Goal: Contribute content: Contribute content

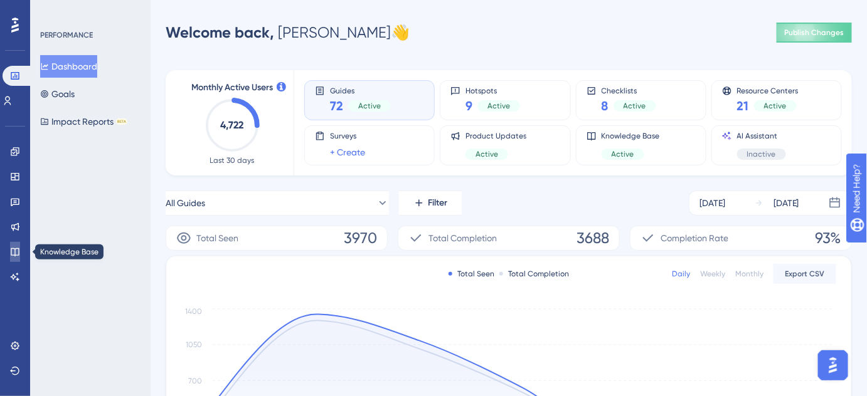
click at [13, 249] on icon at bounding box center [15, 252] width 10 height 10
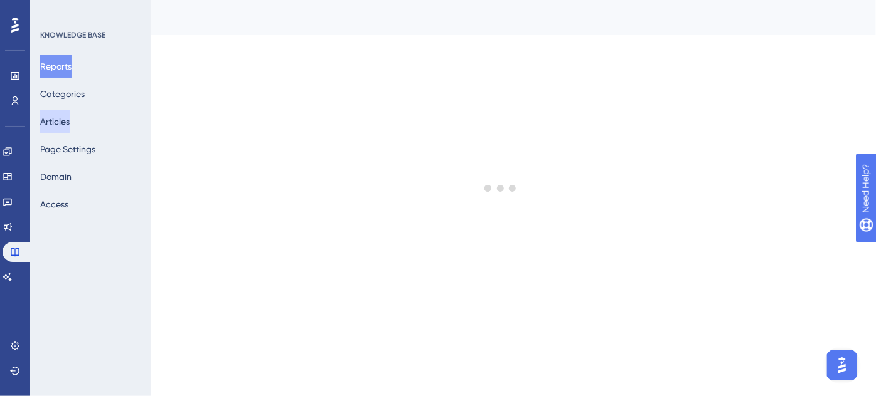
click at [58, 115] on button "Articles" at bounding box center [54, 121] width 29 height 23
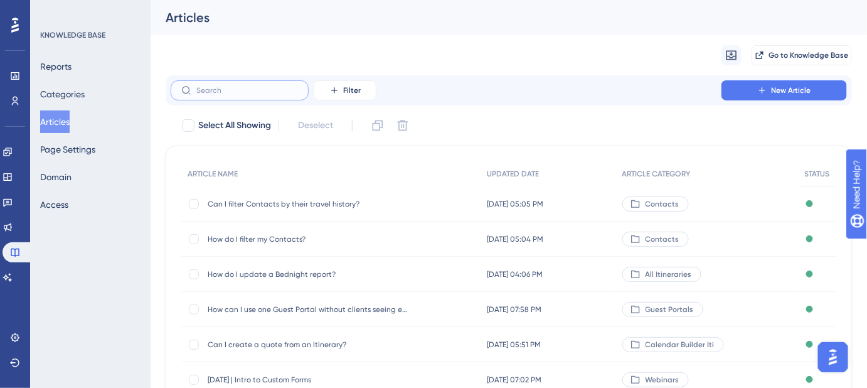
click at [259, 88] on input "text" at bounding box center [247, 90] width 102 height 9
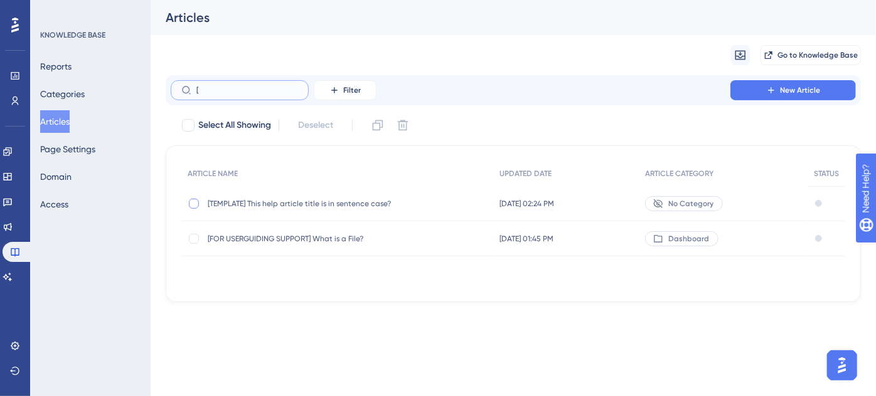
type input "["
click at [194, 203] on div at bounding box center [194, 204] width 10 height 10
click at [381, 127] on icon at bounding box center [378, 125] width 11 height 11
checkbox input "false"
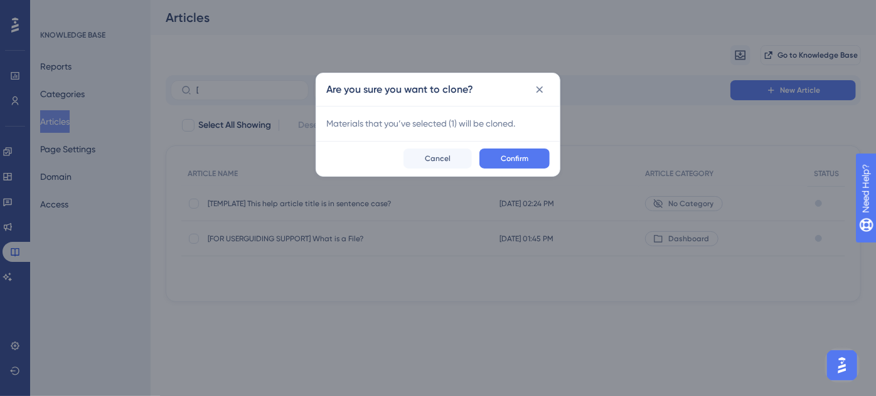
click at [519, 147] on div "Confirm Cancel" at bounding box center [437, 158] width 243 height 35
click at [517, 154] on span "Confirm" at bounding box center [514, 159] width 28 height 10
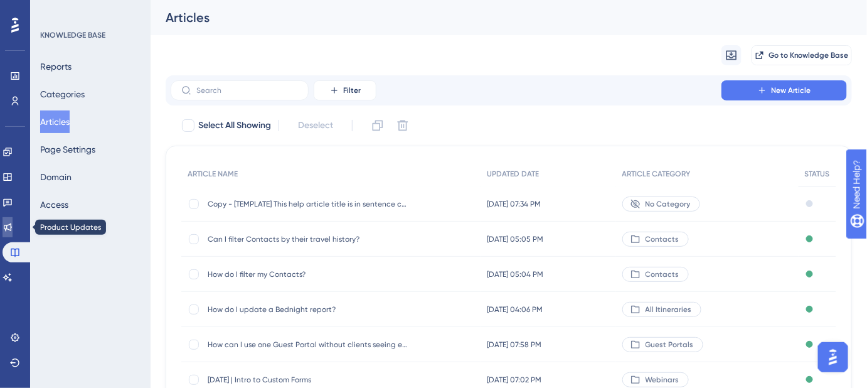
click at [13, 225] on link at bounding box center [8, 227] width 10 height 20
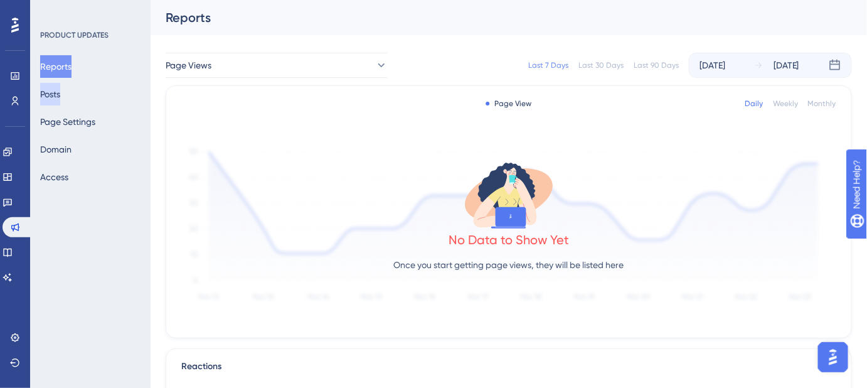
click at [60, 95] on button "Posts" at bounding box center [50, 94] width 20 height 23
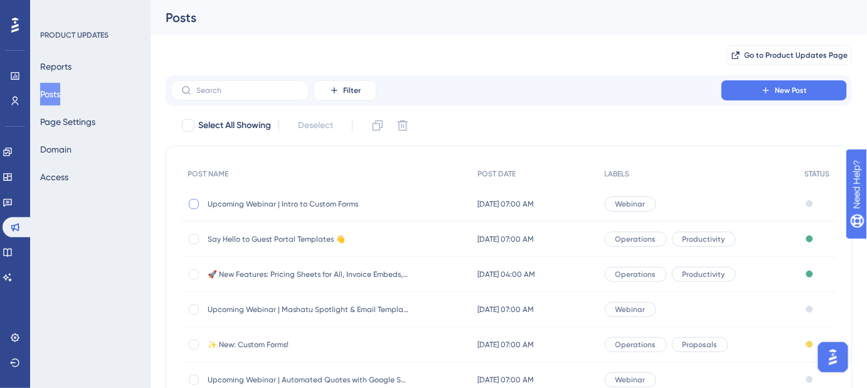
click at [197, 204] on div at bounding box center [194, 204] width 10 height 10
checkbox input "true"
click at [380, 128] on icon at bounding box center [377, 125] width 13 height 13
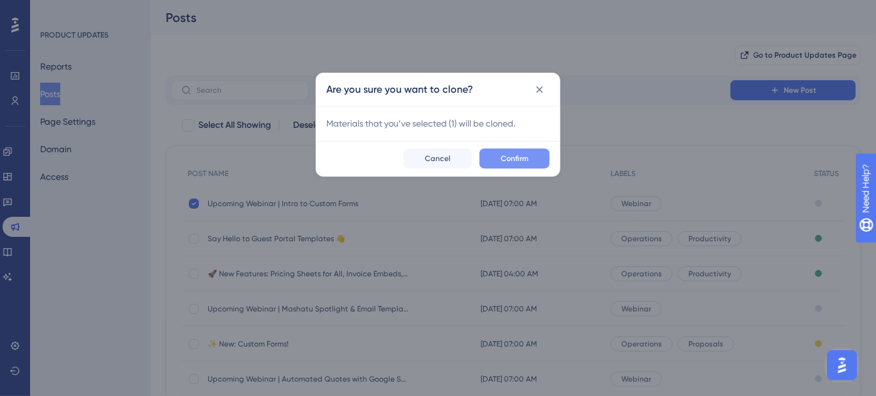
click at [517, 155] on span "Confirm" at bounding box center [514, 159] width 28 height 10
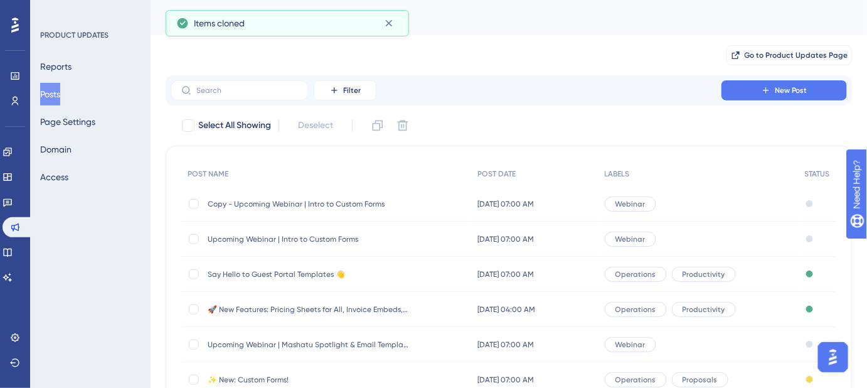
click at [256, 201] on span "Copy - Upcoming Webinar | Intro to Custom Forms" at bounding box center [308, 204] width 201 height 10
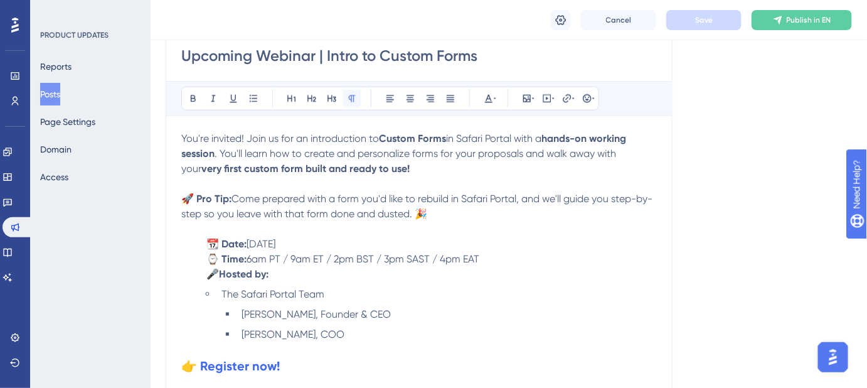
scroll to position [372, 0]
drag, startPoint x: 410, startPoint y: 208, endPoint x: 176, endPoint y: 138, distance: 244.7
click at [176, 138] on div "Upcoming Webinar | Intro to Custom Forms Bold Italic Underline Bullet Point Hea…" at bounding box center [419, 230] width 507 height 413
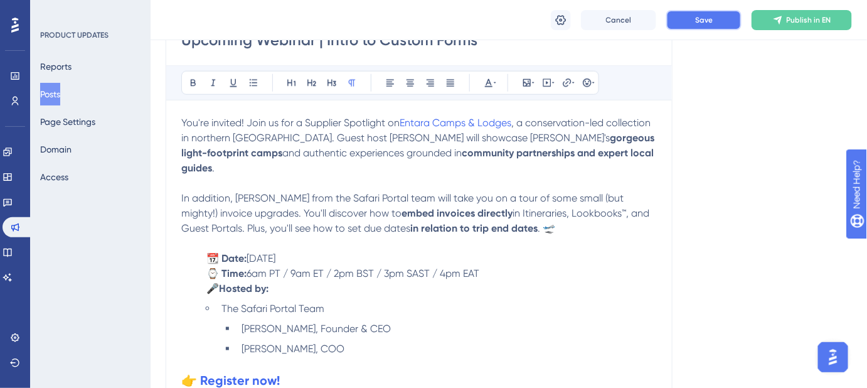
click at [707, 28] on button "Save" at bounding box center [703, 20] width 75 height 20
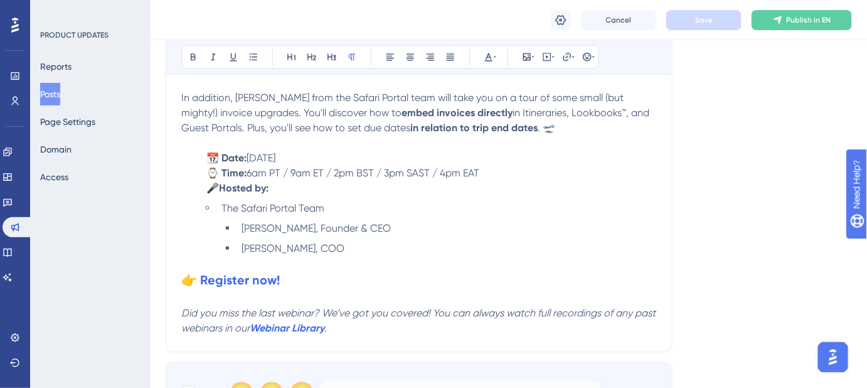
scroll to position [330, 0]
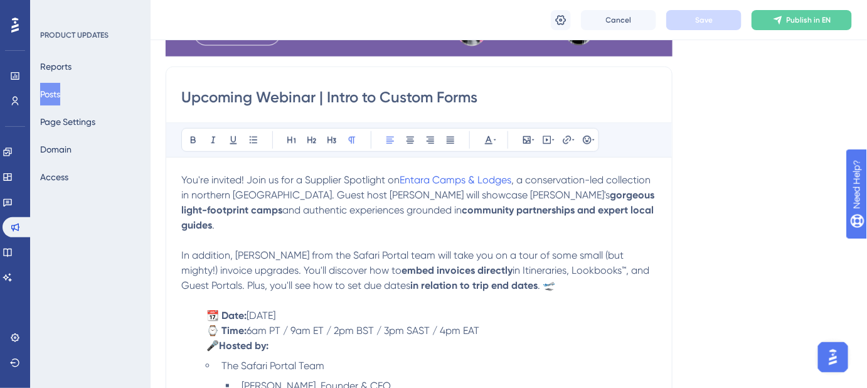
click at [275, 309] on span "Thursday, September 4, 2025" at bounding box center [260, 315] width 29 height 12
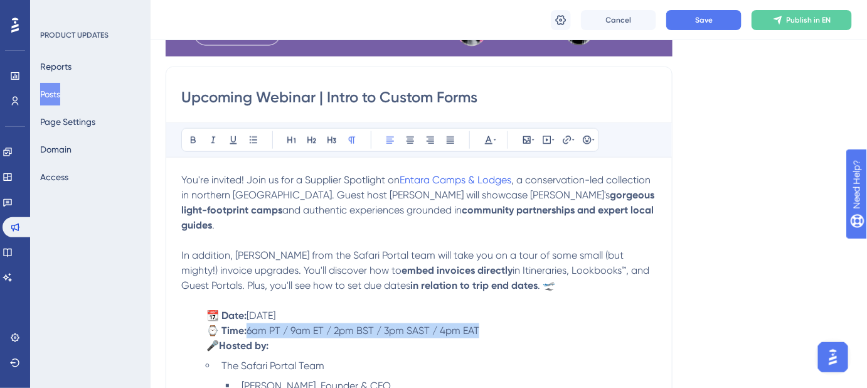
drag, startPoint x: 490, startPoint y: 312, endPoint x: 251, endPoint y: 319, distance: 239.7
click at [251, 323] on p "⌚ Time: 6am PT / 9am ET / 2pm BST / 3pm SAST / 4pm EAT" at bounding box center [418, 330] width 475 height 15
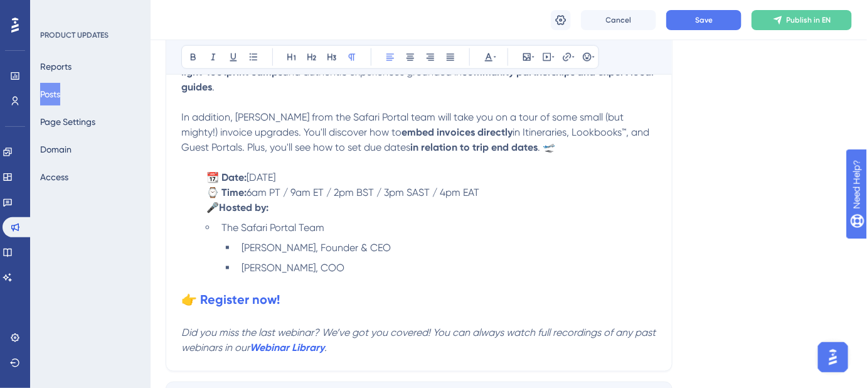
scroll to position [501, 0]
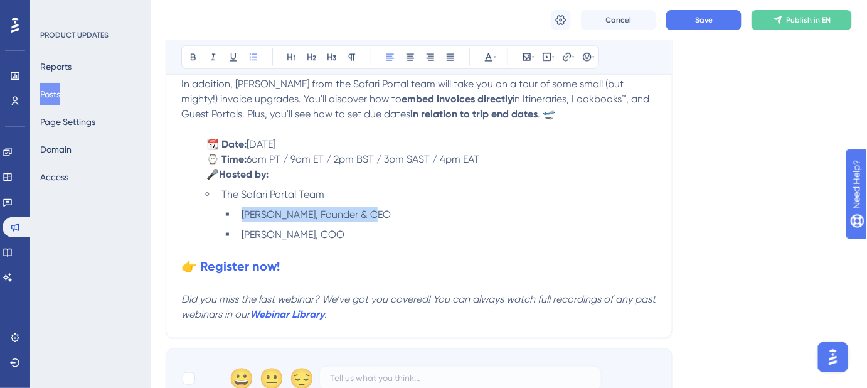
drag, startPoint x: 378, startPoint y: 199, endPoint x: 230, endPoint y: 197, distance: 148.0
click at [236, 207] on li "Rachel West, Founder & CEO" at bounding box center [446, 214] width 420 height 15
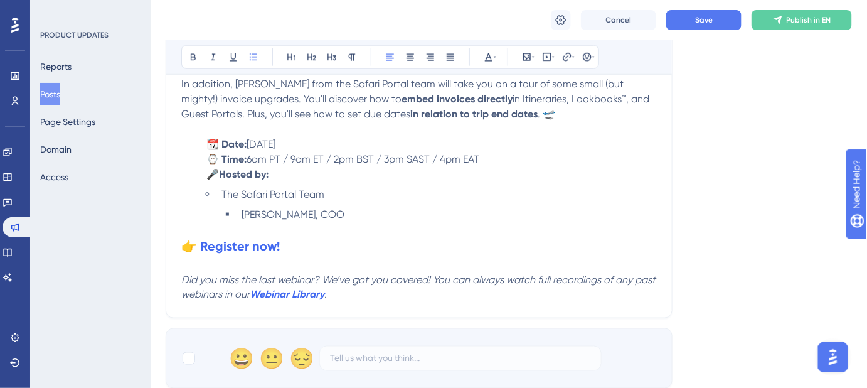
click at [337, 207] on li "[PERSON_NAME], COO" at bounding box center [446, 214] width 420 height 15
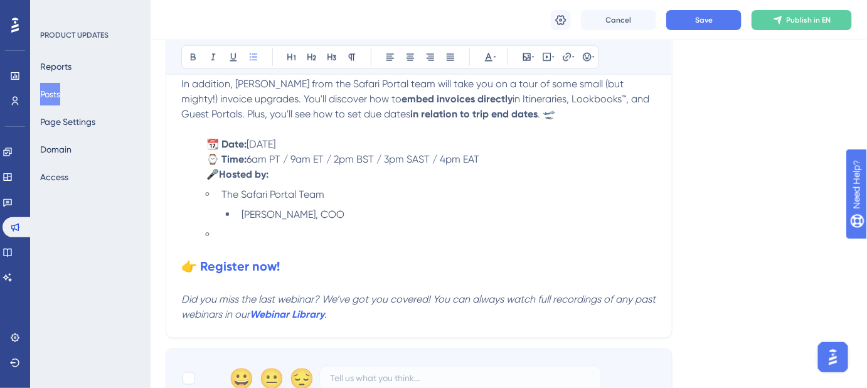
click at [224, 227] on li at bounding box center [436, 234] width 440 height 15
click at [275, 227] on li "Entara" at bounding box center [436, 234] width 440 height 15
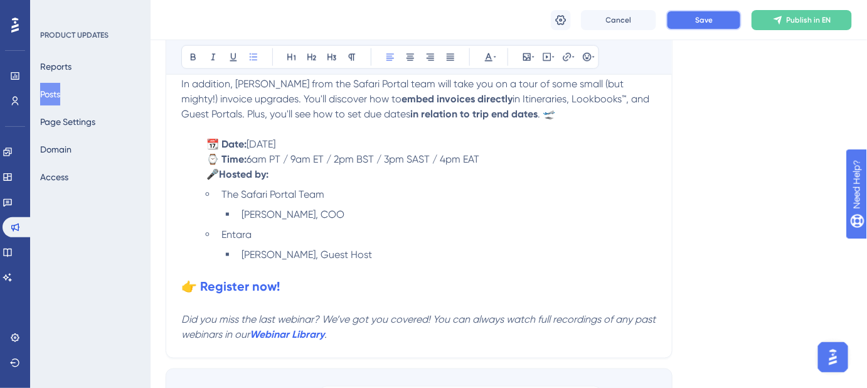
click at [718, 11] on button "Save" at bounding box center [703, 20] width 75 height 20
click at [243, 278] on strong "👉 Register now!" at bounding box center [230, 285] width 98 height 15
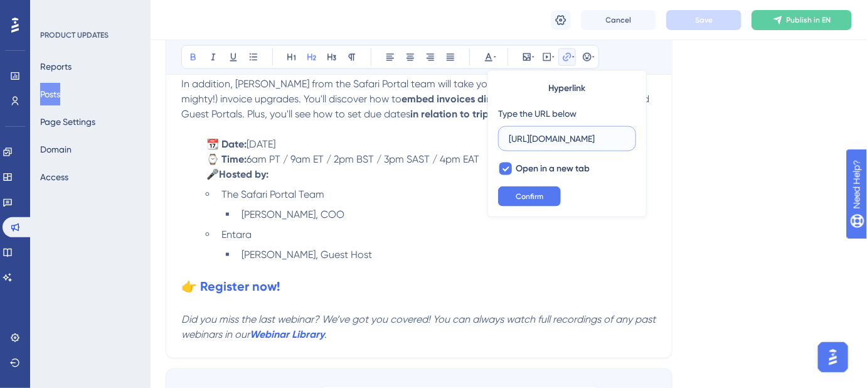
click at [561, 137] on input "https://us02web.zoom.us/webinar/register/WN_YdICLhyVSHKdc5ZzWrswtA?utm_medium=e…" at bounding box center [567, 139] width 117 height 14
paste input "MxLOVYCdTLmvAD0yHumtEQ?utm_medium=email&_hsenc=p2ANqtz-_gMr14J-8d4Xov3ij_vbhv3g…"
type input "https://us02web.zoom.us/webinar/register/WN_MxLOVYCdTLmvAD0yHumtEQ?utm_medium=e…"
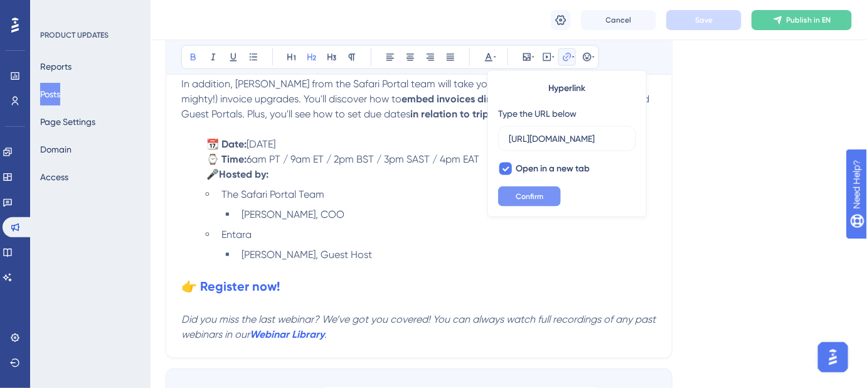
click at [539, 195] on span "Confirm" at bounding box center [530, 196] width 28 height 10
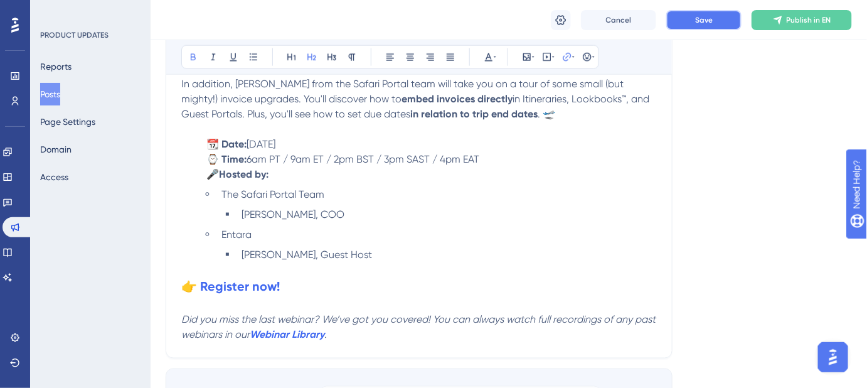
click at [687, 19] on button "Save" at bounding box center [703, 20] width 75 height 20
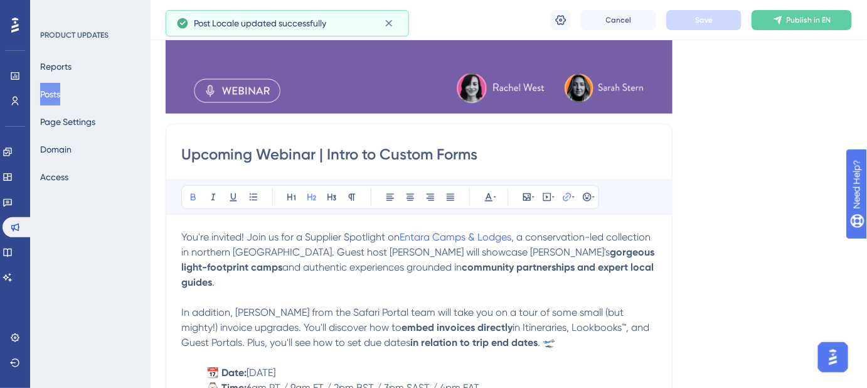
scroll to position [216, 0]
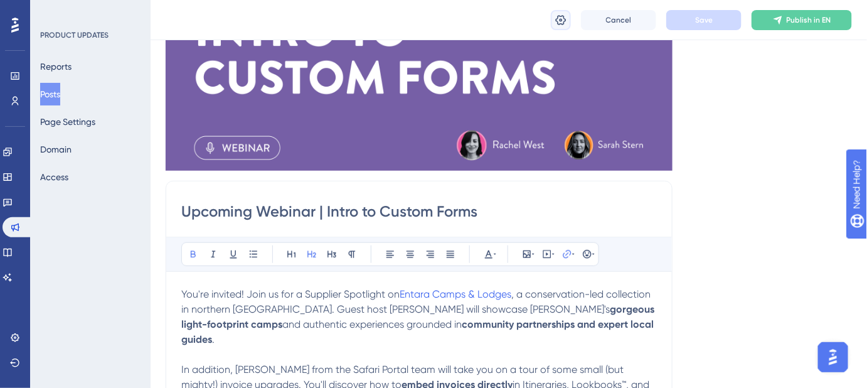
click at [563, 18] on icon at bounding box center [560, 20] width 13 height 13
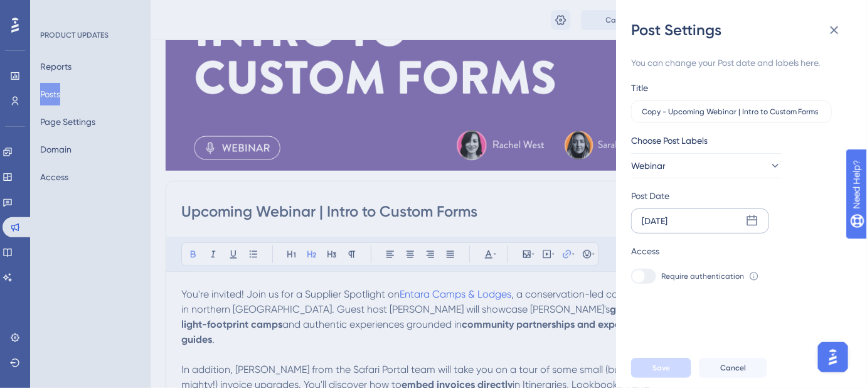
click at [749, 220] on icon at bounding box center [752, 220] width 11 height 11
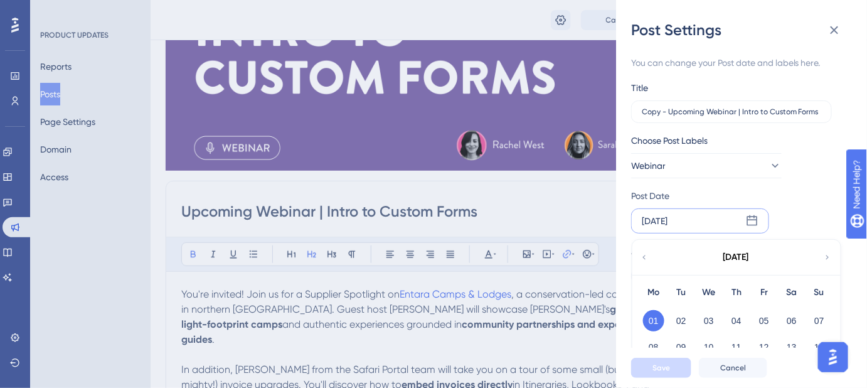
click at [658, 347] on button "08" at bounding box center [653, 346] width 21 height 21
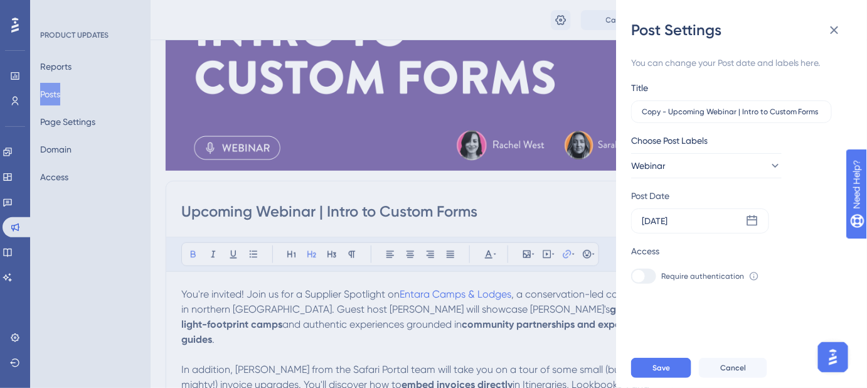
scroll to position [159, 0]
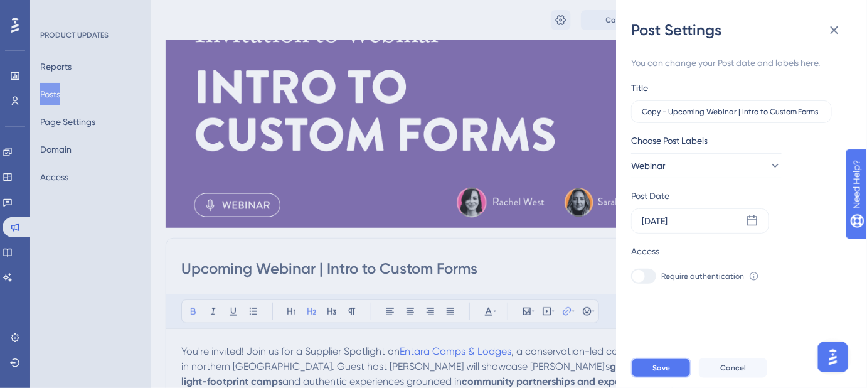
click at [666, 371] on button "Save" at bounding box center [661, 367] width 60 height 20
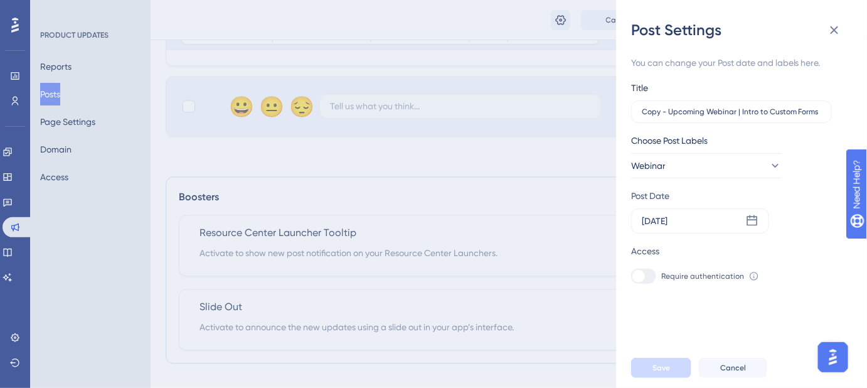
scroll to position [802, 0]
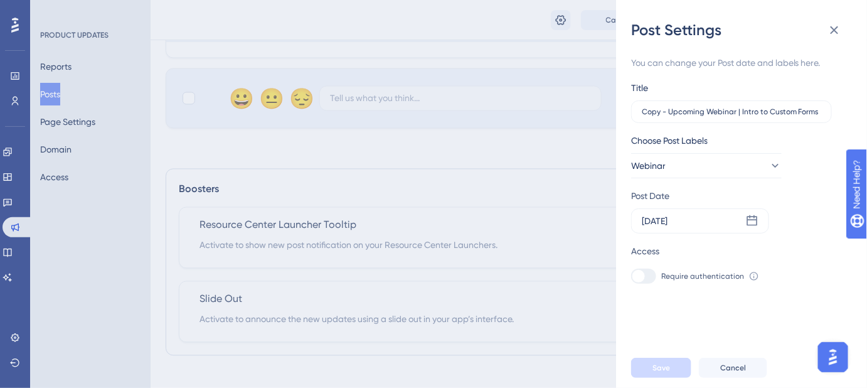
click at [837, 33] on icon at bounding box center [834, 30] width 8 height 8
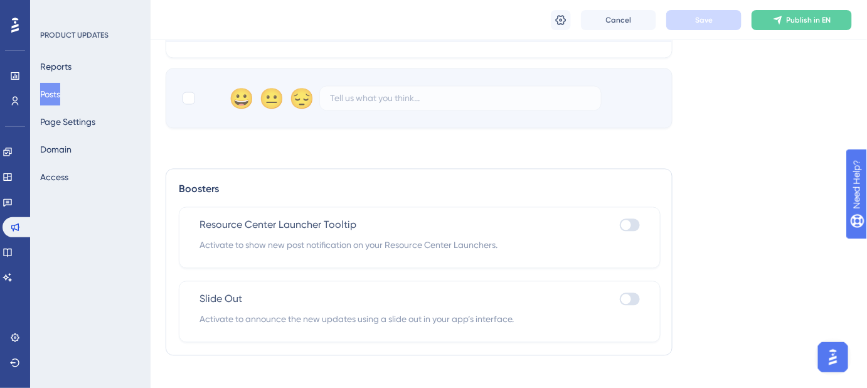
click at [638, 218] on div at bounding box center [630, 224] width 20 height 13
click at [620, 225] on input "checkbox" at bounding box center [619, 225] width 1 height 1
checkbox input "true"
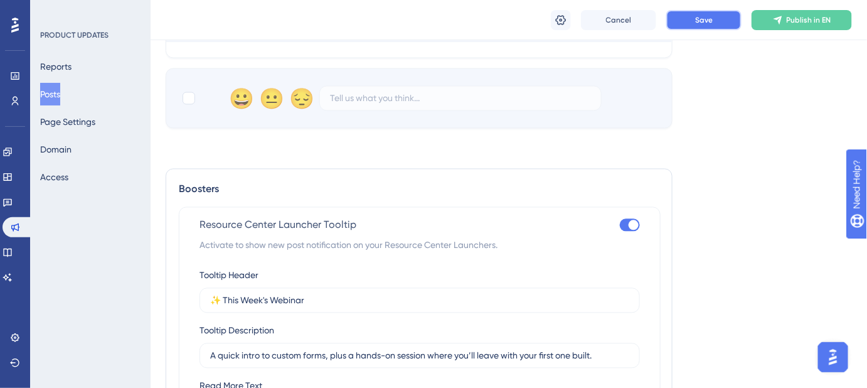
click at [709, 16] on span "Save" at bounding box center [704, 20] width 18 height 10
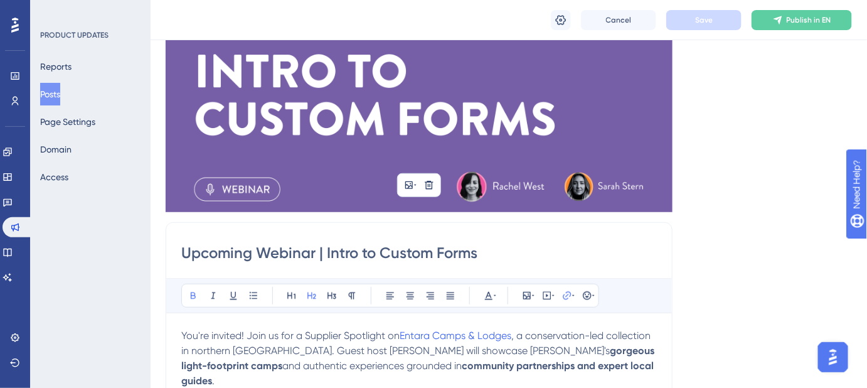
scroll to position [0, 0]
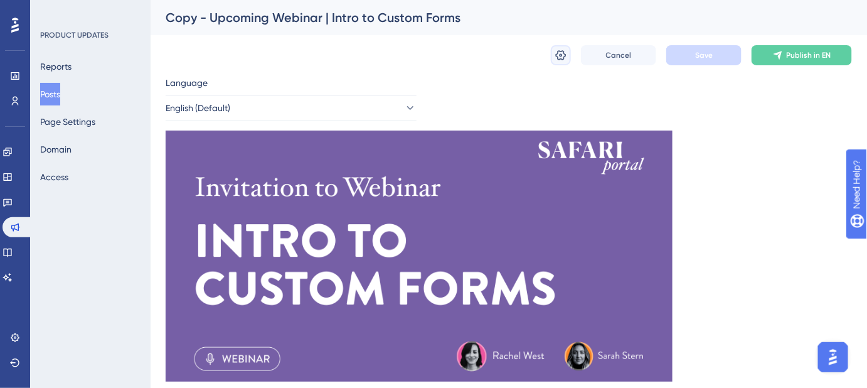
click at [561, 56] on icon at bounding box center [561, 55] width 11 height 10
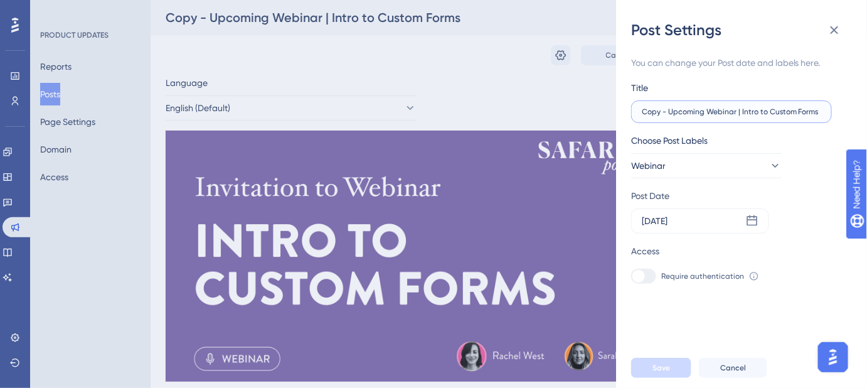
click at [749, 112] on input "Copy - Upcoming Webinar | Intro to Custom Forms" at bounding box center [731, 111] width 179 height 9
paste input "Upcoming Webinar: Entara Spotlight & Invoice Update"
click at [699, 118] on label "Copy - Upcoming Webinar | Intro to Custom Forms" at bounding box center [731, 111] width 201 height 23
click at [699, 116] on input "Copy - Upcoming Webinar | Intro to Custom Forms" at bounding box center [731, 111] width 179 height 9
click at [666, 112] on input "Copy - Upcoming Webinar | Intro to Custom Forms" at bounding box center [731, 111] width 179 height 9
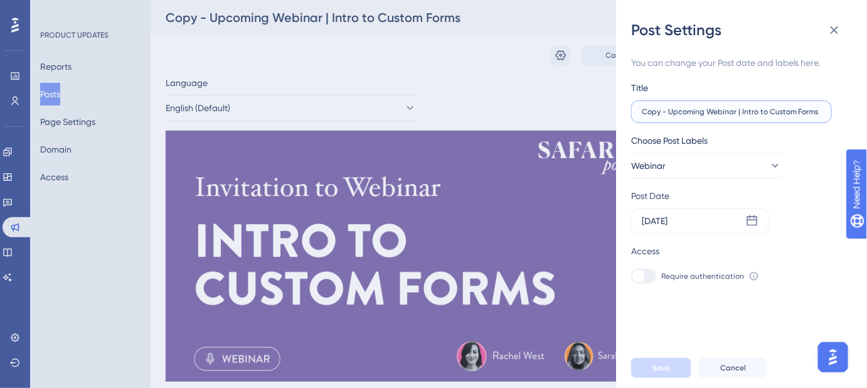
drag, startPoint x: 666, startPoint y: 111, endPoint x: 626, endPoint y: 111, distance: 40.1
click at [626, 111] on div "Post Settings You can change your Post date and labels here. Title Copy - Upcom…" at bounding box center [741, 194] width 251 height 388
drag, startPoint x: 796, startPoint y: 110, endPoint x: 713, endPoint y: 110, distance: 82.8
click at [712, 112] on input "Upcoming Webinar | Intro to Custom Forms" at bounding box center [731, 111] width 179 height 9
paste input "Entara Spotlight & Invoice Update"
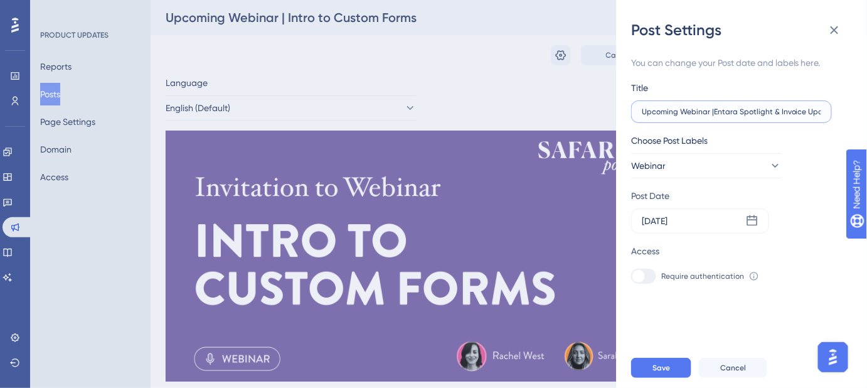
scroll to position [0, 11]
click at [701, 108] on input "Upcoming Webinar |Entara Spotlight & Invoice Updates" at bounding box center [731, 111] width 179 height 9
type input "Upcoming Webinar | Entara Spotlight & Invoice Updates"
click at [662, 371] on span "Save" at bounding box center [661, 368] width 18 height 10
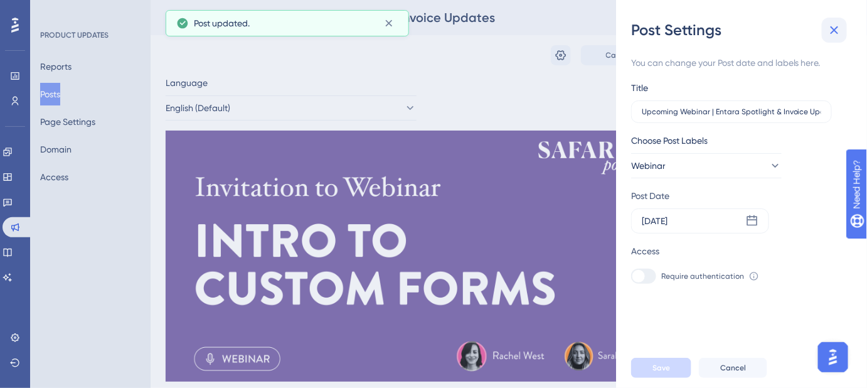
click at [840, 28] on icon at bounding box center [834, 30] width 15 height 15
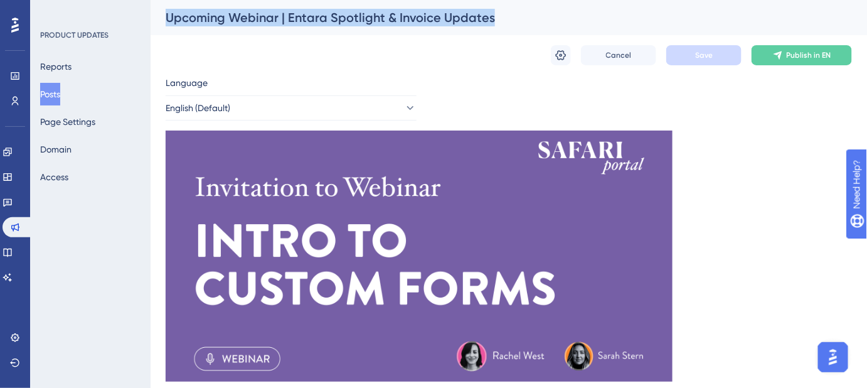
drag, startPoint x: 496, startPoint y: 16, endPoint x: 167, endPoint y: 17, distance: 328.6
click at [167, 17] on div "Upcoming Webinar | Entara Spotlight & Invoice Updates" at bounding box center [493, 18] width 655 height 18
copy div "Upcoming Webinar | Entara Spotlight & Invoice Updates"
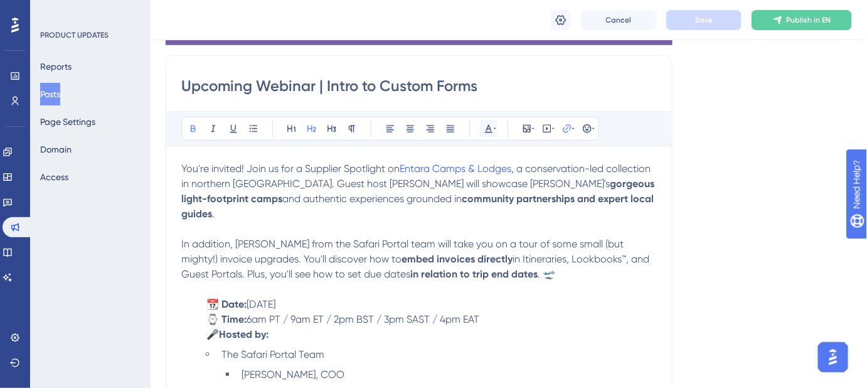
scroll to position [342, 0]
drag, startPoint x: 487, startPoint y: 82, endPoint x: 179, endPoint y: 85, distance: 308.0
click at [179, 85] on div "Upcoming Webinar | Intro to Custom Forms Bold Italic Underline Bullet Point Hea…" at bounding box center [419, 286] width 507 height 463
paste input "Entara Spotlight & Invoice Update"
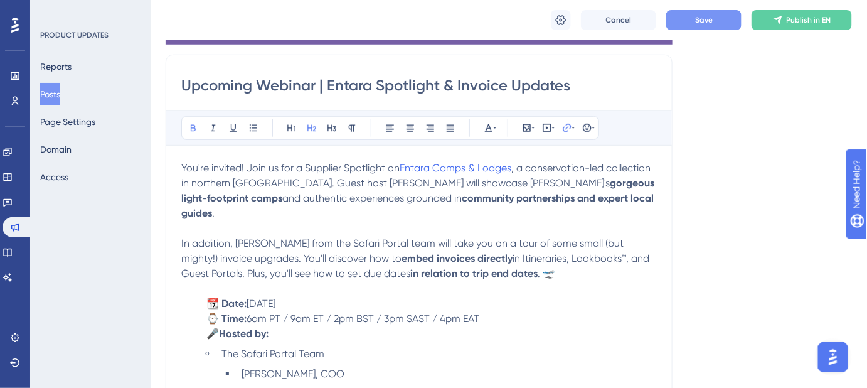
type input "Upcoming Webinar | Entara Spotlight & Invoice Updates"
drag, startPoint x: 514, startPoint y: 166, endPoint x: 401, endPoint y: 163, distance: 112.9
click at [401, 163] on p "You're invited! Join us for a Supplier Spotlight on Entara Camps & Lodges , a c…" at bounding box center [418, 191] width 475 height 60
click at [708, 296] on div "Language English (Default) Insert an Image Delete Upcoming Webinar | Entara Spo…" at bounding box center [509, 162] width 686 height 849
click at [704, 21] on span "Save" at bounding box center [704, 20] width 18 height 10
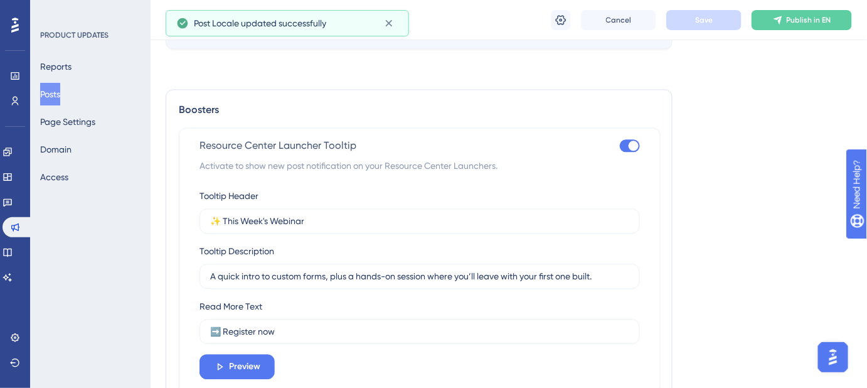
scroll to position [912, 0]
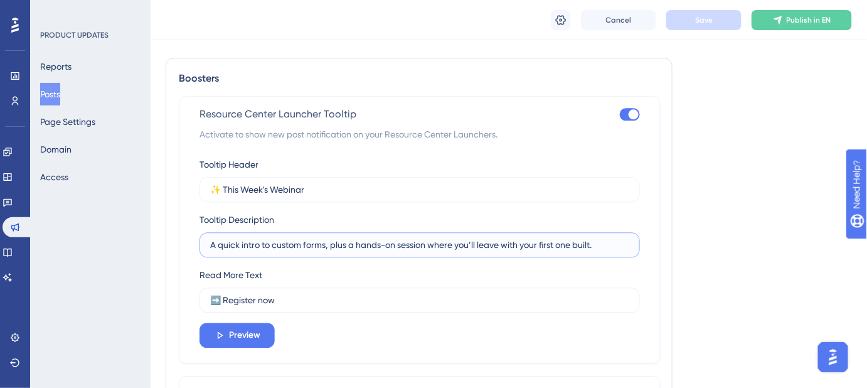
click at [419, 238] on input "A quick intro to custom forms, plus a hands-on session where you’ll leave with …" at bounding box center [419, 245] width 419 height 14
paste input "showcase of Entara, a conservation-led collection in northern Tanzania. Plus in…"
click at [723, 27] on button "Save" at bounding box center [703, 20] width 75 height 20
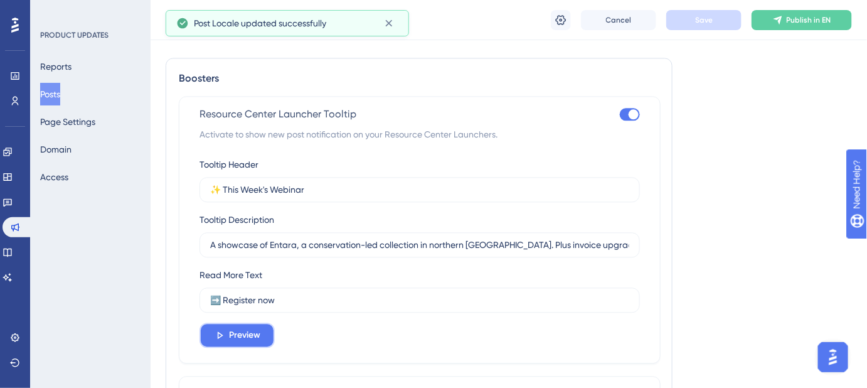
click at [245, 327] on span "Preview" at bounding box center [244, 334] width 31 height 15
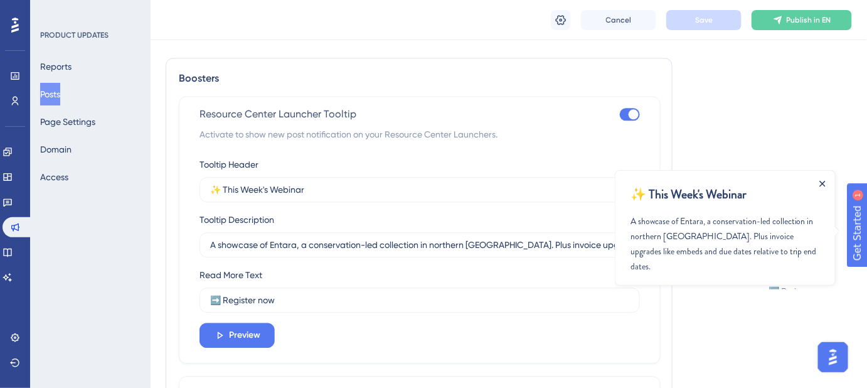
click at [823, 184] on icon "Close Announcement" at bounding box center [822, 183] width 6 height 6
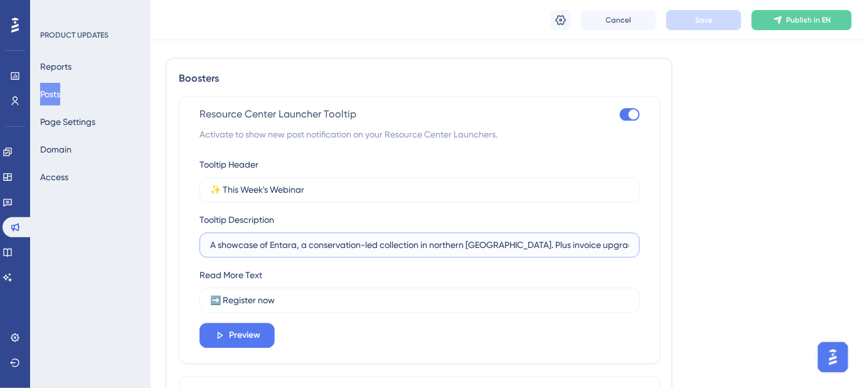
click at [495, 238] on input "A showcase of Entara, a conservation-led collection in northern Tanzania. Plus …" at bounding box center [419, 245] width 419 height 14
paste input "Entara showcase in northern Tanzania, plus invoice upgrades with embeds and rel…"
click at [697, 28] on button "Save" at bounding box center [703, 20] width 75 height 20
click at [257, 327] on span "Preview" at bounding box center [244, 334] width 31 height 15
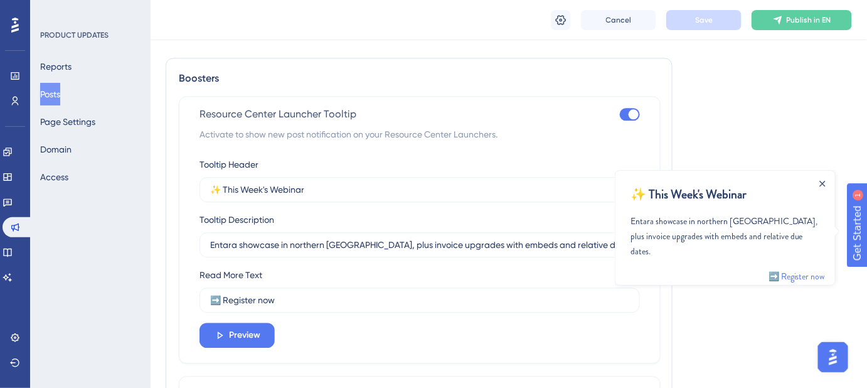
click at [817, 183] on div at bounding box center [822, 182] width 10 height 10
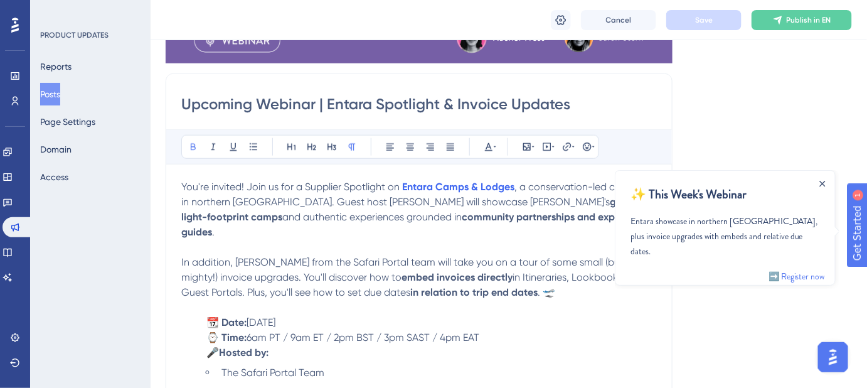
scroll to position [95, 0]
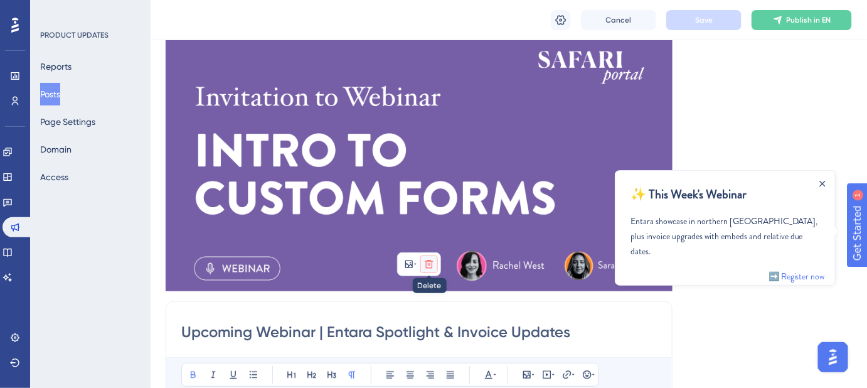
click at [433, 265] on icon at bounding box center [429, 264] width 10 height 10
click at [822, 183] on icon "Close Announcement" at bounding box center [822, 183] width 6 height 6
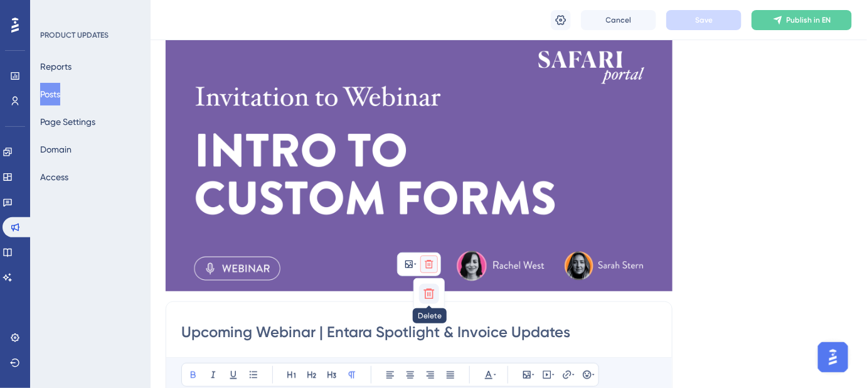
click at [428, 295] on icon at bounding box center [429, 293] width 11 height 11
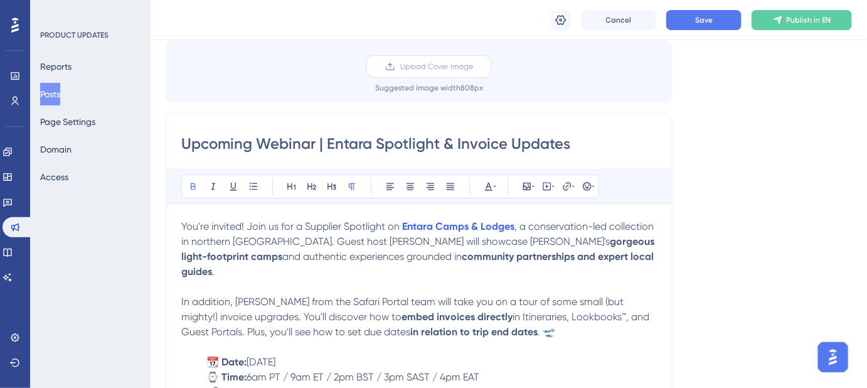
click at [450, 65] on span "Upload Cover Image" at bounding box center [436, 66] width 73 height 10
click at [473, 66] on input "Upload Cover Image" at bounding box center [473, 66] width 0 height 0
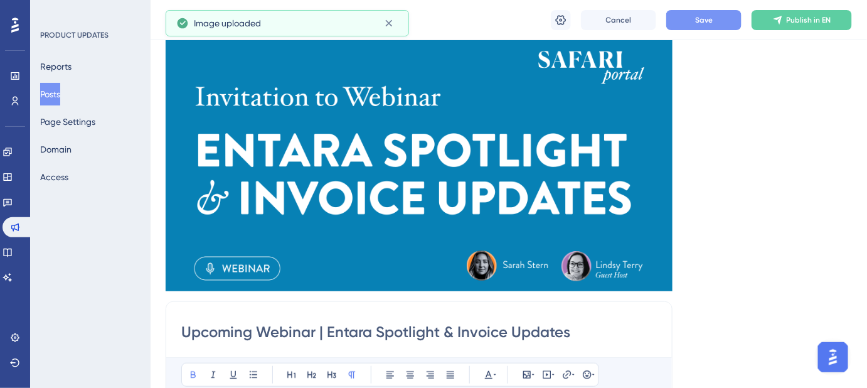
click at [713, 23] on button "Save" at bounding box center [703, 20] width 75 height 20
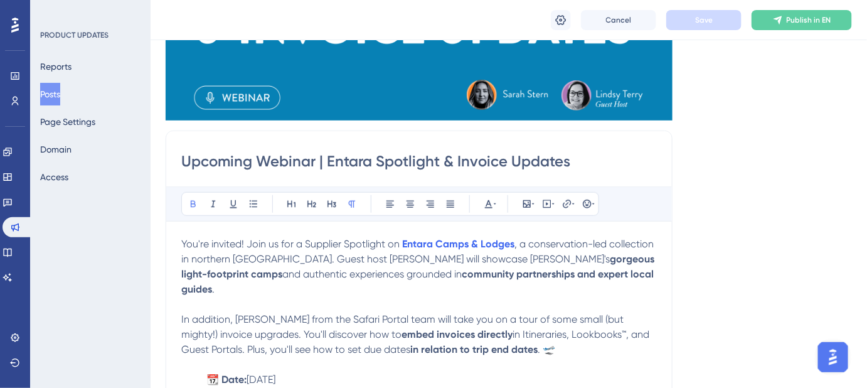
scroll to position [0, 0]
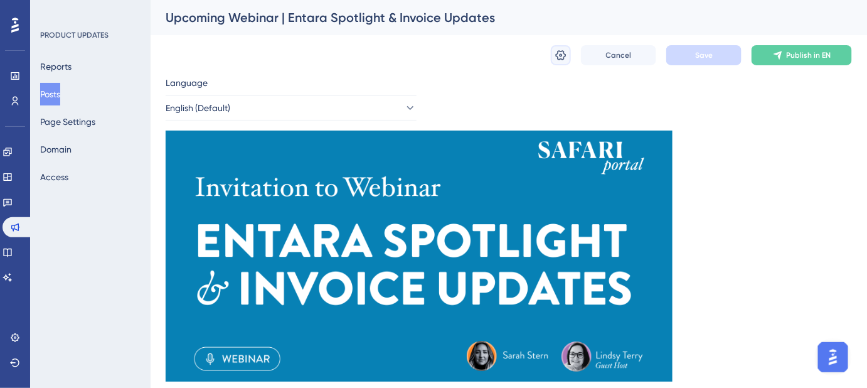
click at [562, 54] on icon at bounding box center [561, 55] width 11 height 10
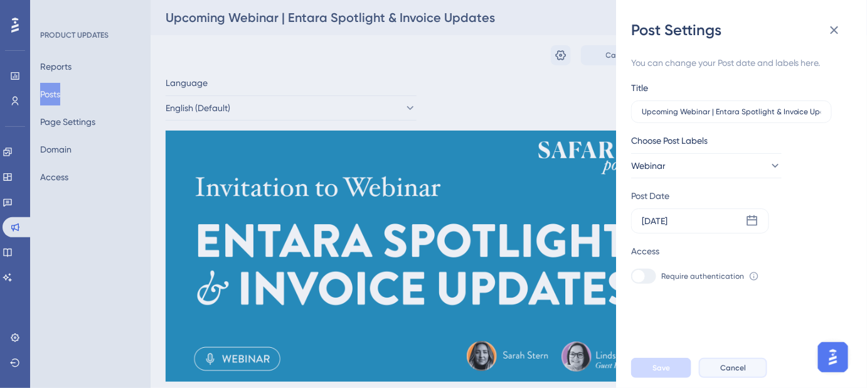
click at [733, 373] on span "Cancel" at bounding box center [733, 368] width 26 height 10
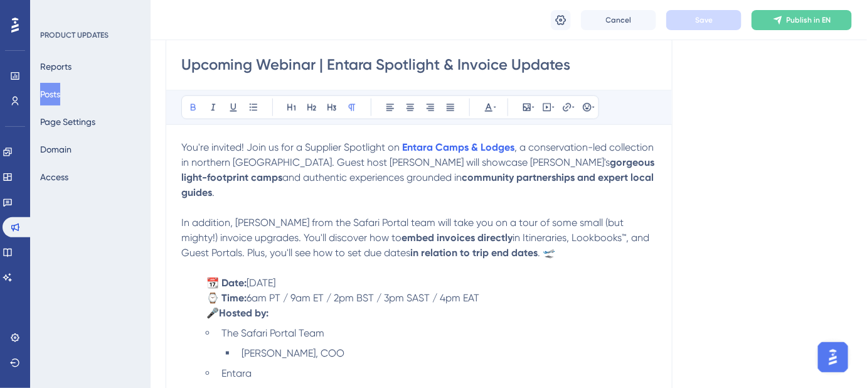
scroll to position [342, 0]
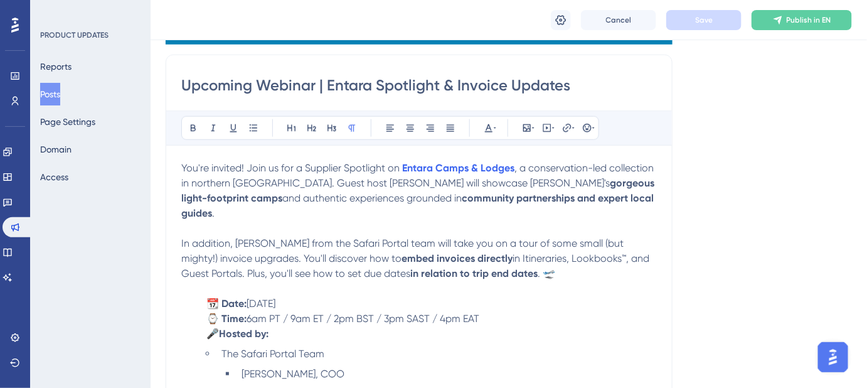
click at [552, 252] on span "in Itineraries, Lookbooks™, and Guest Portals. Plus, you'll see how to set due …" at bounding box center [416, 265] width 470 height 27
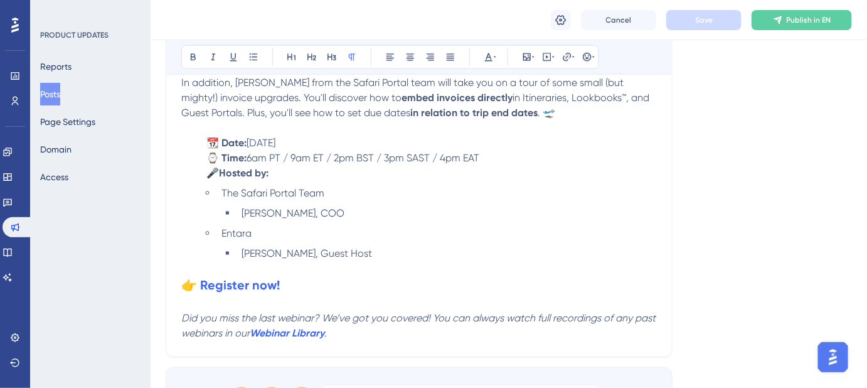
scroll to position [570, 0]
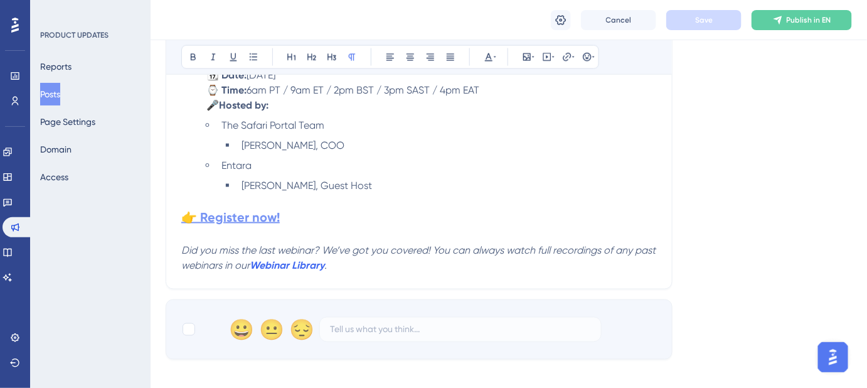
click at [264, 209] on strong "👉 Register now!" at bounding box center [230, 216] width 98 height 15
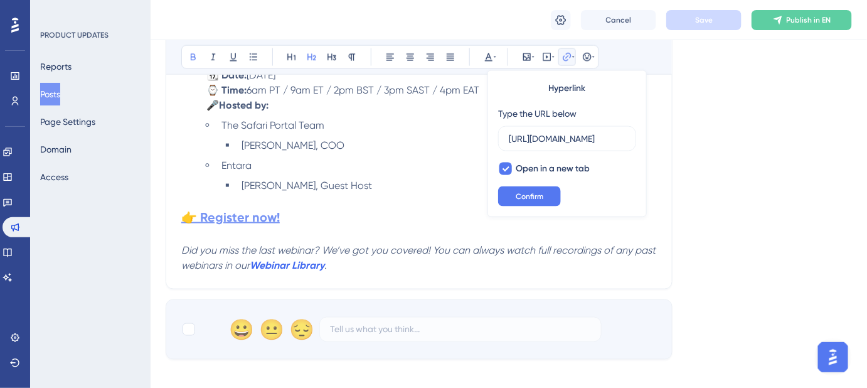
scroll to position [0, 1158]
click at [521, 143] on input "https://us02web.zoom.us/webinar/register/WN_MxLOVYCdTLmvAD0yHumtEQ?utm_medium=e…" at bounding box center [567, 139] width 117 height 14
click at [523, 197] on span "Confirm" at bounding box center [530, 196] width 28 height 10
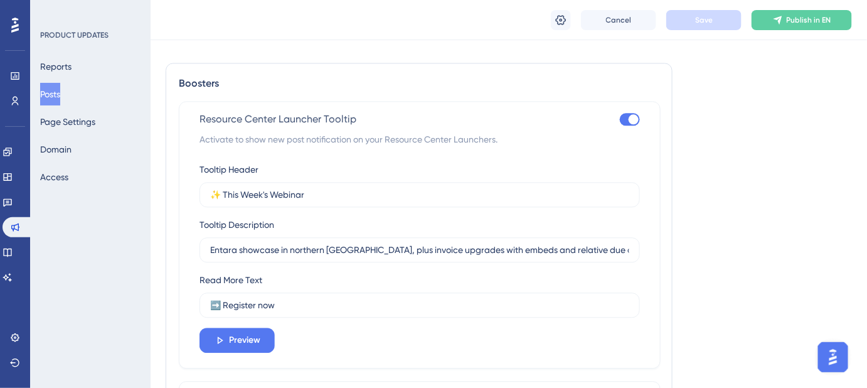
scroll to position [912, 0]
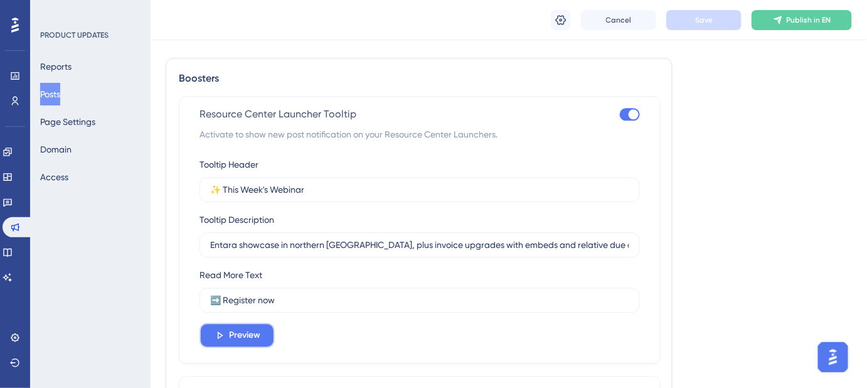
click at [241, 327] on span "Preview" at bounding box center [244, 334] width 31 height 15
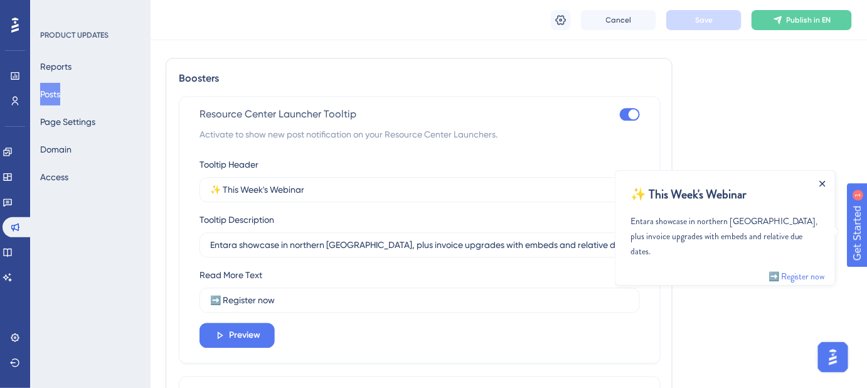
click at [822, 183] on icon "Close Announcement" at bounding box center [822, 183] width 6 height 6
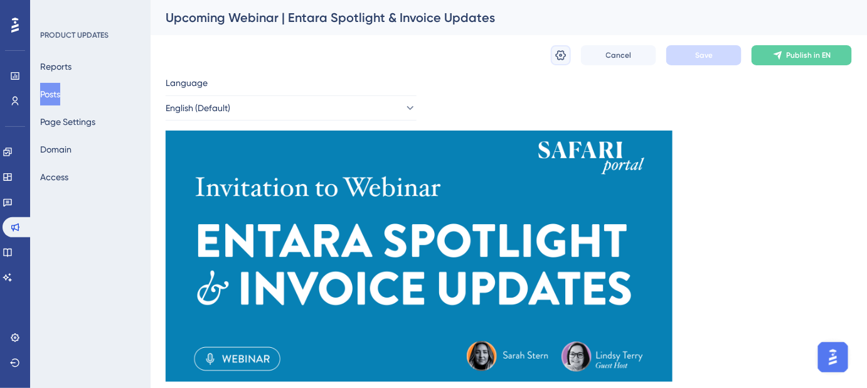
click at [562, 55] on icon at bounding box center [561, 55] width 11 height 10
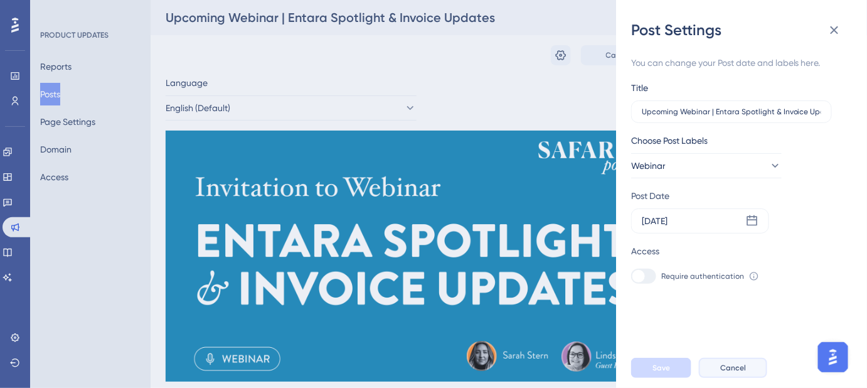
click at [741, 373] on span "Cancel" at bounding box center [733, 368] width 26 height 10
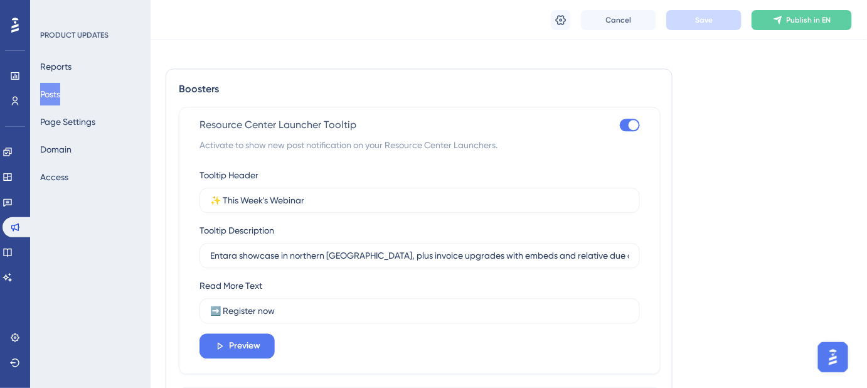
scroll to position [912, 0]
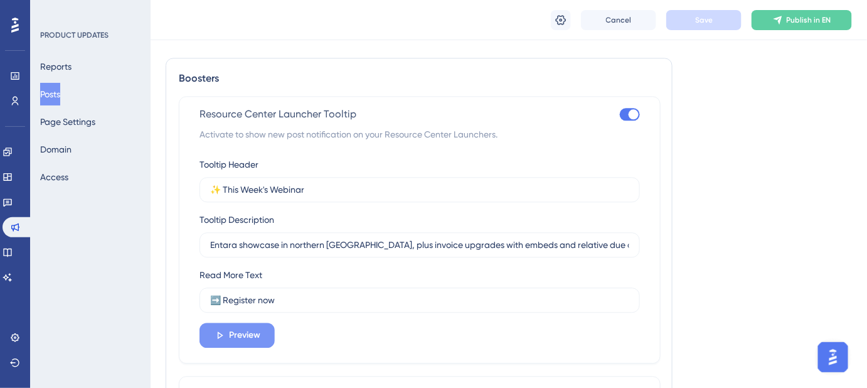
click at [243, 327] on span "Preview" at bounding box center [244, 334] width 31 height 15
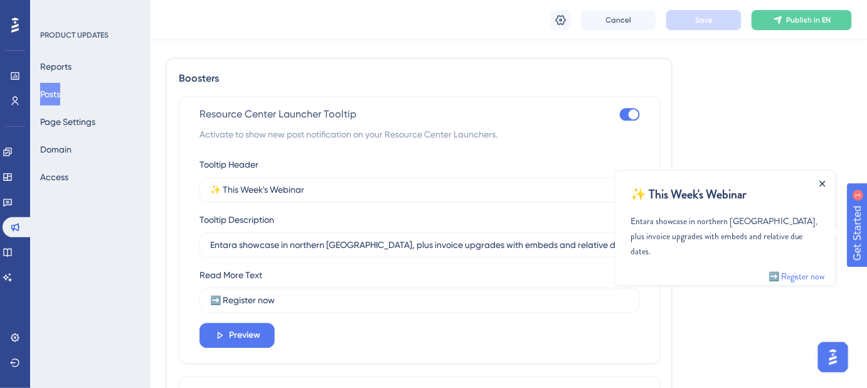
click at [820, 180] on icon "Close Announcement" at bounding box center [822, 183] width 6 height 6
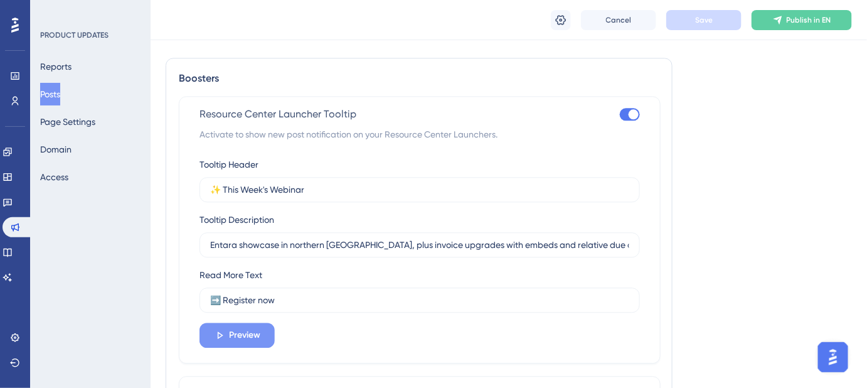
click at [229, 327] on button "Preview" at bounding box center [236, 334] width 75 height 25
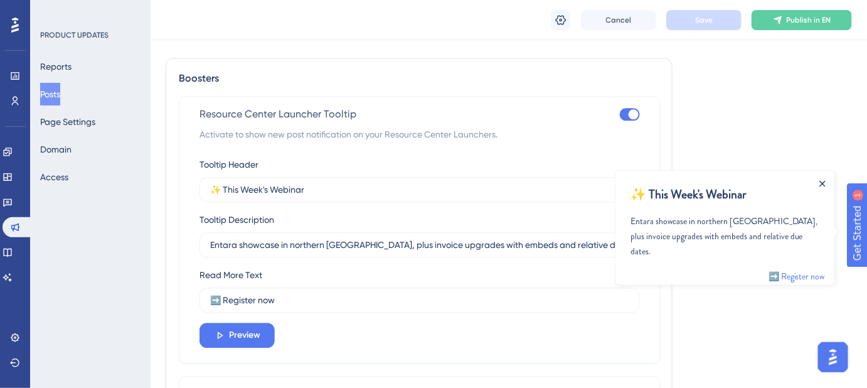
click at [823, 183] on icon "Close Announcement" at bounding box center [822, 183] width 6 height 6
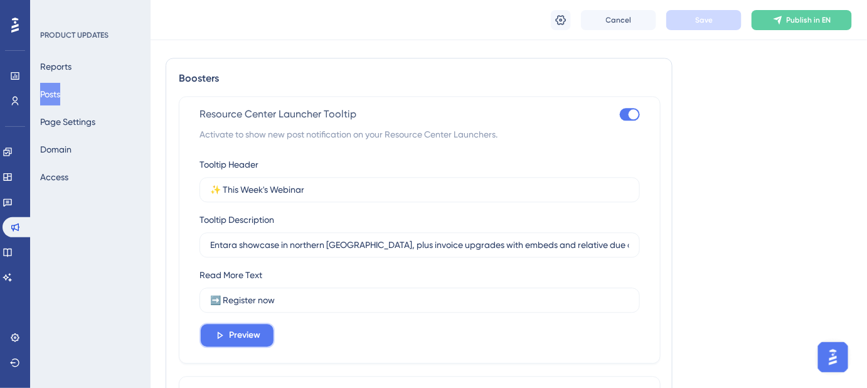
click at [236, 327] on span "Preview" at bounding box center [244, 334] width 31 height 15
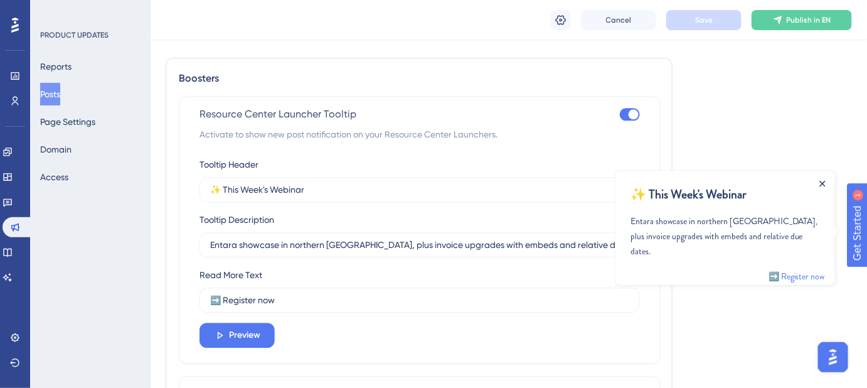
click at [821, 184] on icon "Close Announcement" at bounding box center [821, 183] width 6 height 6
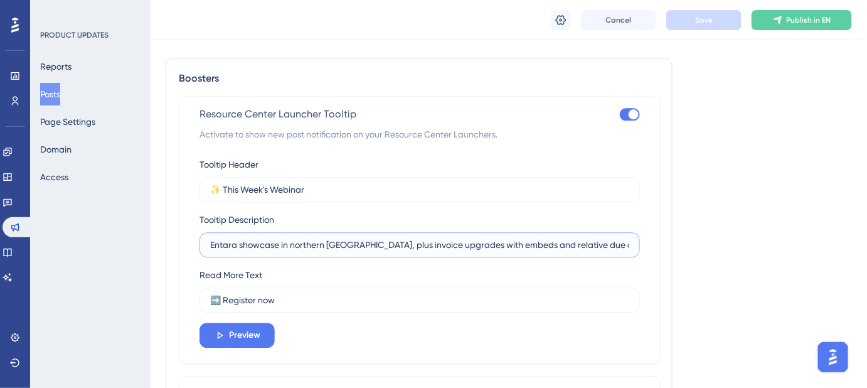
click at [562, 238] on input "Entara showcase in northern Tanzania, plus invoice upgrades with embeds and rel…" at bounding box center [419, 245] width 419 height 14
type input "Entara showcase in northern [GEOGRAPHIC_DATA], plus invoice upgrades with embed…"
click at [700, 19] on span "Save" at bounding box center [704, 20] width 18 height 10
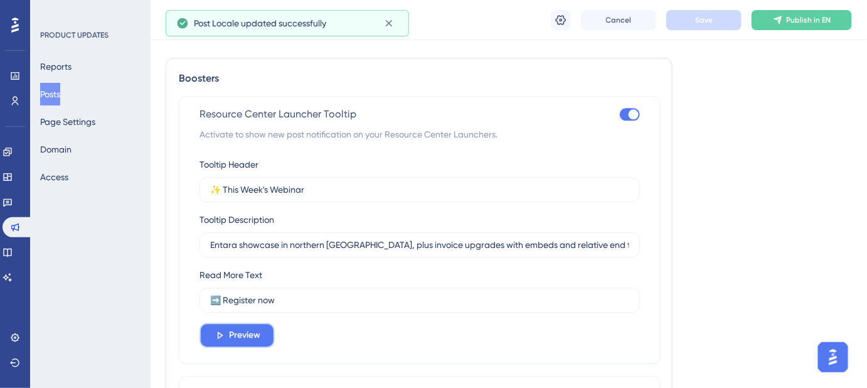
click at [237, 327] on span "Preview" at bounding box center [244, 334] width 31 height 15
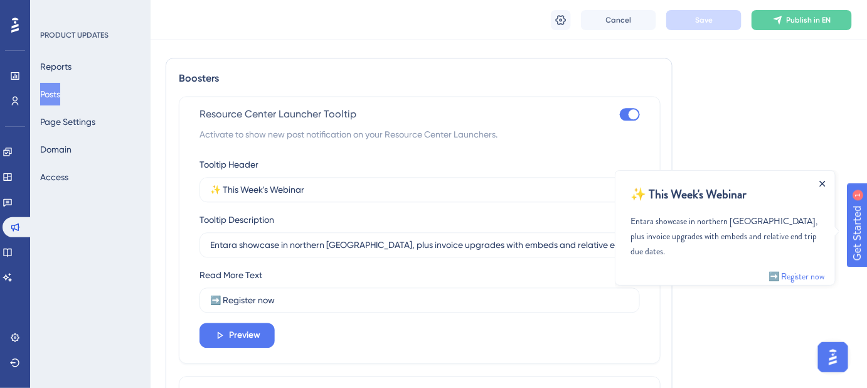
click at [820, 180] on icon "Close Announcement" at bounding box center [821, 183] width 6 height 6
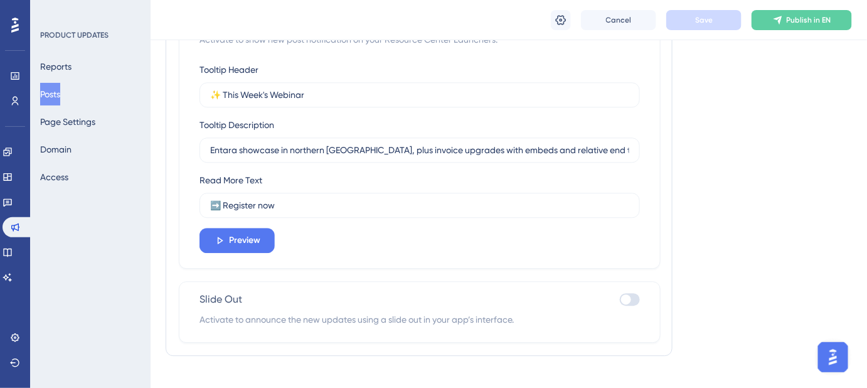
scroll to position [1007, 0]
click at [262, 227] on button "Preview" at bounding box center [236, 239] width 75 height 25
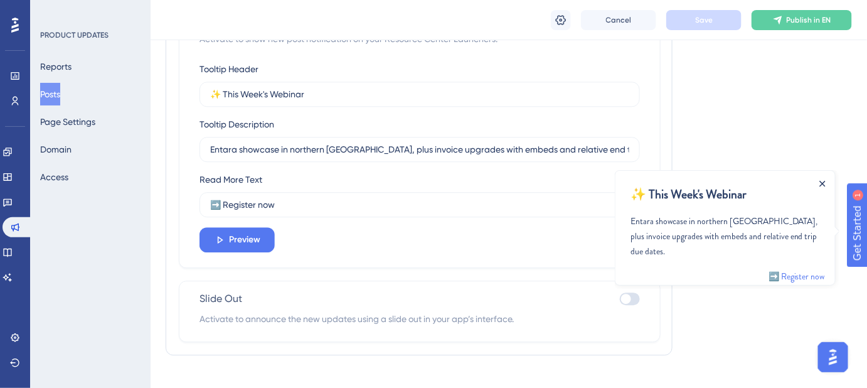
click at [819, 183] on icon "Close Announcement" at bounding box center [821, 183] width 6 height 6
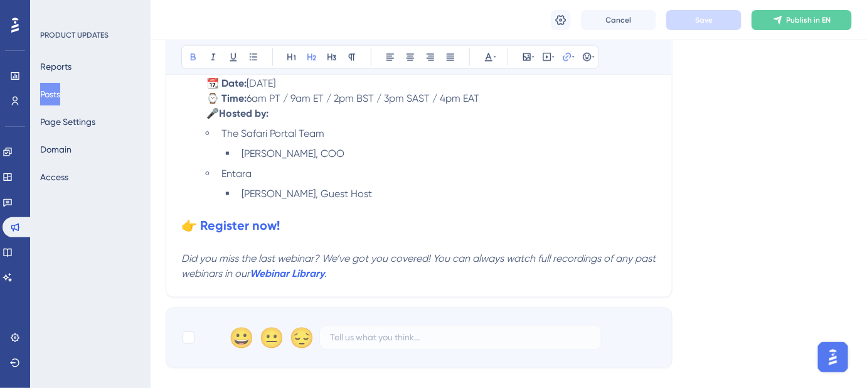
scroll to position [627, 0]
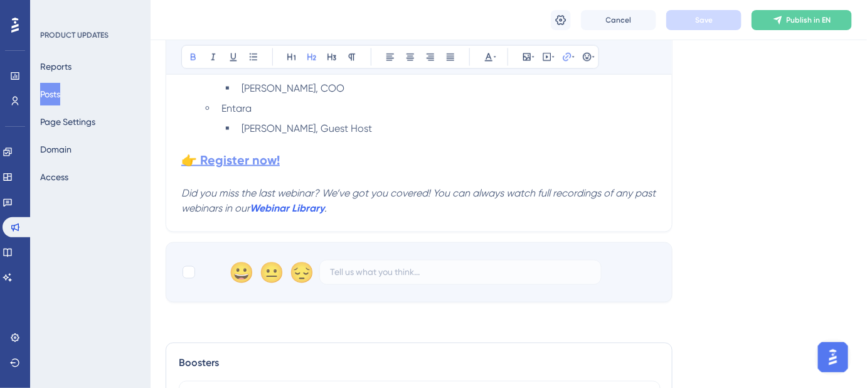
click at [266, 152] on strong "👉 Register now!" at bounding box center [230, 159] width 98 height 15
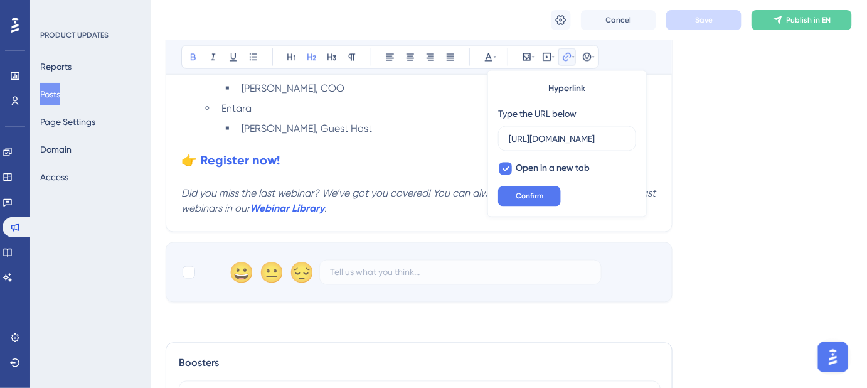
scroll to position [0, 1158]
click at [577, 138] on input "https://us02web.zoom.us/webinar/register/WN_MxLOVYCdTLmvAD0yHumtEQ?utm_medium=e…" at bounding box center [567, 139] width 117 height 14
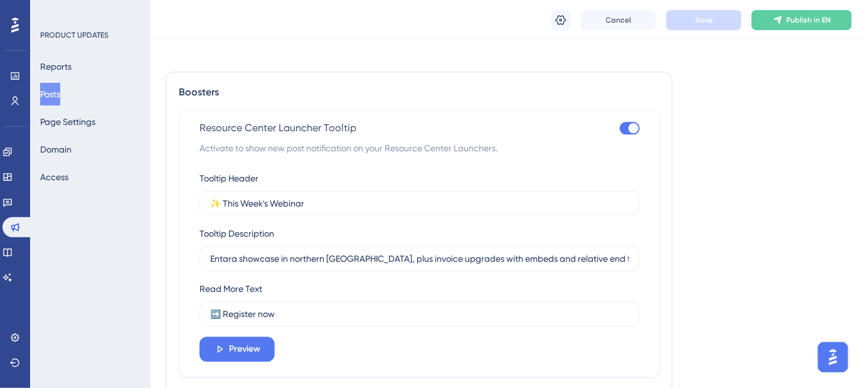
scroll to position [912, 0]
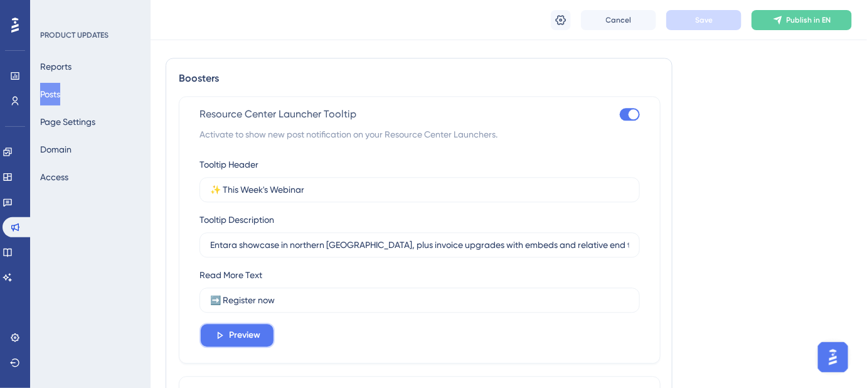
click at [258, 327] on span "Preview" at bounding box center [244, 334] width 31 height 15
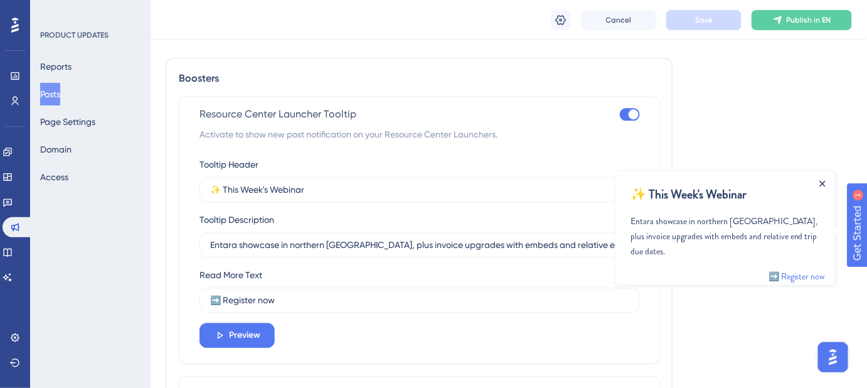
click at [823, 183] on icon "Close Announcement" at bounding box center [822, 183] width 6 height 6
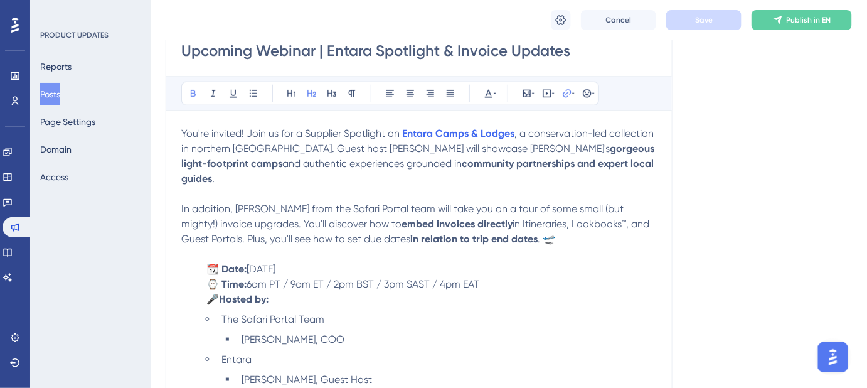
scroll to position [228, 0]
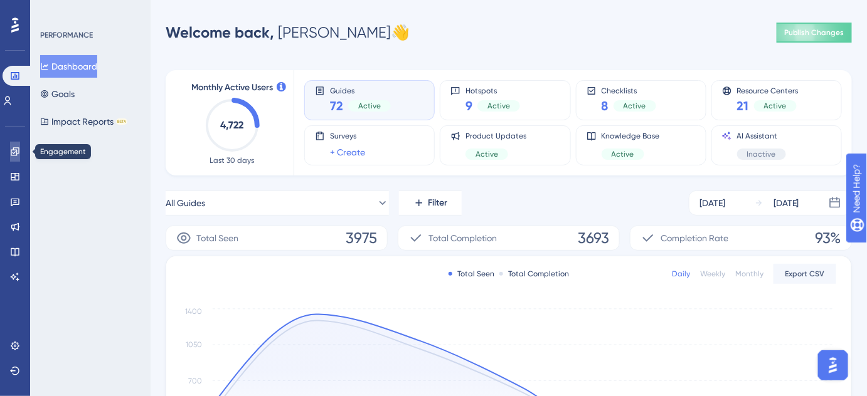
click at [18, 151] on icon at bounding box center [15, 152] width 10 height 10
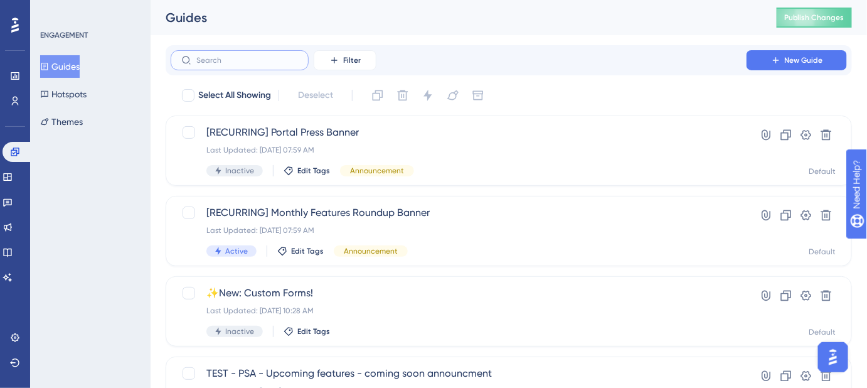
click at [231, 62] on input "text" at bounding box center [247, 60] width 102 height 9
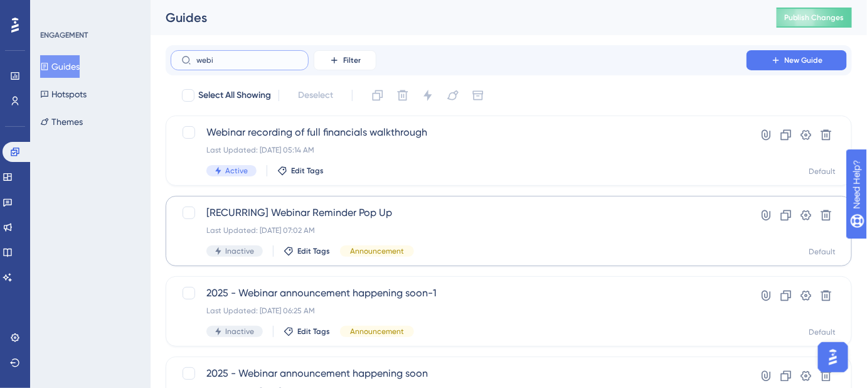
type input "webi"
click at [281, 210] on span "[RECURRING] Webinar Reminder Pop Up" at bounding box center [458, 212] width 504 height 15
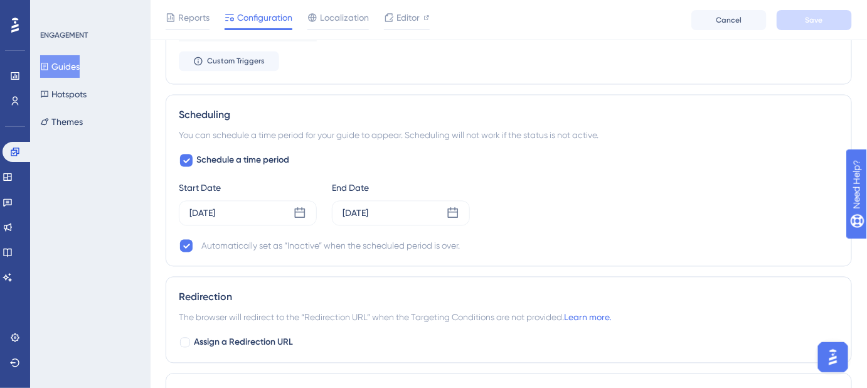
scroll to position [741, 0]
click at [299, 206] on icon at bounding box center [300, 210] width 13 height 13
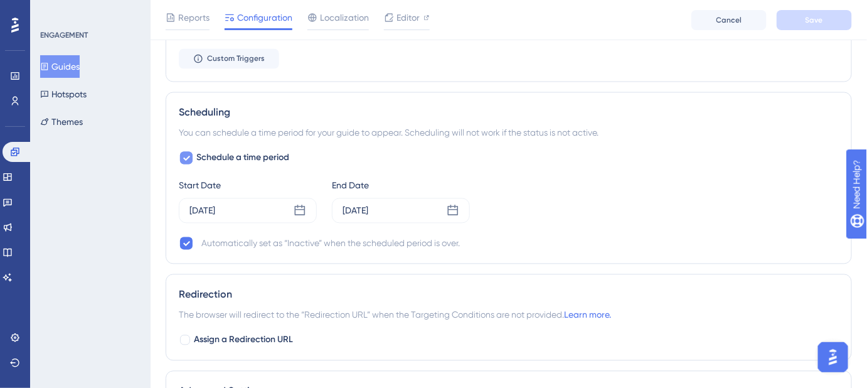
click at [188, 161] on div at bounding box center [186, 158] width 15 height 15
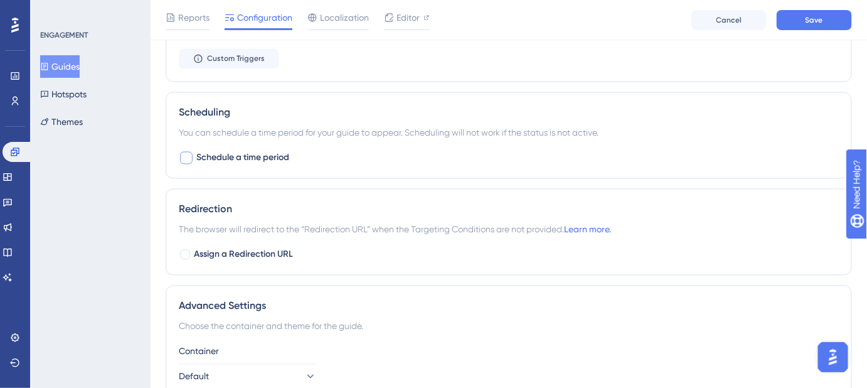
click at [188, 161] on div at bounding box center [186, 158] width 15 height 15
checkbox input "true"
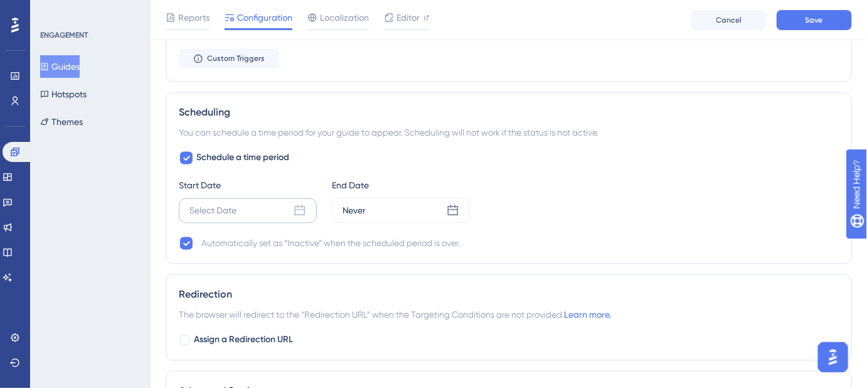
click at [292, 210] on div "Select Date" at bounding box center [248, 210] width 138 height 25
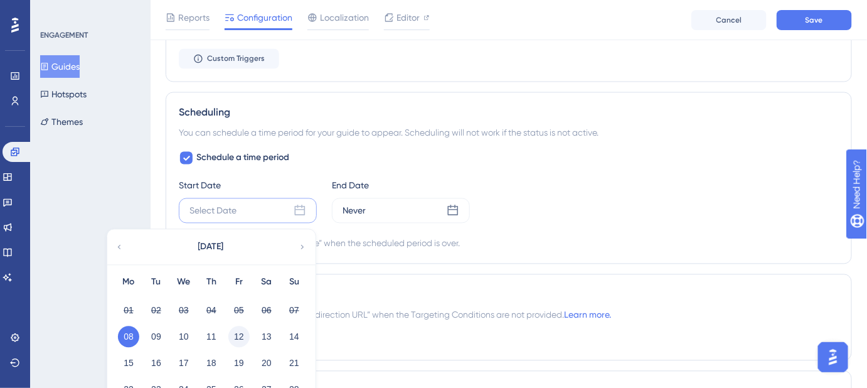
drag, startPoint x: 129, startPoint y: 332, endPoint x: 232, endPoint y: 334, distance: 103.5
click at [232, 334] on div "08 09 10 11 12 13 14" at bounding box center [211, 335] width 193 height 26
click at [212, 334] on button "11" at bounding box center [211, 336] width 21 height 21
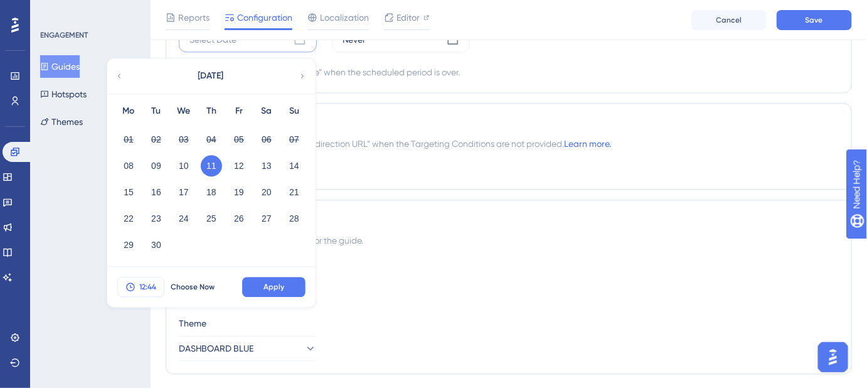
click at [157, 282] on button "12:44" at bounding box center [140, 287] width 47 height 20
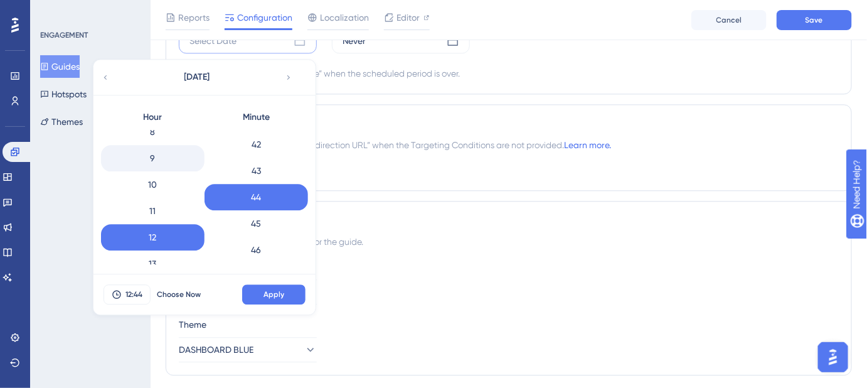
scroll to position [205, 0]
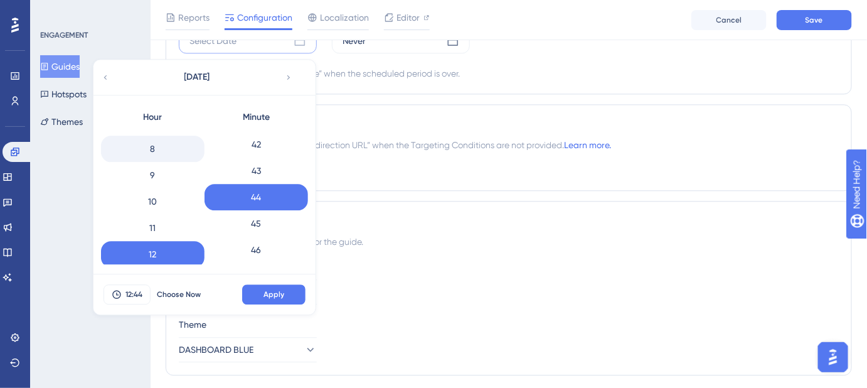
click at [160, 148] on div "8" at bounding box center [152, 148] width 103 height 26
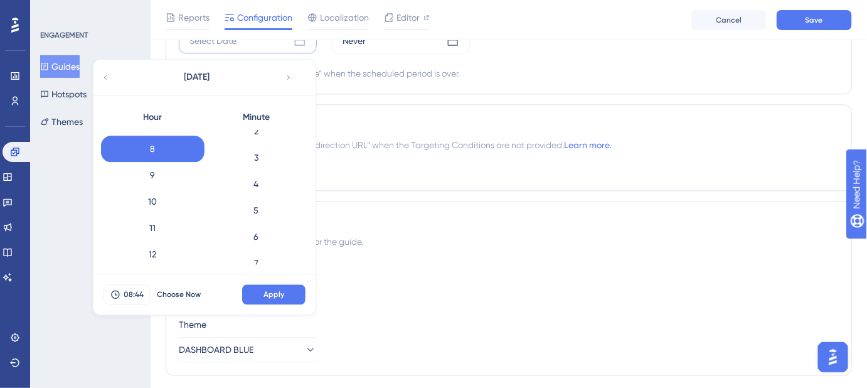
scroll to position [0, 0]
click at [254, 140] on div "0" at bounding box center [255, 143] width 103 height 26
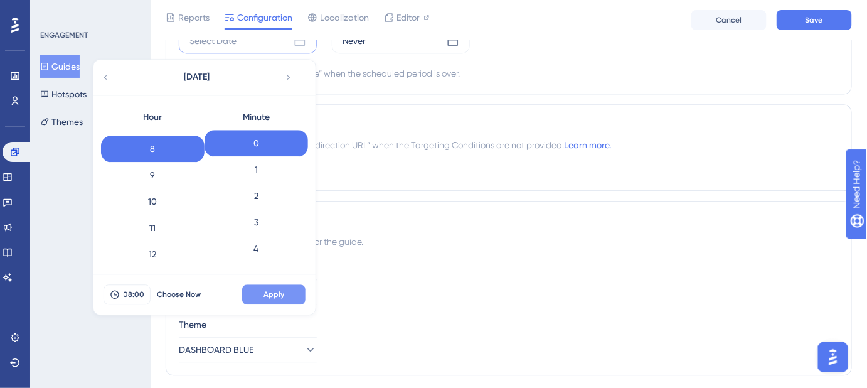
click at [276, 290] on span "Apply" at bounding box center [273, 294] width 21 height 10
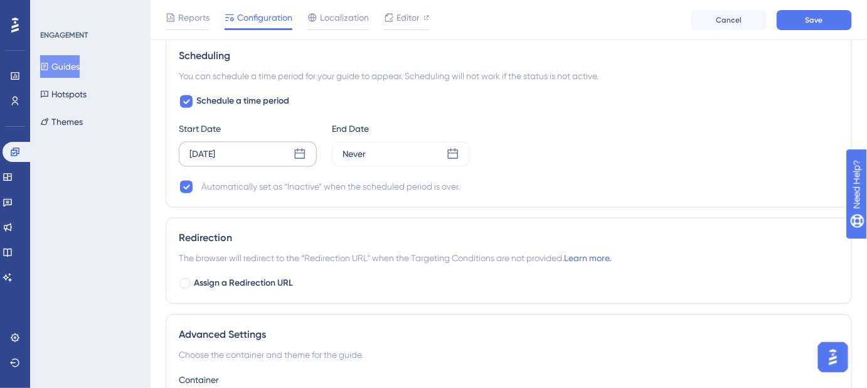
scroll to position [797, 0]
click at [440, 148] on div "Never" at bounding box center [401, 154] width 138 height 25
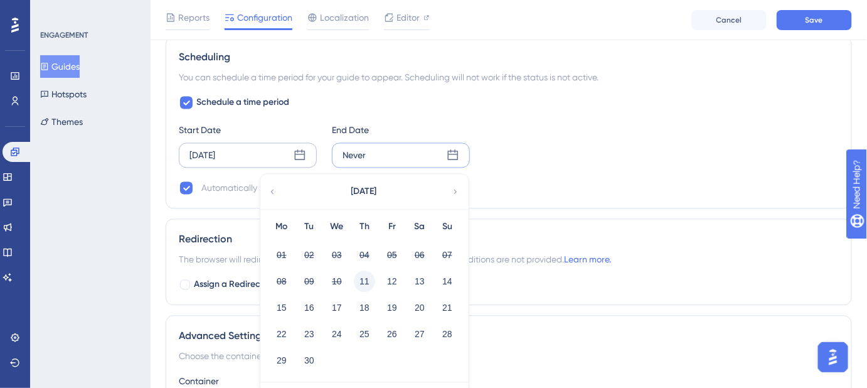
click at [368, 278] on button "11" at bounding box center [364, 280] width 21 height 21
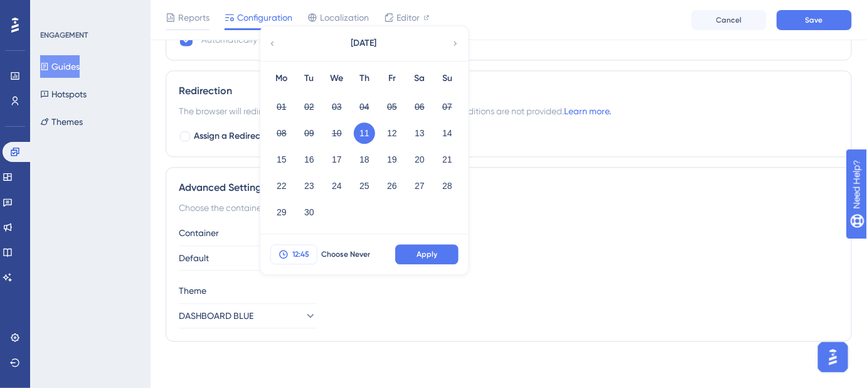
click at [307, 253] on span "12:45" at bounding box center [300, 254] width 17 height 10
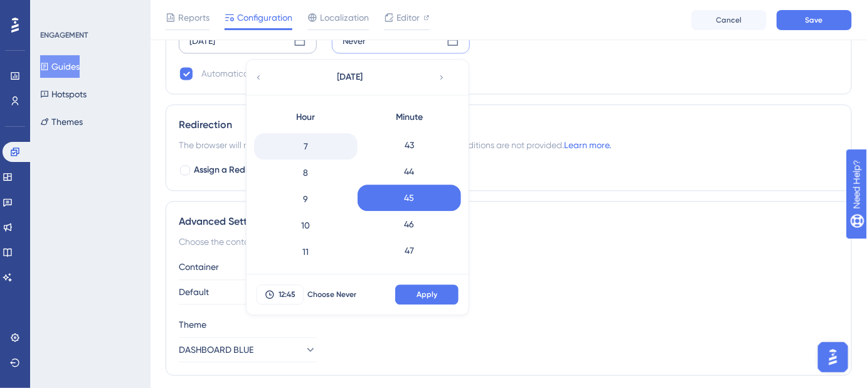
scroll to position [148, 0]
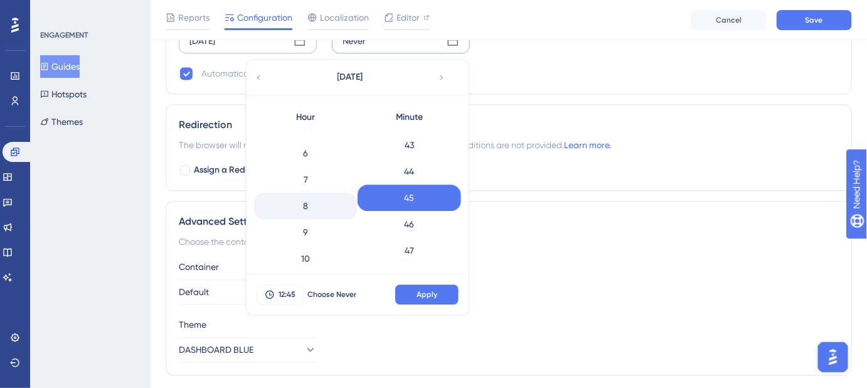
click at [307, 203] on div "8" at bounding box center [305, 206] width 103 height 26
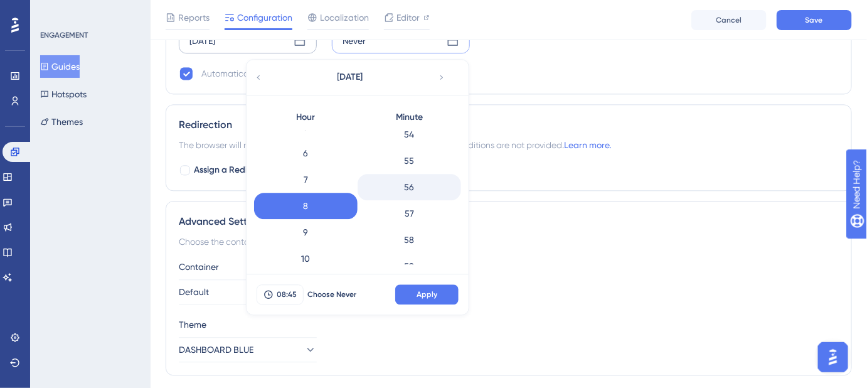
scroll to position [1446, 0]
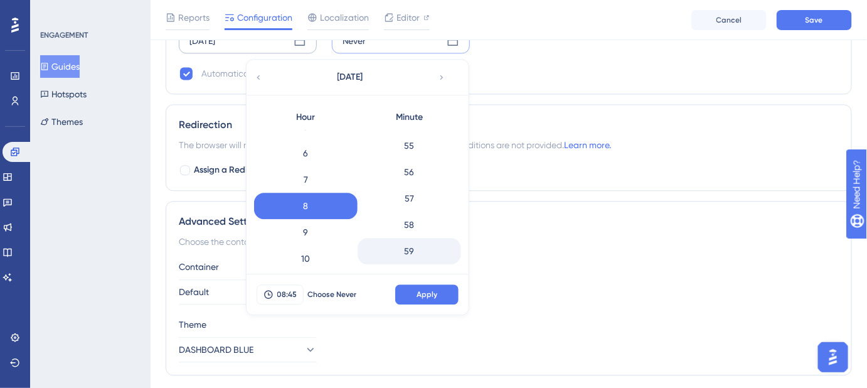
click at [410, 251] on div "59" at bounding box center [408, 251] width 103 height 26
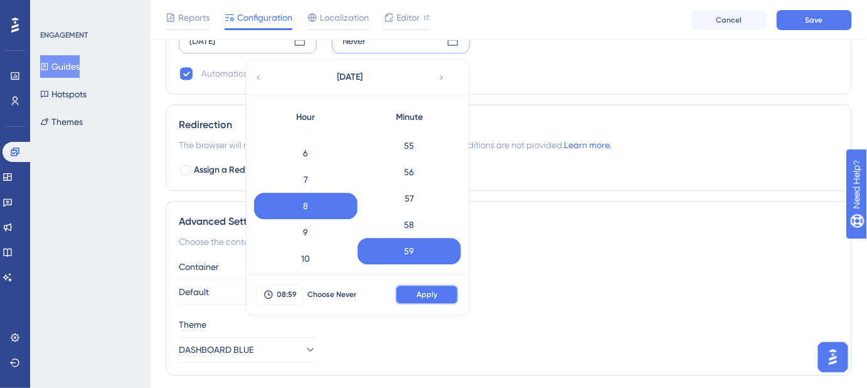
click at [430, 292] on span "Apply" at bounding box center [426, 294] width 21 height 10
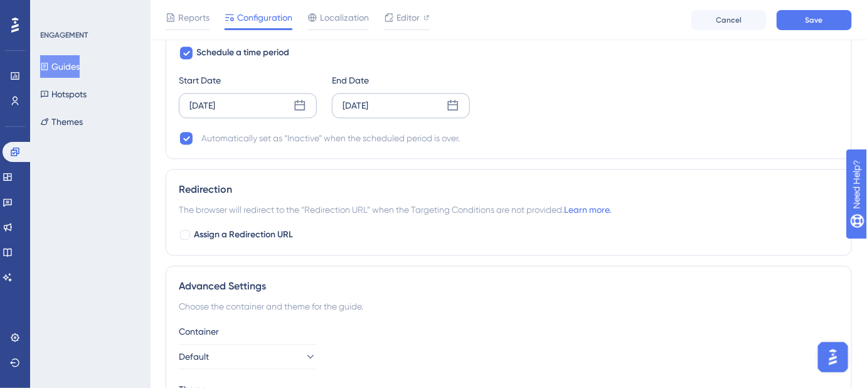
scroll to position [797, 0]
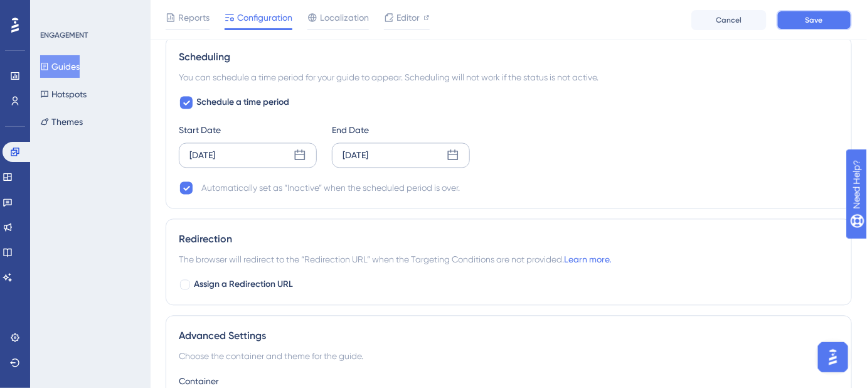
click at [806, 26] on button "Save" at bounding box center [813, 20] width 75 height 20
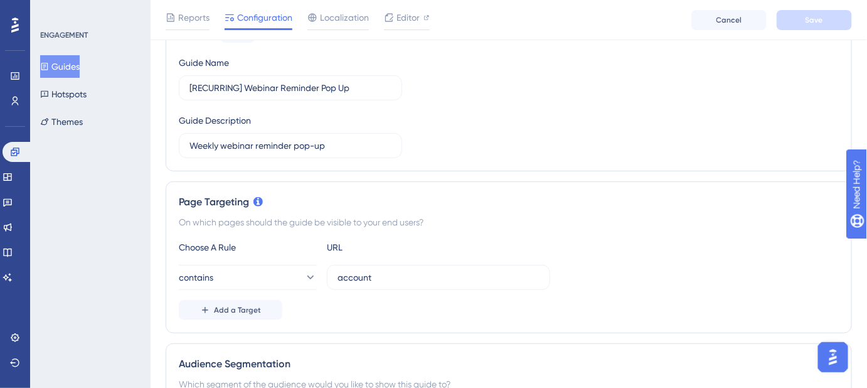
scroll to position [112, 0]
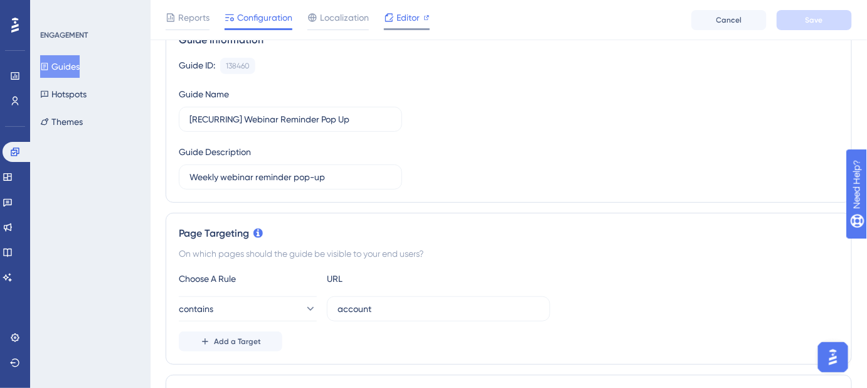
click at [402, 17] on span "Editor" at bounding box center [407, 17] width 23 height 15
click at [405, 19] on span "Editor" at bounding box center [407, 17] width 23 height 15
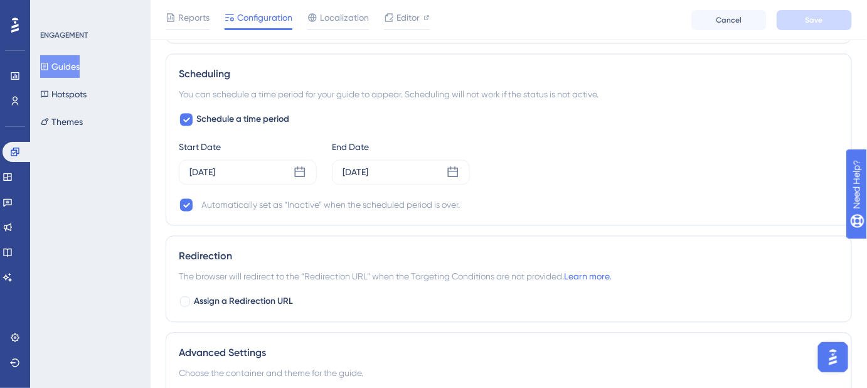
scroll to position [798, 0]
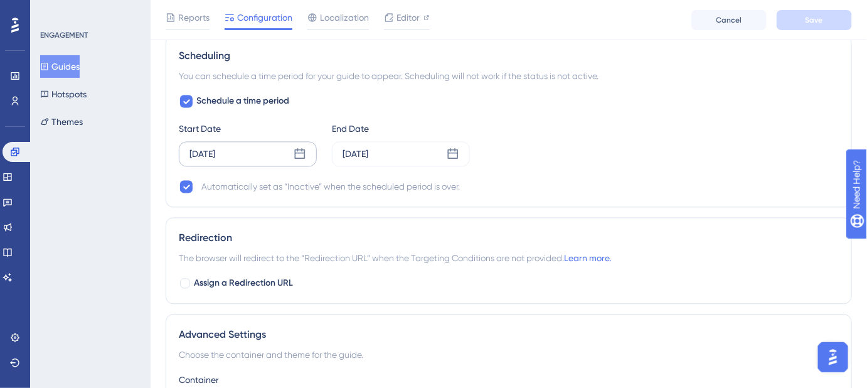
click at [305, 153] on icon at bounding box center [300, 153] width 13 height 13
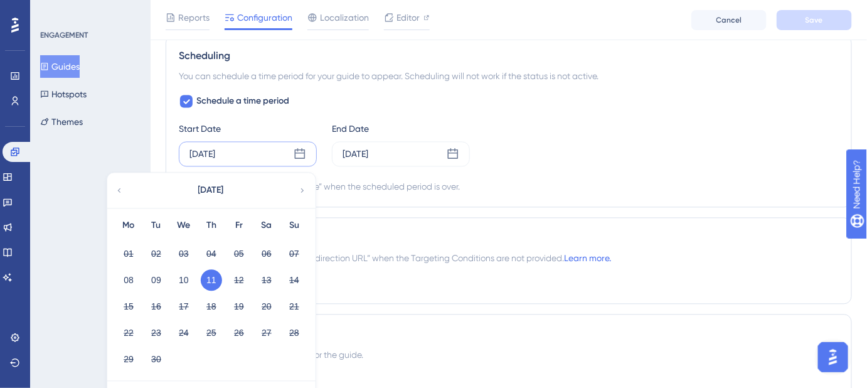
scroll to position [855, 0]
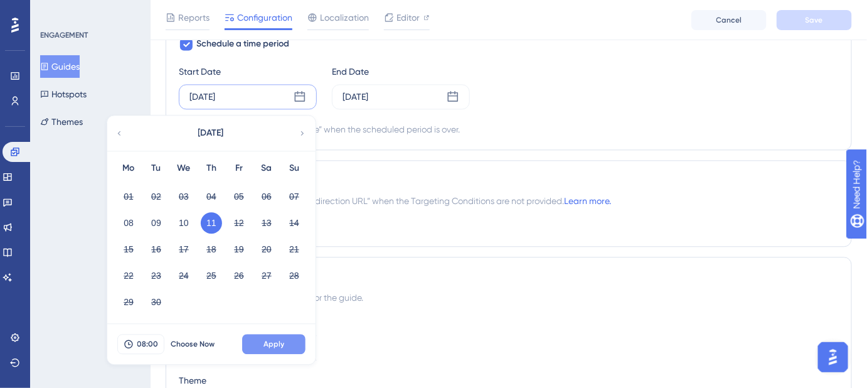
click at [279, 339] on span "Apply" at bounding box center [273, 344] width 21 height 10
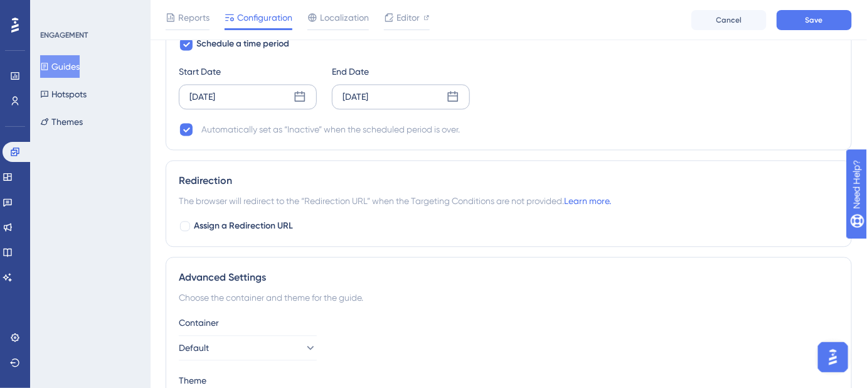
click at [452, 92] on icon at bounding box center [453, 96] width 11 height 11
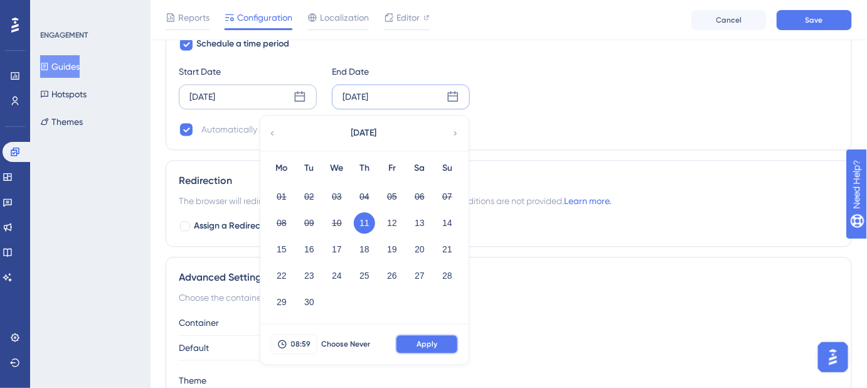
click at [428, 334] on button "Apply" at bounding box center [426, 344] width 63 height 20
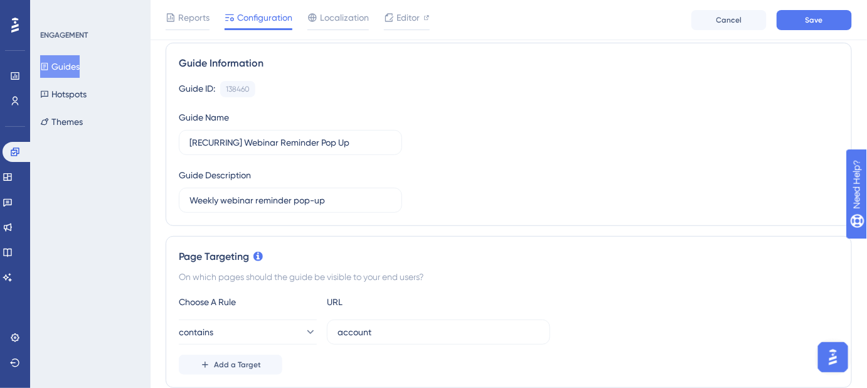
scroll to position [0, 0]
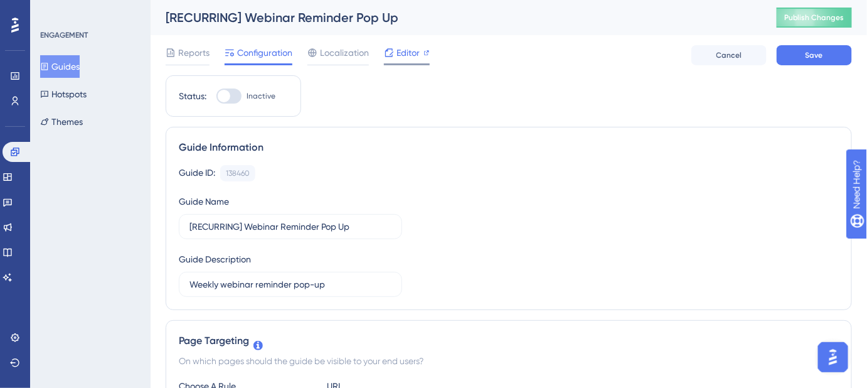
click at [405, 58] on span "Editor" at bounding box center [407, 52] width 23 height 15
click at [822, 61] on button "Save" at bounding box center [813, 55] width 75 height 20
click at [237, 92] on div at bounding box center [228, 95] width 25 height 15
click at [216, 96] on input "Inactive" at bounding box center [216, 96] width 1 height 1
click at [812, 56] on span "Save" at bounding box center [814, 55] width 18 height 10
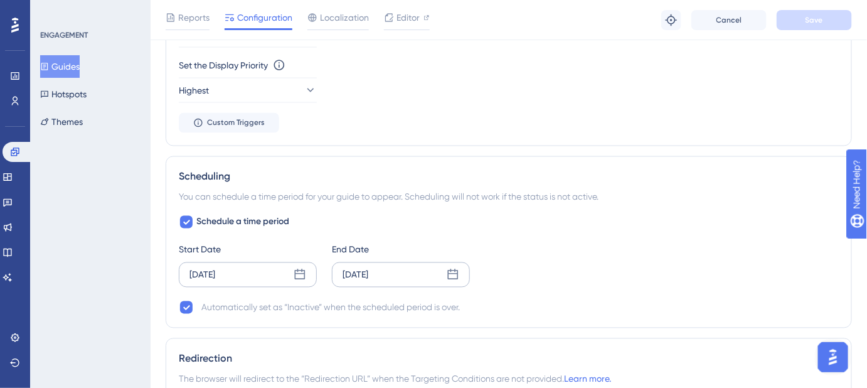
scroll to position [684, 0]
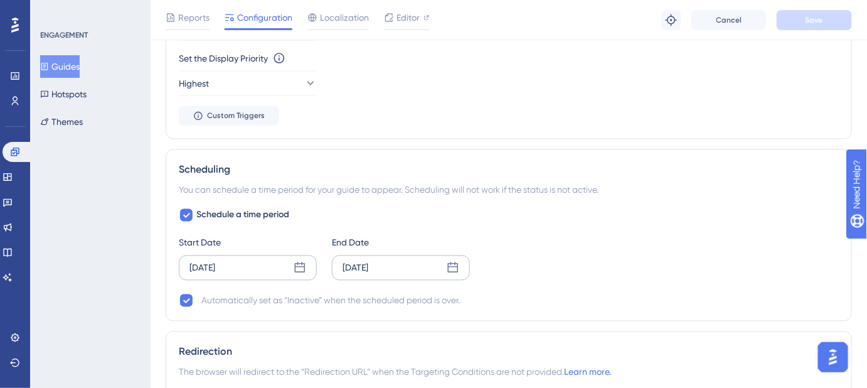
click at [615, 213] on div "Schedule a time period Start Date Sep 11 2025 End Date Sep 11 2025 Automaticall…" at bounding box center [509, 258] width 660 height 100
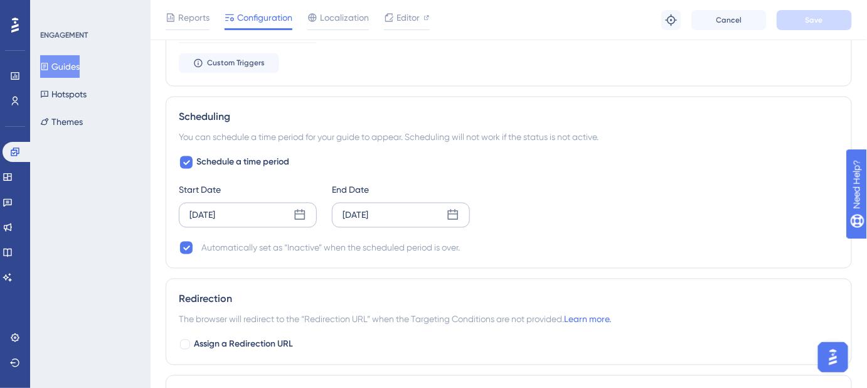
scroll to position [798, 0]
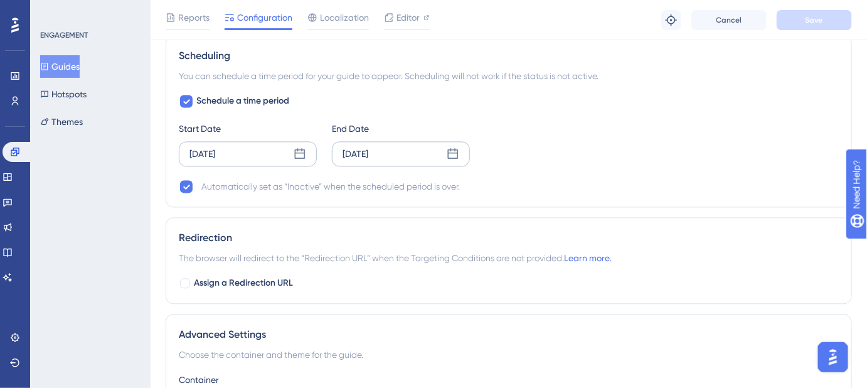
click at [450, 151] on icon at bounding box center [453, 153] width 13 height 13
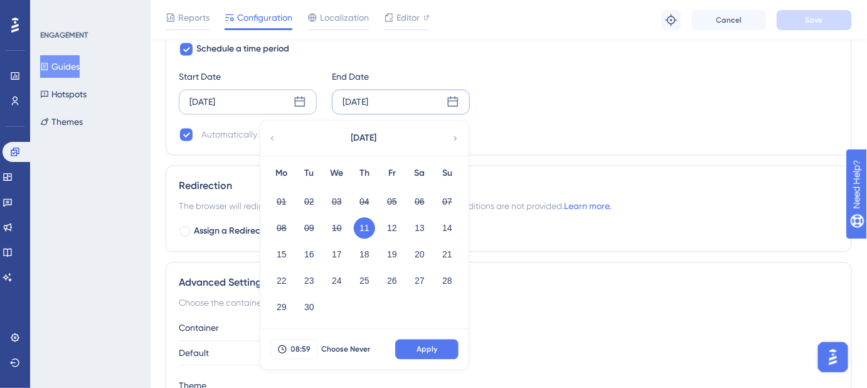
scroll to position [912, 0]
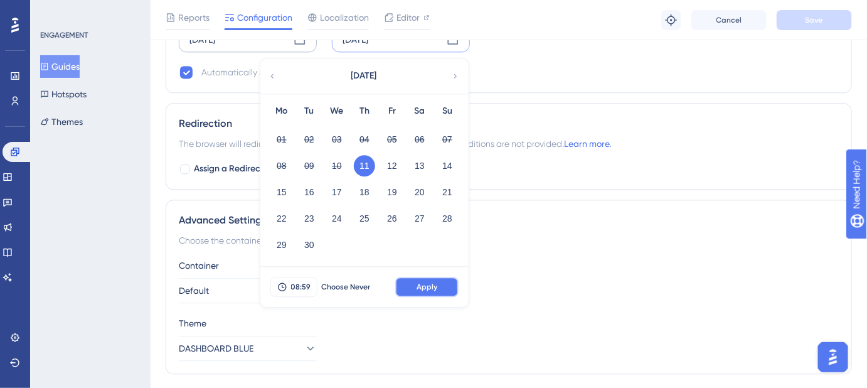
click at [437, 282] on span "Apply" at bounding box center [426, 287] width 21 height 10
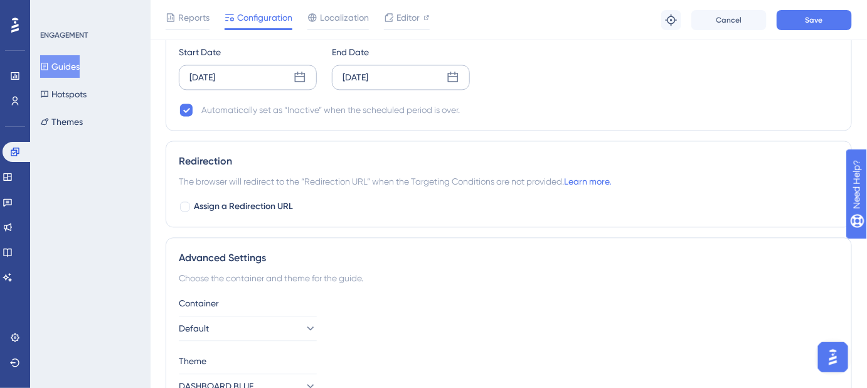
scroll to position [855, 0]
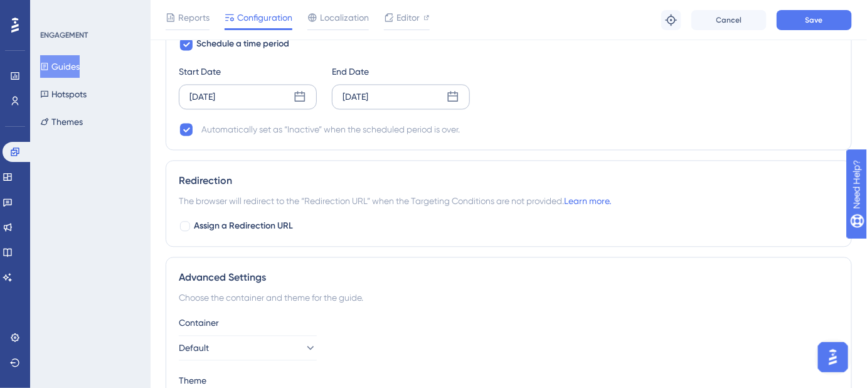
click at [302, 90] on icon at bounding box center [300, 96] width 13 height 13
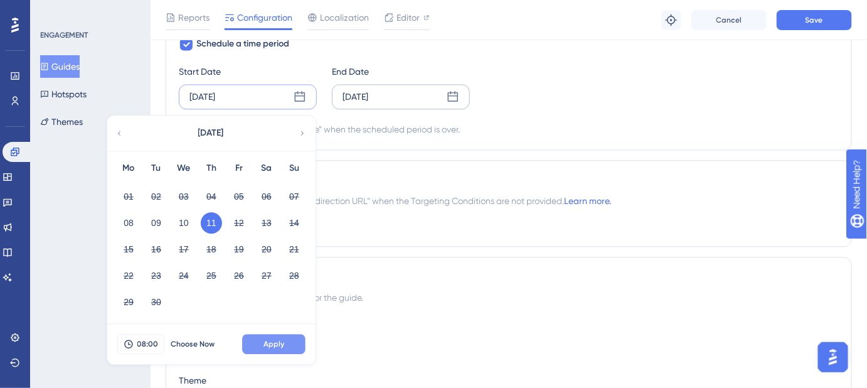
click at [281, 339] on span "Apply" at bounding box center [273, 344] width 21 height 10
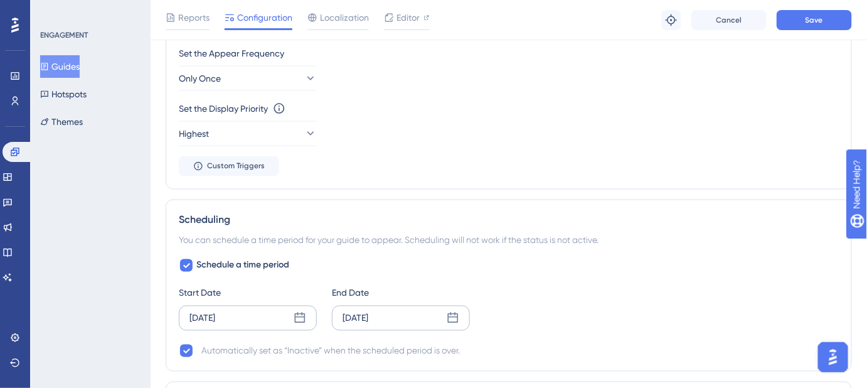
scroll to position [627, 0]
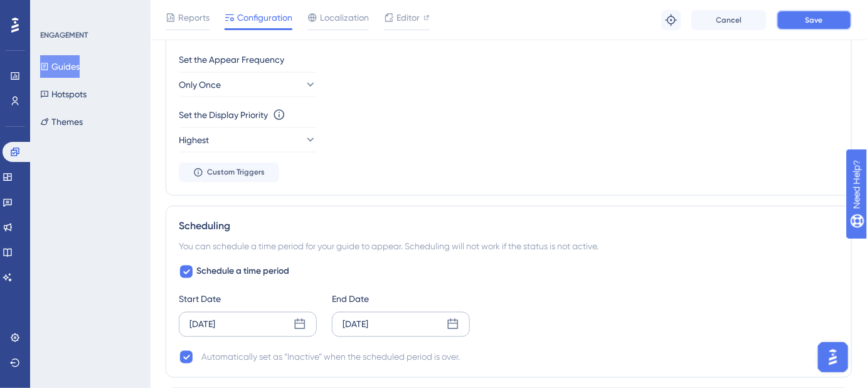
click at [803, 24] on button "Save" at bounding box center [813, 20] width 75 height 20
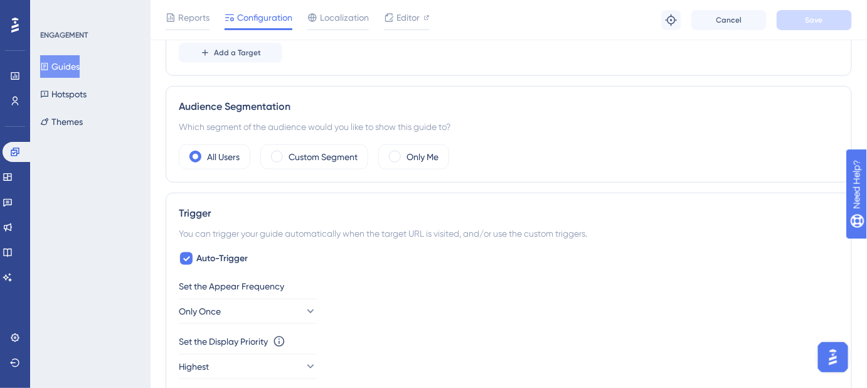
scroll to position [399, 0]
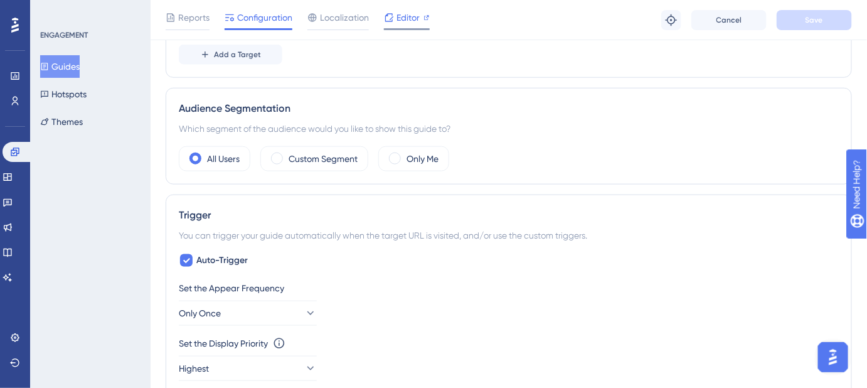
click at [406, 18] on span "Editor" at bounding box center [407, 17] width 23 height 15
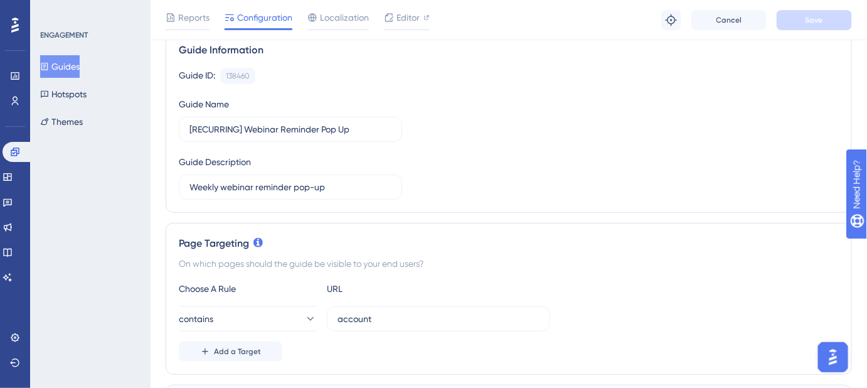
scroll to position [0, 0]
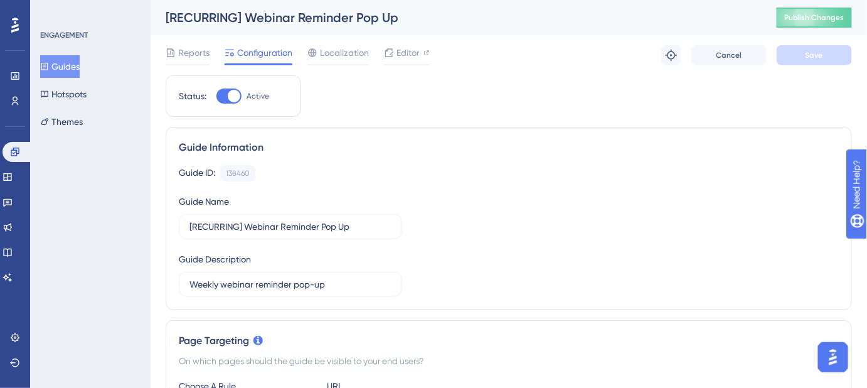
click at [222, 95] on div at bounding box center [228, 95] width 25 height 15
click at [216, 96] on input "Active" at bounding box center [216, 96] width 1 height 1
checkbox input "false"
click at [819, 57] on span "Save" at bounding box center [814, 55] width 18 height 10
click at [396, 51] on span "Editor" at bounding box center [407, 52] width 23 height 15
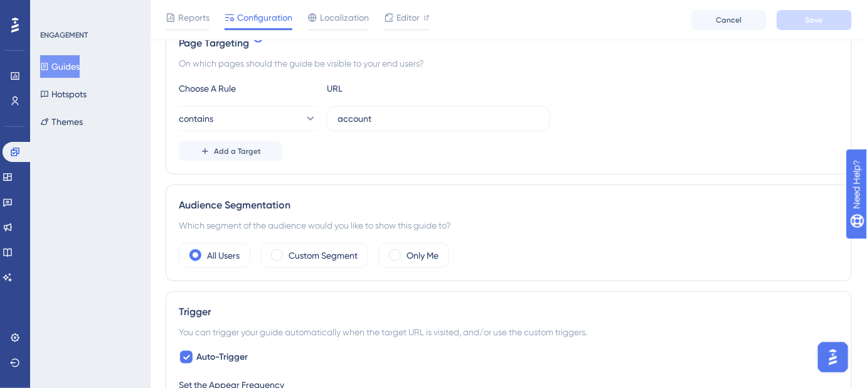
scroll to position [342, 0]
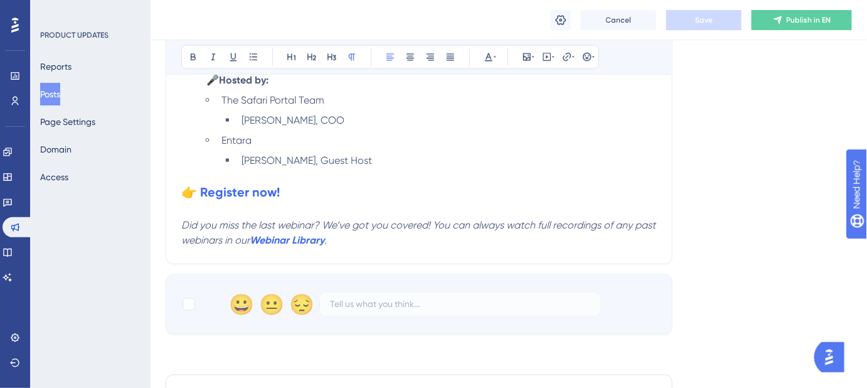
scroll to position [938, 0]
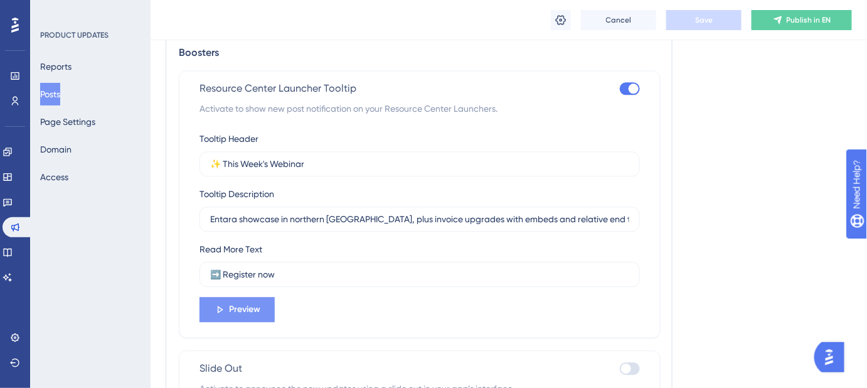
click at [262, 297] on button "Preview" at bounding box center [236, 309] width 75 height 25
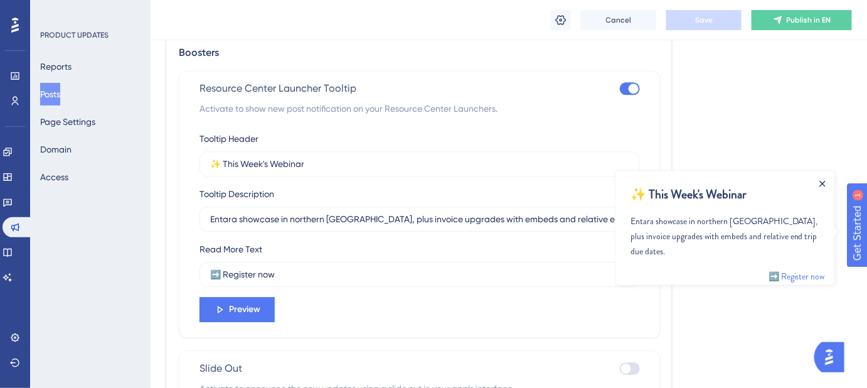
click at [823, 180] on icon "Close Announcement" at bounding box center [821, 183] width 6 height 6
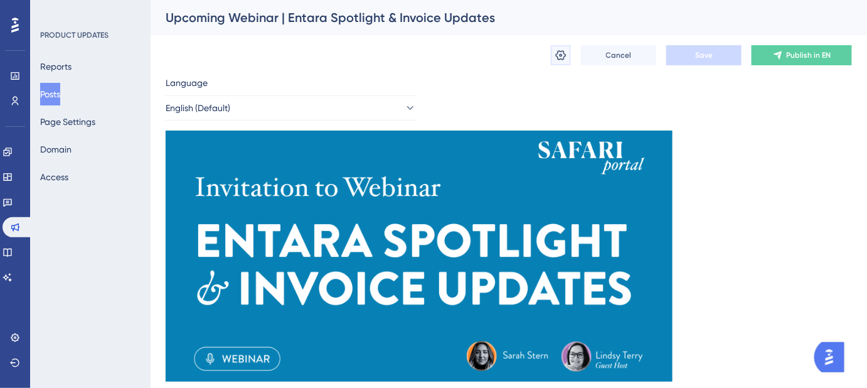
click at [558, 55] on icon at bounding box center [560, 55] width 13 height 13
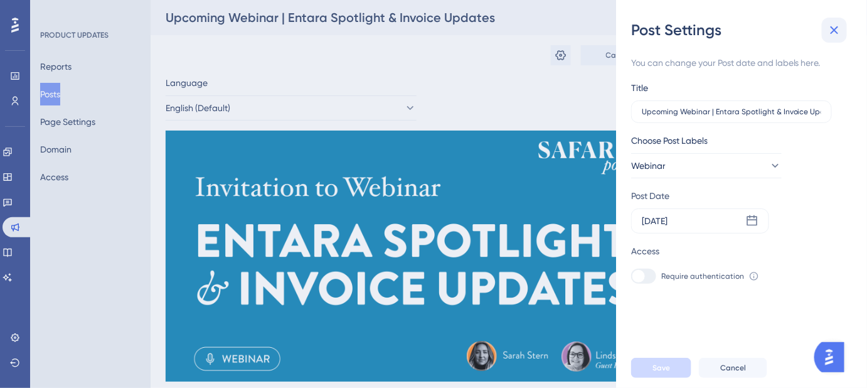
click at [835, 29] on icon at bounding box center [834, 30] width 8 height 8
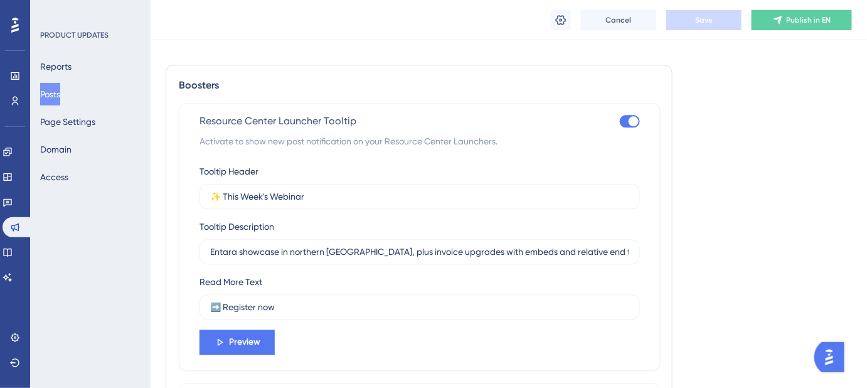
scroll to position [912, 0]
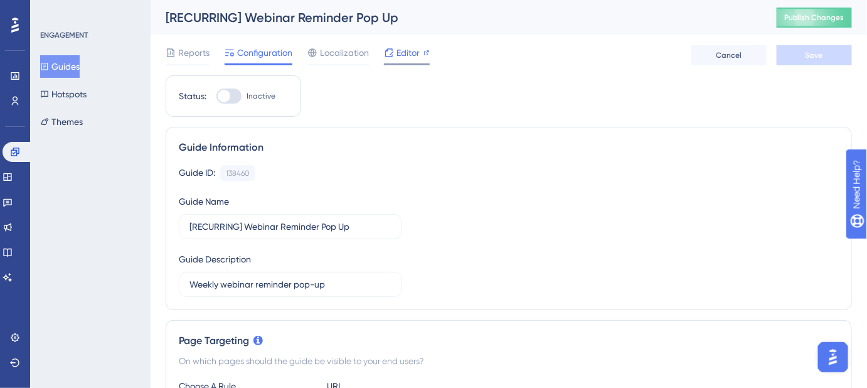
click at [393, 55] on div "Editor" at bounding box center [407, 52] width 46 height 15
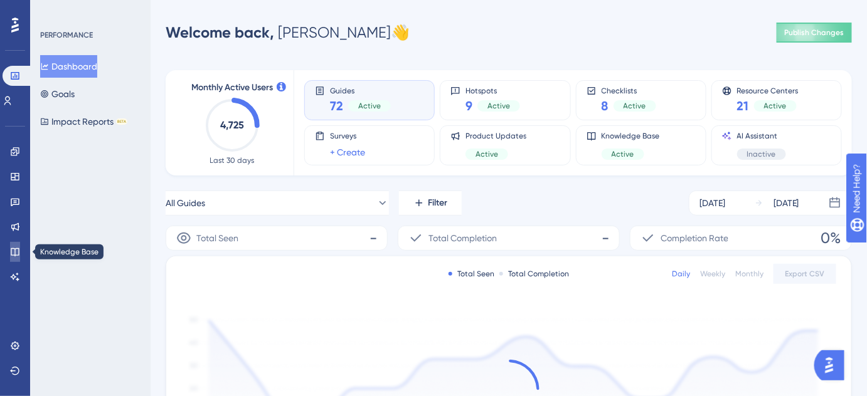
click at [15, 250] on icon at bounding box center [15, 252] width 10 height 10
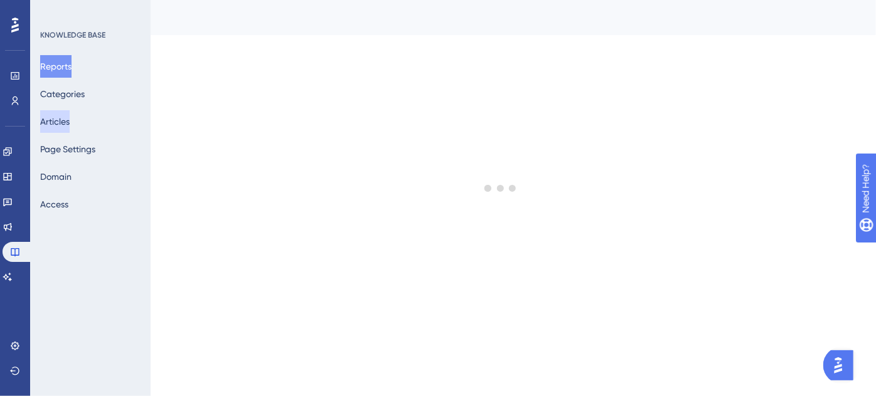
click at [64, 123] on button "Articles" at bounding box center [54, 121] width 29 height 23
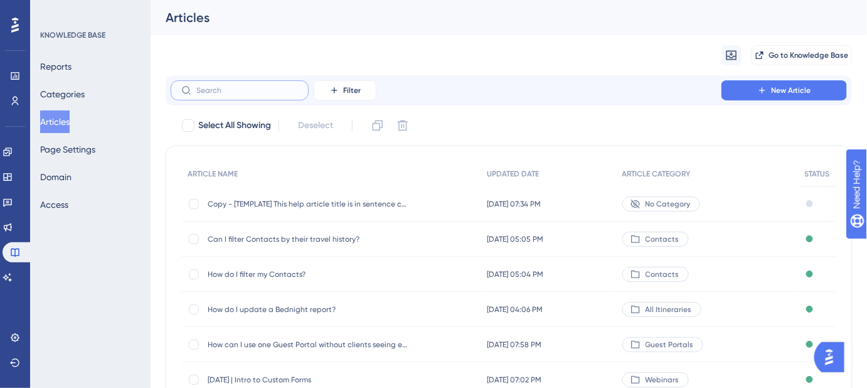
click at [276, 92] on input "text" at bounding box center [247, 90] width 102 height 9
paste input "How do I manage multiple currencies in the Google Sheets Itinerary export?"
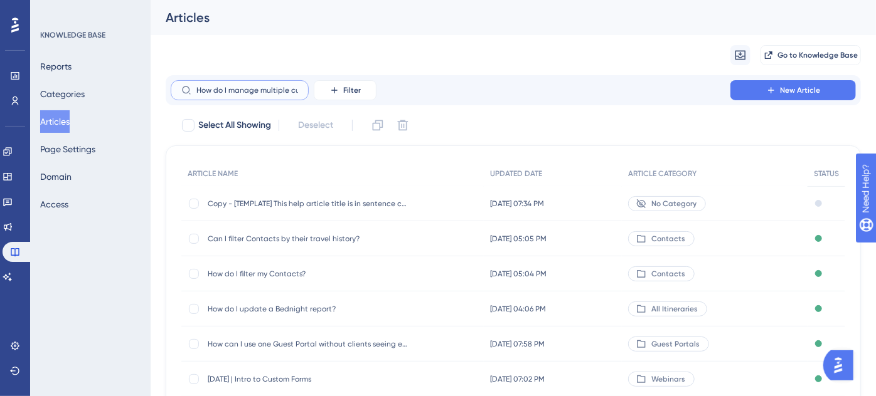
scroll to position [0, 159]
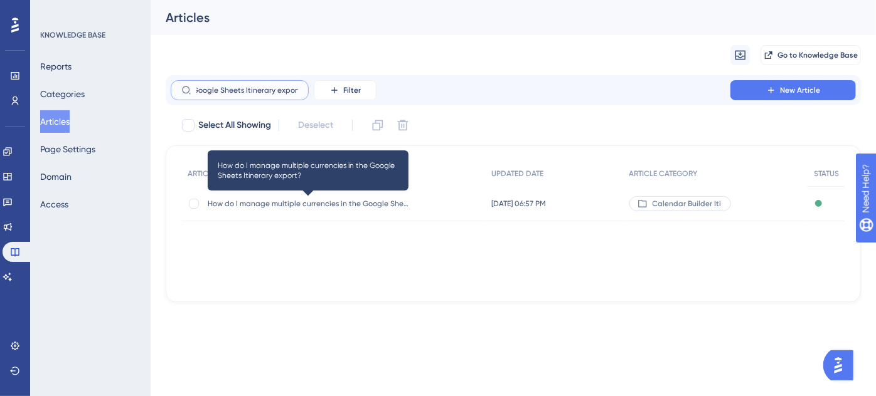
type input "How do I manage multiple currencies in the Google Sheets Itinerary export?"
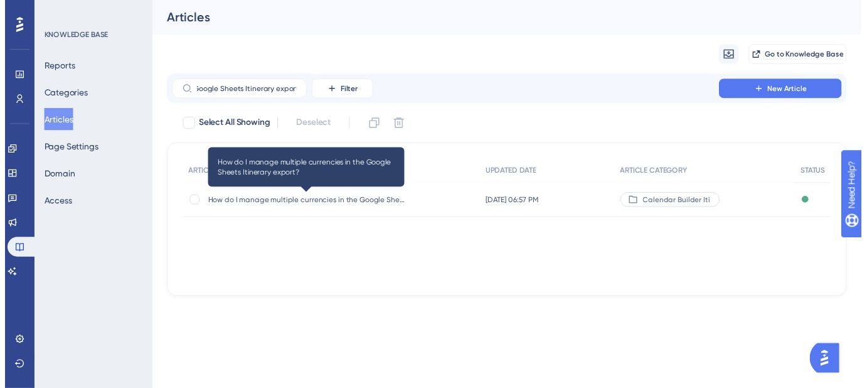
scroll to position [0, 0]
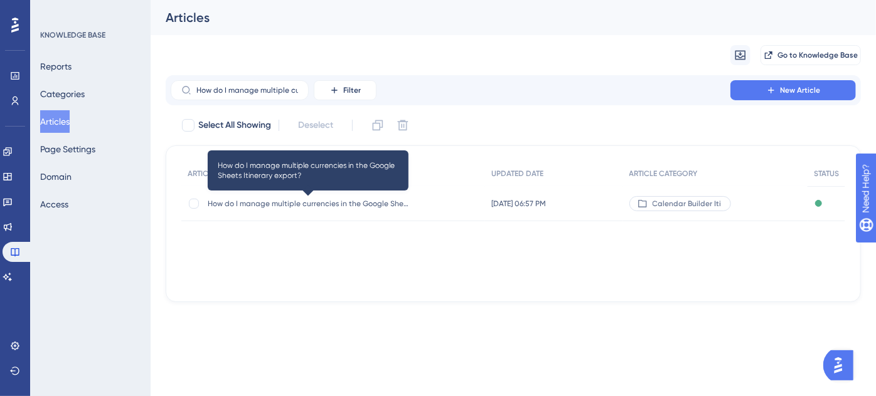
click at [344, 203] on span "How do I manage multiple currencies in the Google Sheets Itinerary export?" at bounding box center [308, 204] width 201 height 10
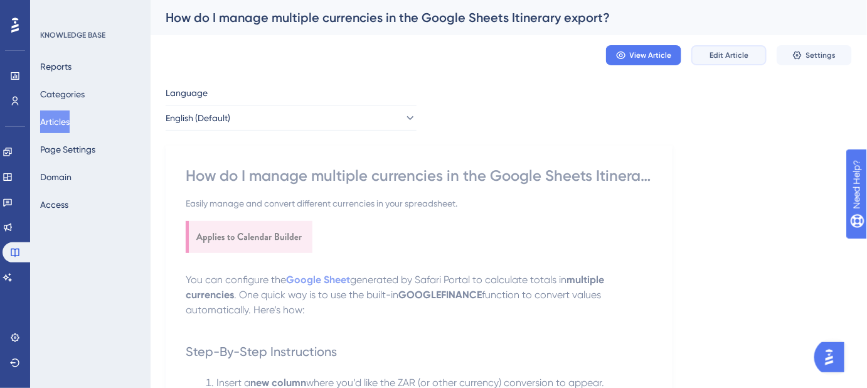
click at [734, 58] on span "Edit Article" at bounding box center [728, 55] width 39 height 10
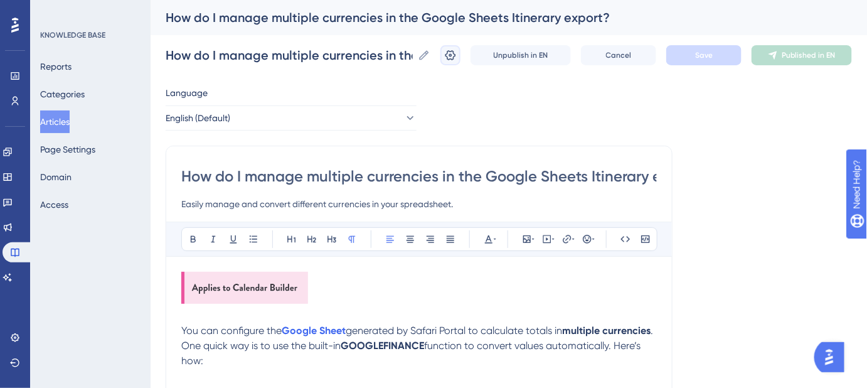
click at [457, 58] on icon at bounding box center [450, 55] width 13 height 13
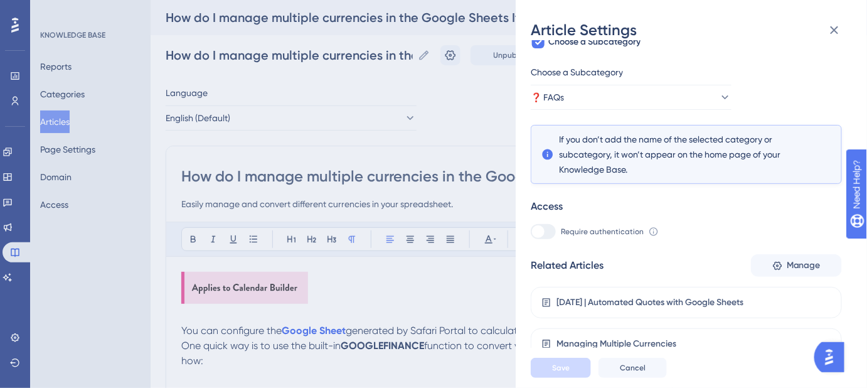
scroll to position [184, 0]
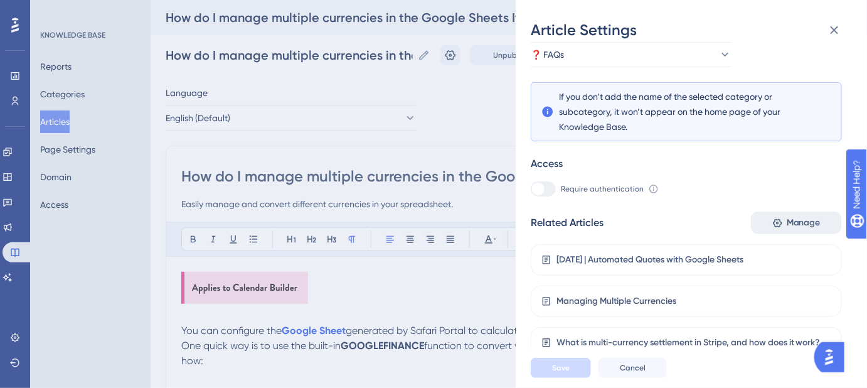
click at [786, 222] on span "Manage" at bounding box center [803, 222] width 34 height 15
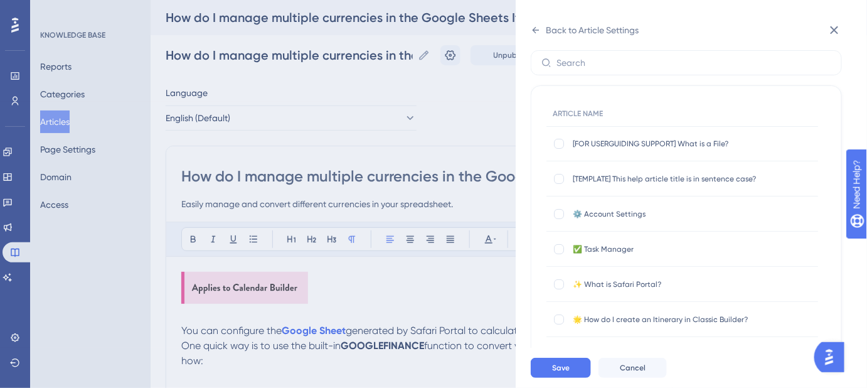
scroll to position [0, 0]
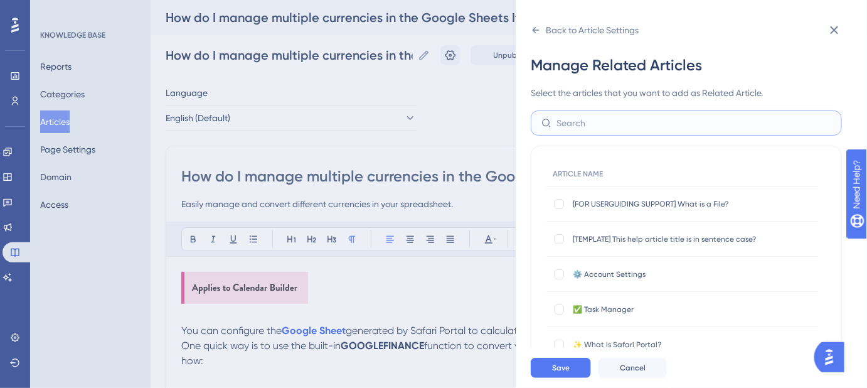
click at [619, 127] on input "text" at bounding box center [693, 123] width 275 height 14
type input "can I creat"
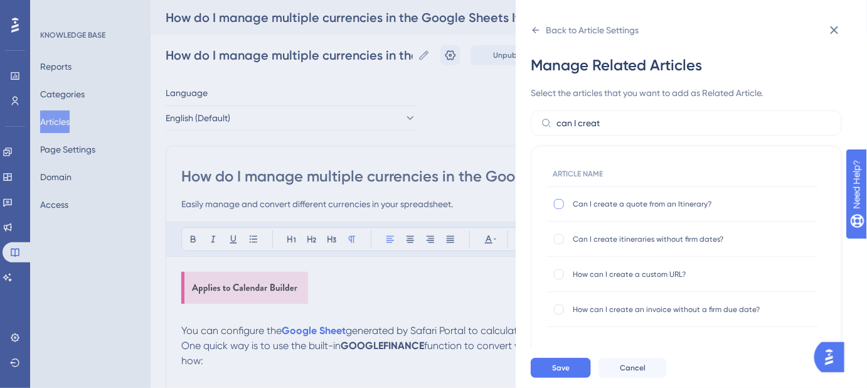
click at [554, 203] on div at bounding box center [559, 204] width 10 height 10
checkbox input "true"
click at [558, 373] on span "Save" at bounding box center [561, 368] width 18 height 10
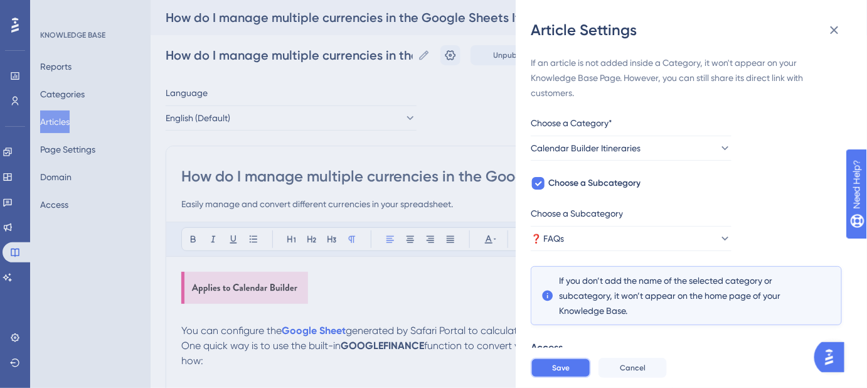
click at [561, 373] on span "Save" at bounding box center [561, 368] width 18 height 10
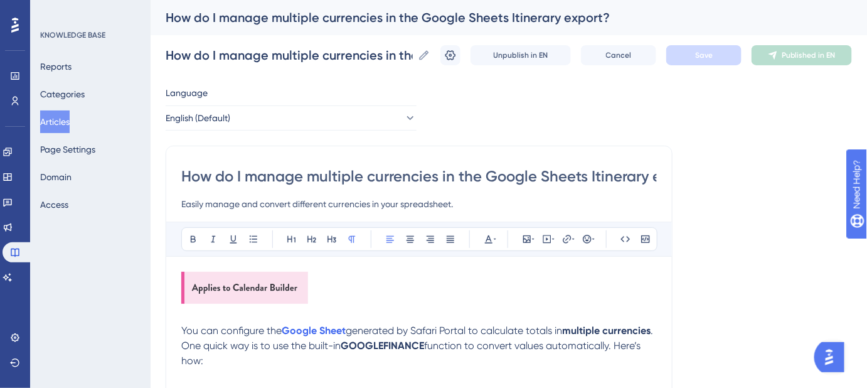
drag, startPoint x: 59, startPoint y: 117, endPoint x: 261, endPoint y: 227, distance: 230.2
click at [103, 137] on div "Reports Categories Articles Page Settings Domain Access" at bounding box center [91, 135] width 102 height 161
click at [328, 328] on strong "Google Sheet" at bounding box center [314, 330] width 64 height 12
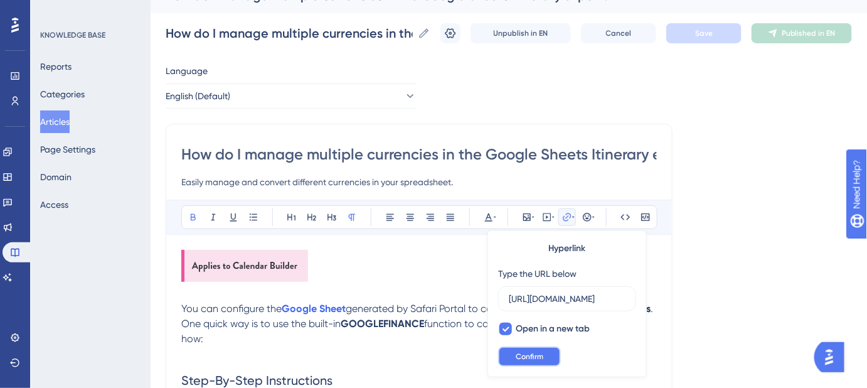
click at [548, 356] on button "Confirm" at bounding box center [529, 356] width 63 height 20
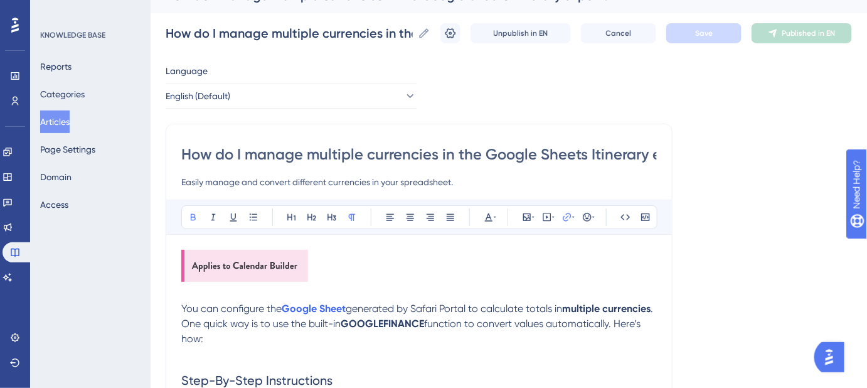
click at [68, 125] on button "Articles" at bounding box center [54, 121] width 29 height 23
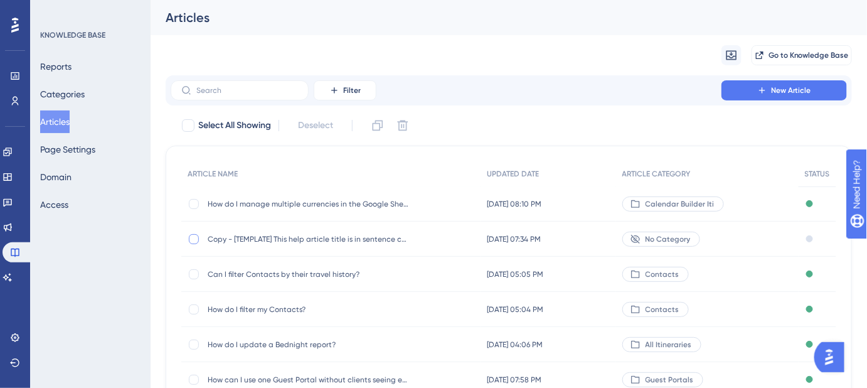
click at [193, 240] on div at bounding box center [194, 239] width 10 height 10
click at [502, 117] on div "Select All Showing Deselect (1) Clone Delete" at bounding box center [516, 125] width 671 height 20
click at [194, 236] on icon at bounding box center [193, 239] width 5 height 10
checkbox input "false"
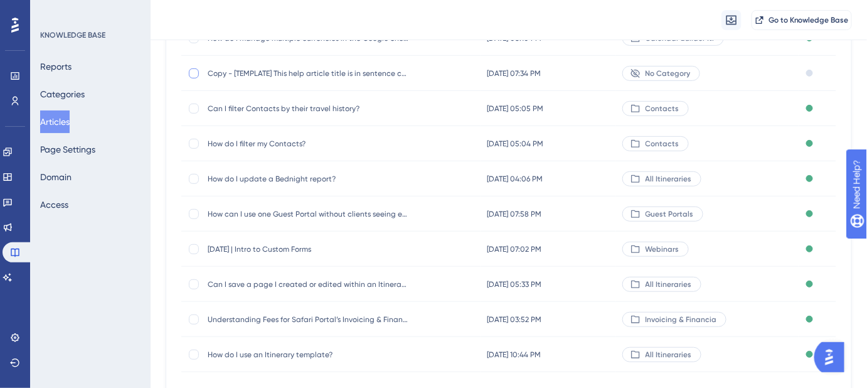
scroll to position [228, 0]
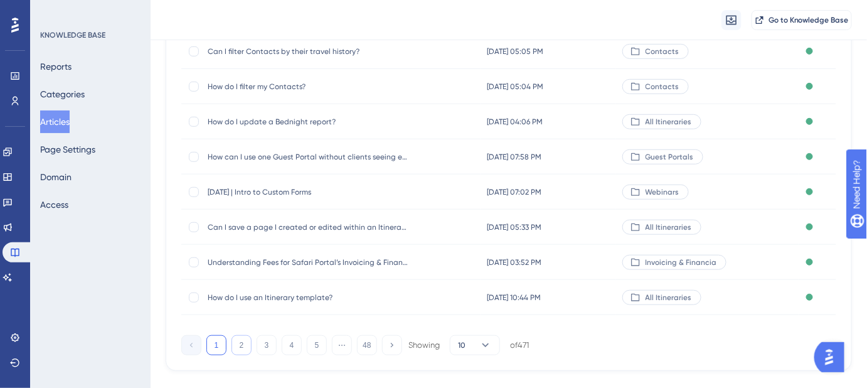
click at [239, 344] on button "2" at bounding box center [241, 345] width 20 height 20
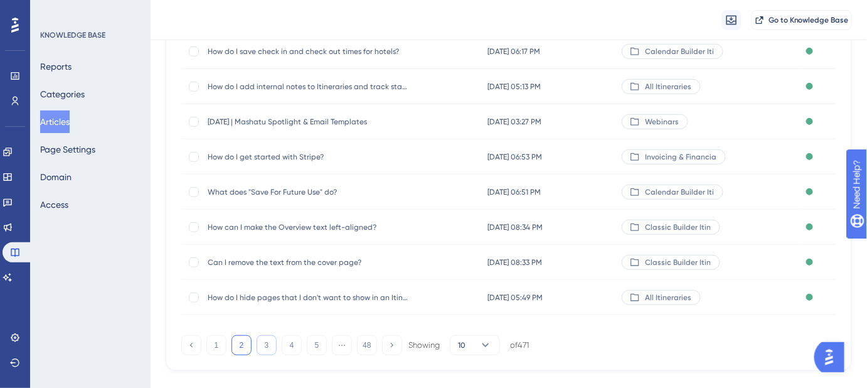
click at [267, 341] on button "3" at bounding box center [267, 345] width 20 height 20
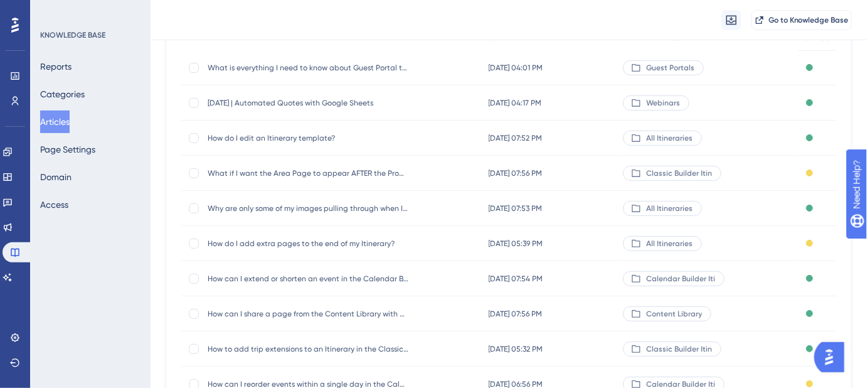
scroll to position [114, 0]
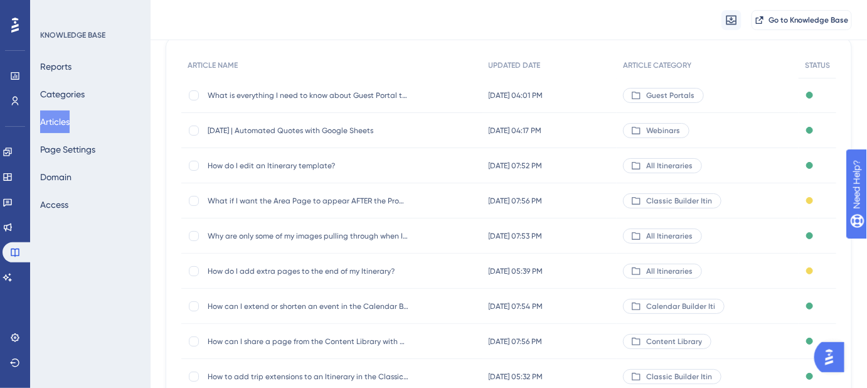
click at [344, 129] on span "August 21, 2025 | Automated Quotes with Google Sheets" at bounding box center [308, 130] width 201 height 10
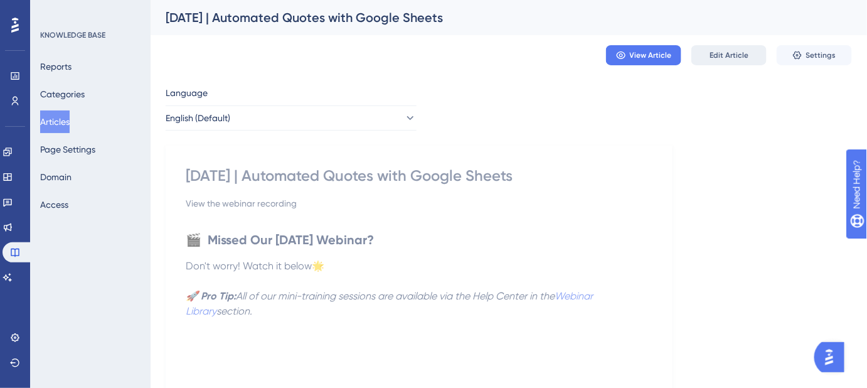
click at [719, 58] on span "Edit Article" at bounding box center [728, 55] width 39 height 10
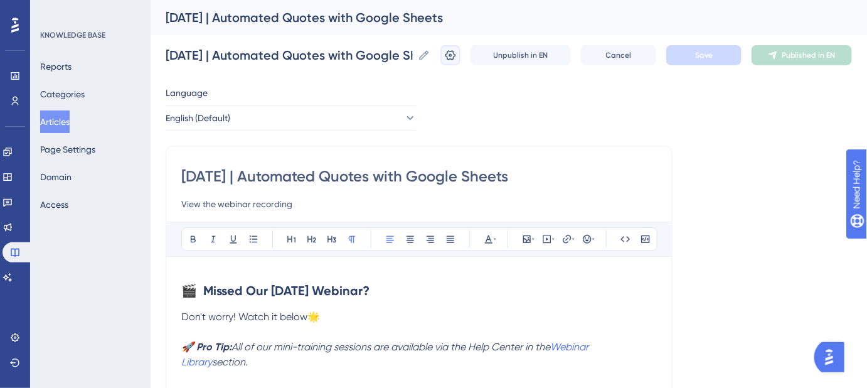
click at [456, 55] on icon at bounding box center [450, 55] width 11 height 10
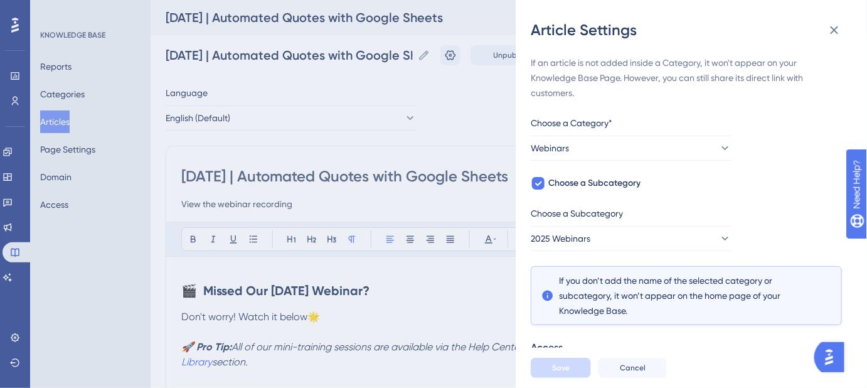
scroll to position [102, 0]
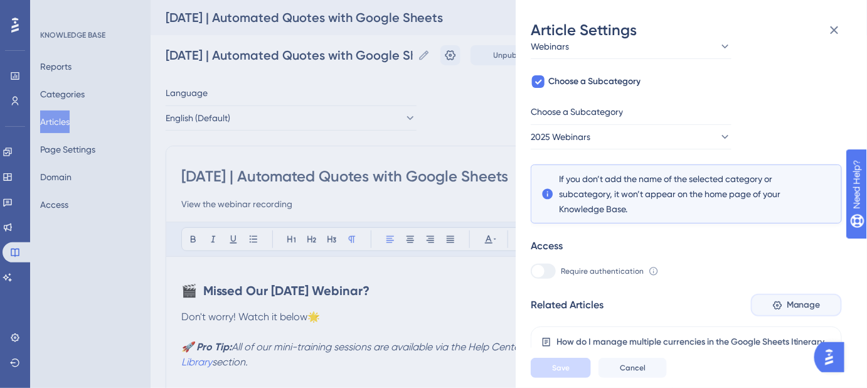
click at [808, 310] on span "Manage" at bounding box center [803, 304] width 34 height 15
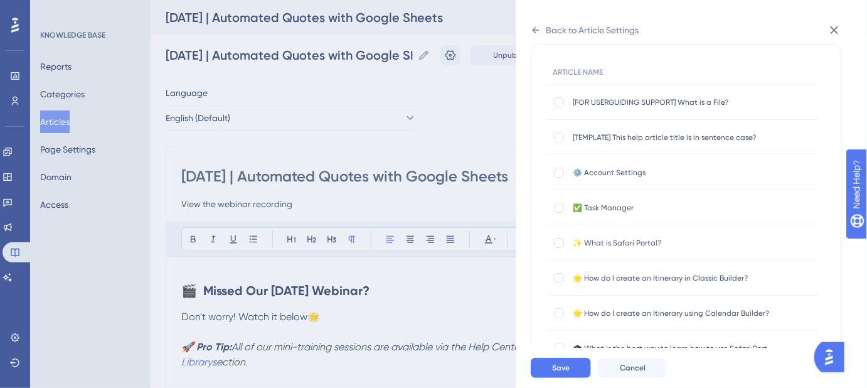
scroll to position [0, 0]
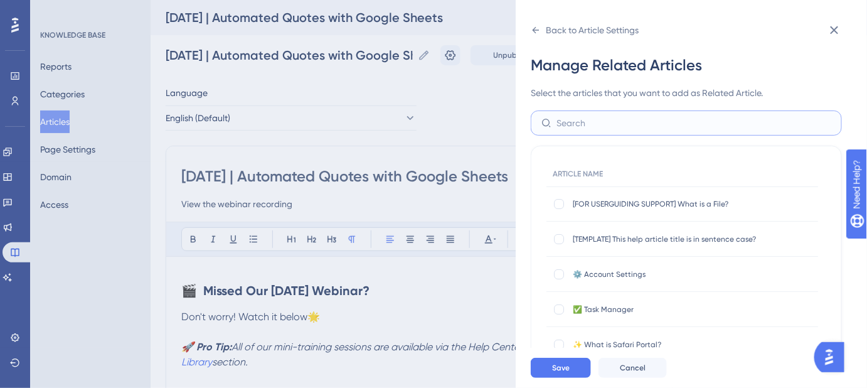
click at [608, 121] on input "text" at bounding box center [693, 123] width 275 height 14
type input "can i create"
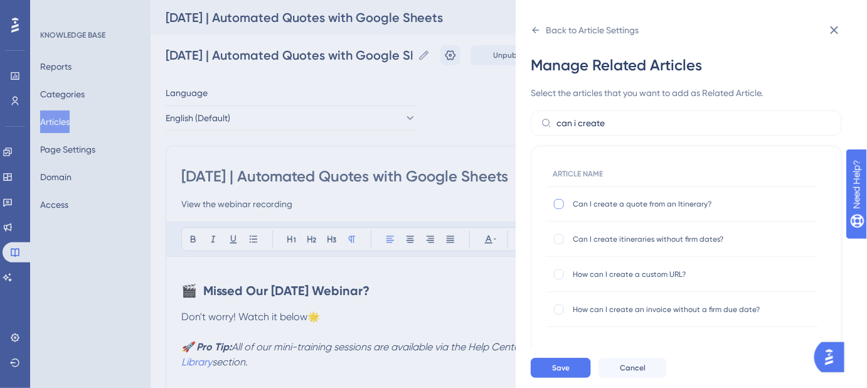
click at [560, 200] on div at bounding box center [559, 204] width 10 height 10
checkbox input "true"
click at [574, 378] on button "Save" at bounding box center [561, 367] width 60 height 20
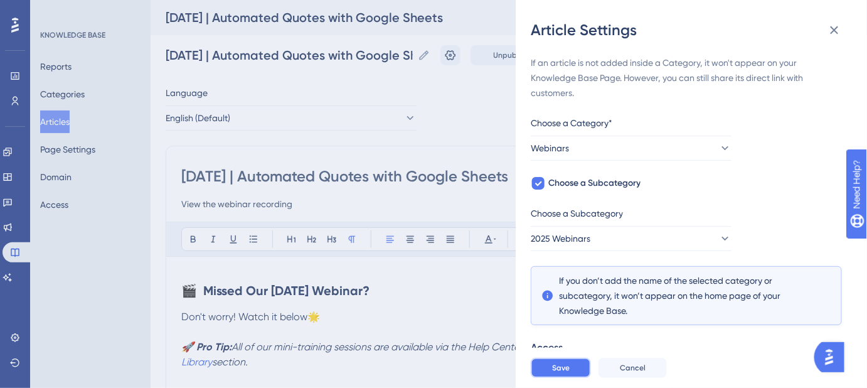
click at [568, 373] on span "Save" at bounding box center [561, 368] width 18 height 10
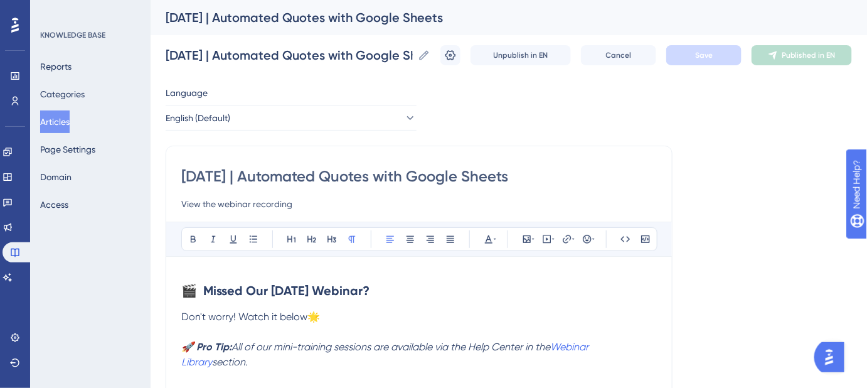
click at [66, 119] on button "Articles" at bounding box center [54, 121] width 29 height 23
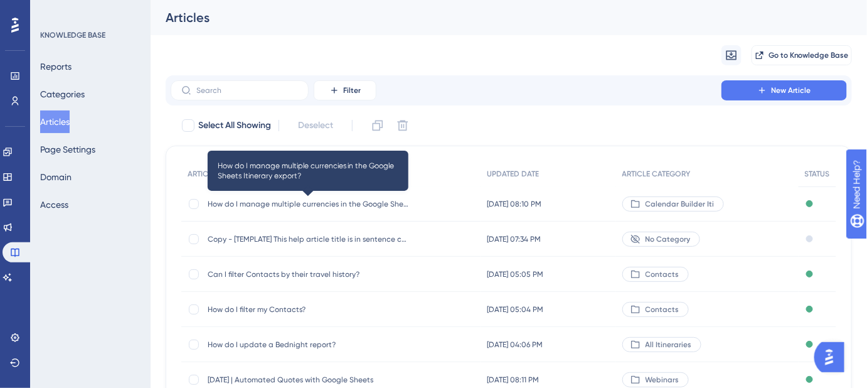
click at [317, 203] on span "How do I manage multiple currencies in the Google Sheets Itinerary export?" at bounding box center [308, 204] width 201 height 10
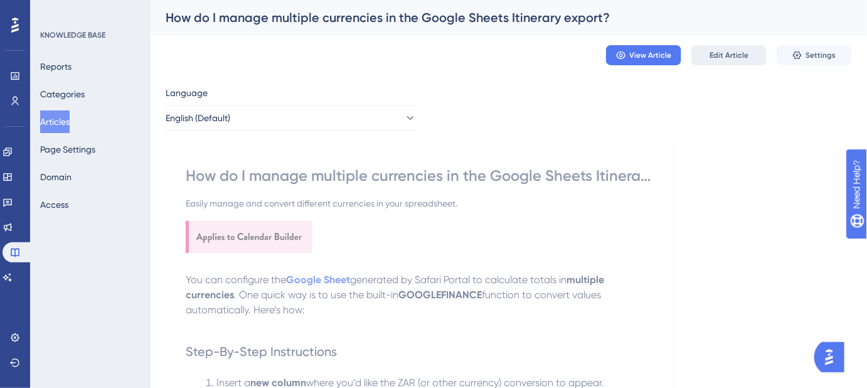
click at [728, 51] on span "Edit Article" at bounding box center [728, 55] width 39 height 10
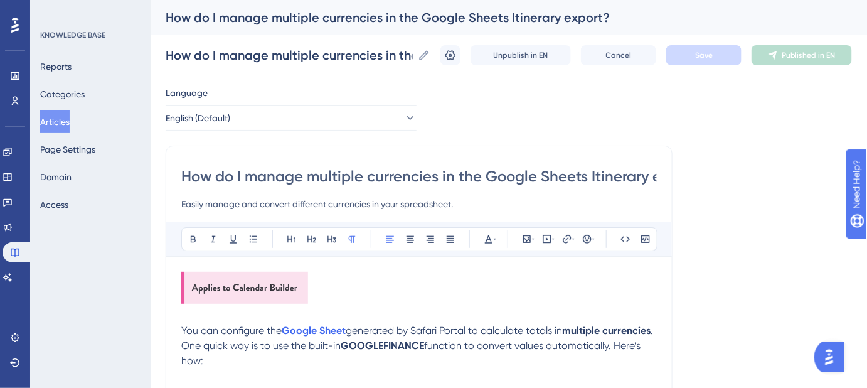
scroll to position [201, 0]
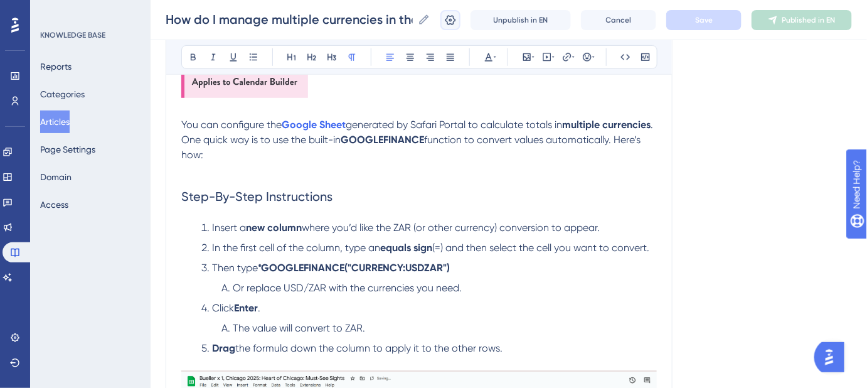
click at [457, 19] on icon at bounding box center [450, 20] width 13 height 13
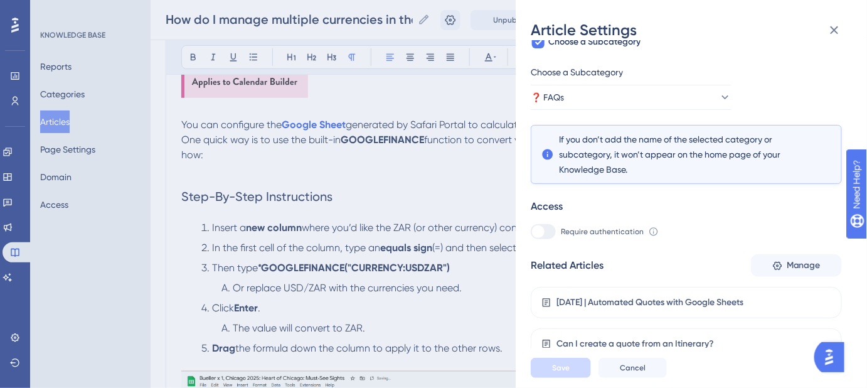
scroll to position [225, 0]
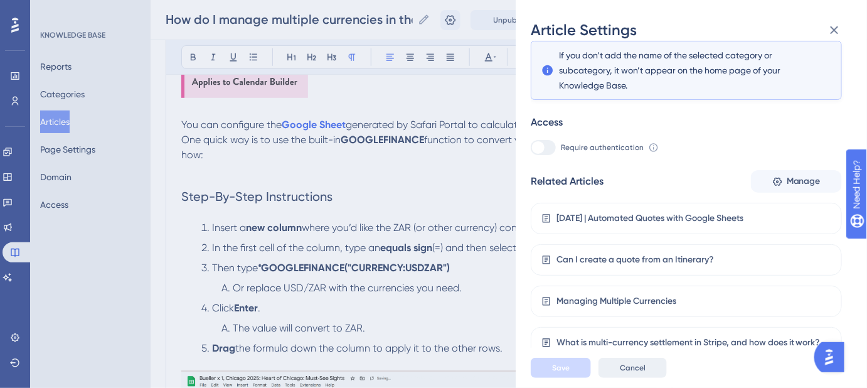
click at [627, 373] on span "Cancel" at bounding box center [633, 368] width 26 height 10
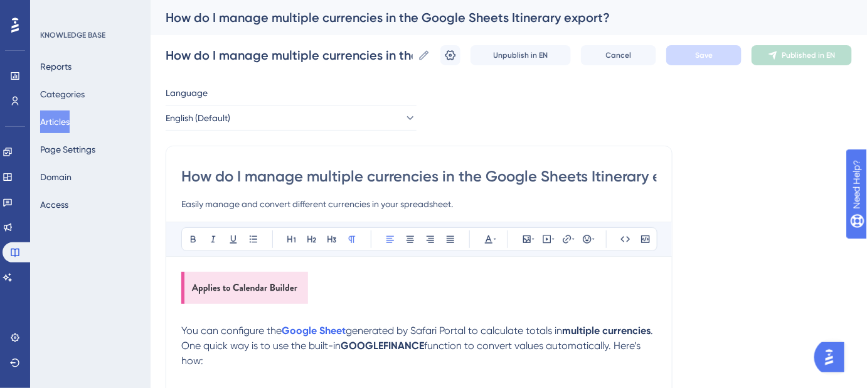
scroll to position [0, 0]
click at [632, 56] on span "Cancel" at bounding box center [619, 55] width 26 height 10
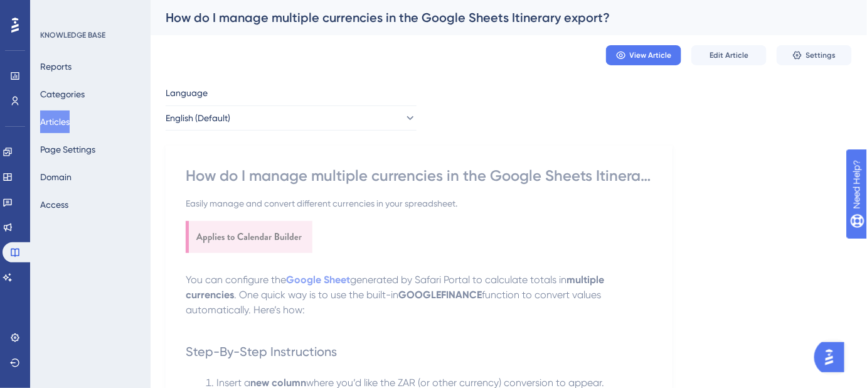
click at [67, 117] on button "Articles" at bounding box center [54, 121] width 29 height 23
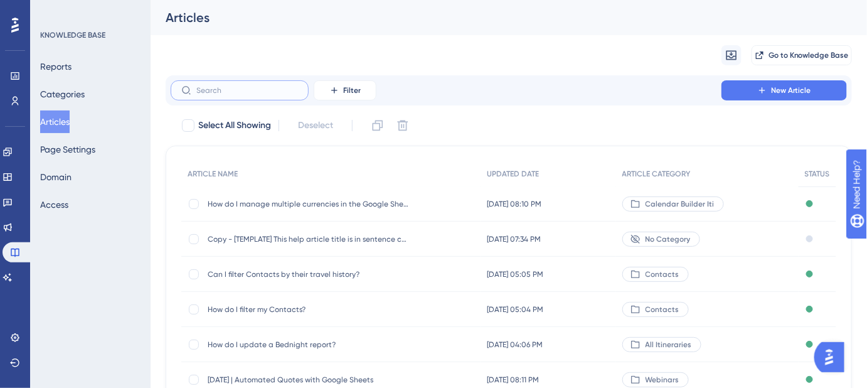
click at [251, 88] on input "text" at bounding box center [247, 90] width 102 height 9
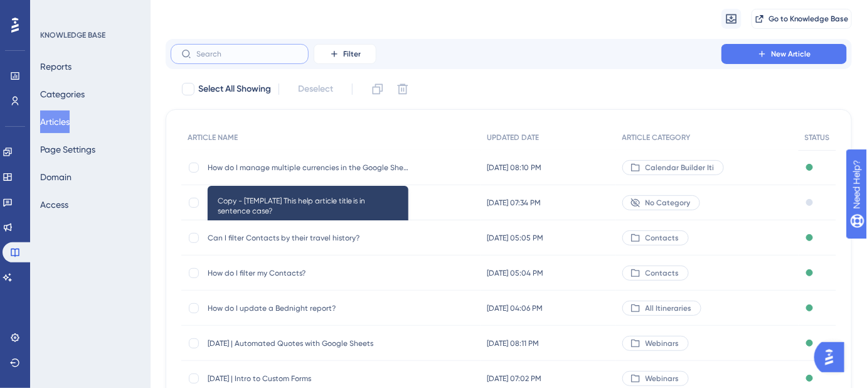
scroll to position [56, 0]
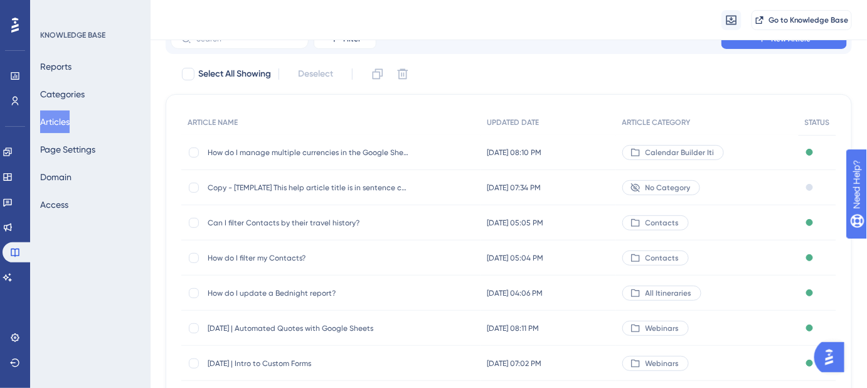
click at [341, 328] on span "August 21, 2025 | Automated Quotes with Google Sheets" at bounding box center [308, 328] width 201 height 10
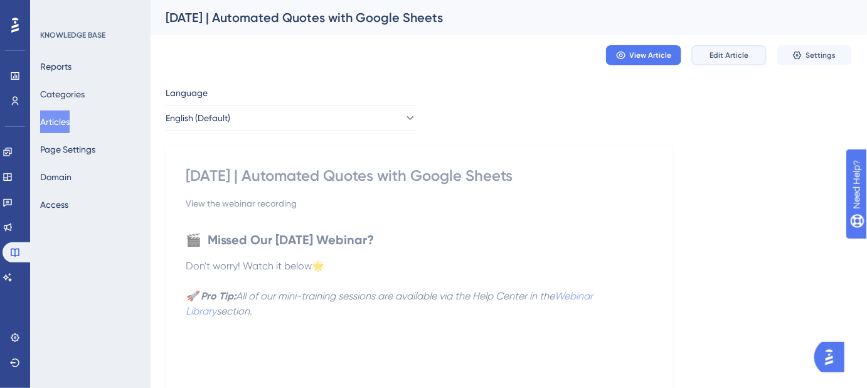
click at [741, 58] on span "Edit Article" at bounding box center [728, 55] width 39 height 10
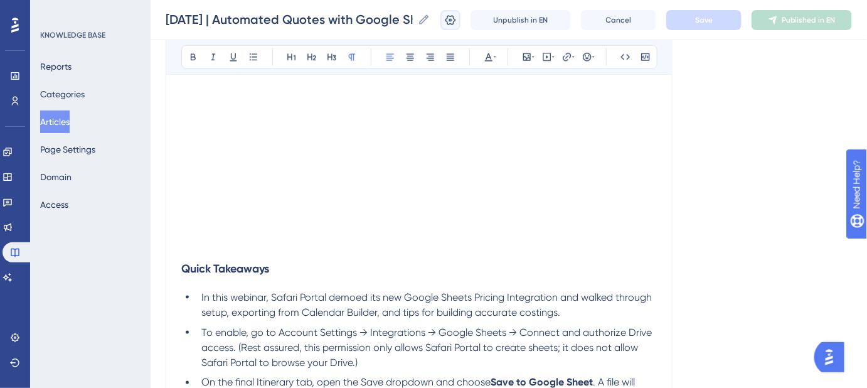
click at [456, 18] on icon at bounding box center [450, 19] width 11 height 10
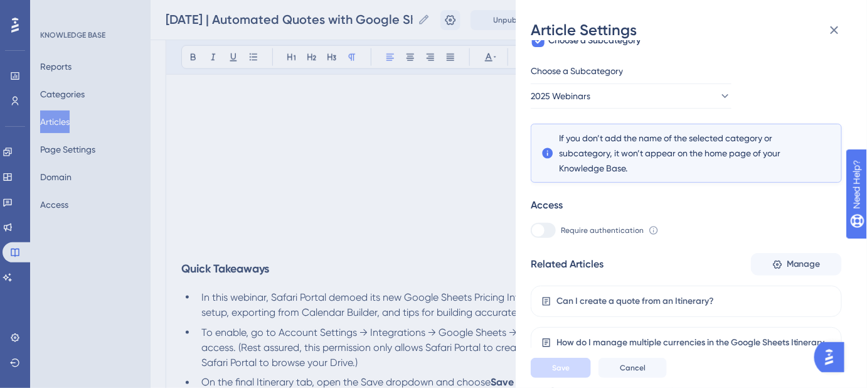
scroll to position [143, 0]
click at [637, 373] on span "Cancel" at bounding box center [633, 368] width 26 height 10
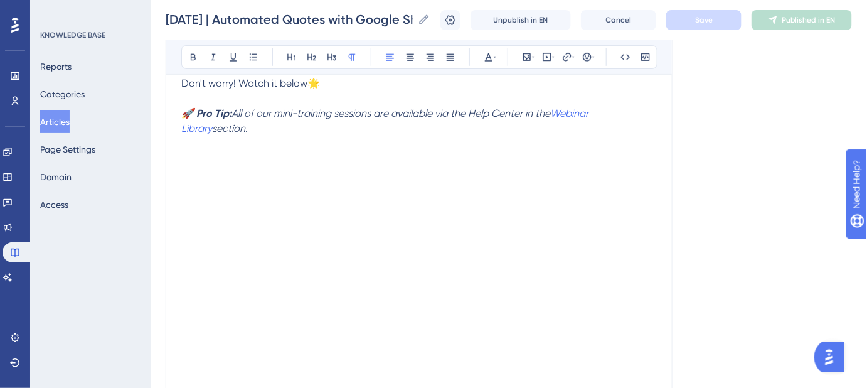
scroll to position [67, 0]
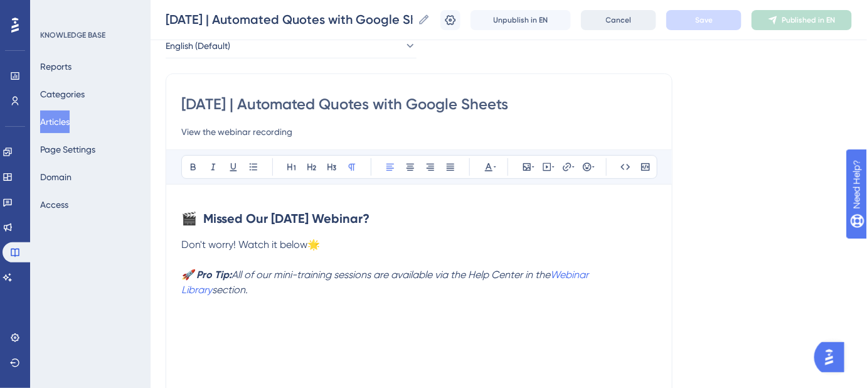
click at [628, 11] on button "Cancel" at bounding box center [618, 20] width 75 height 20
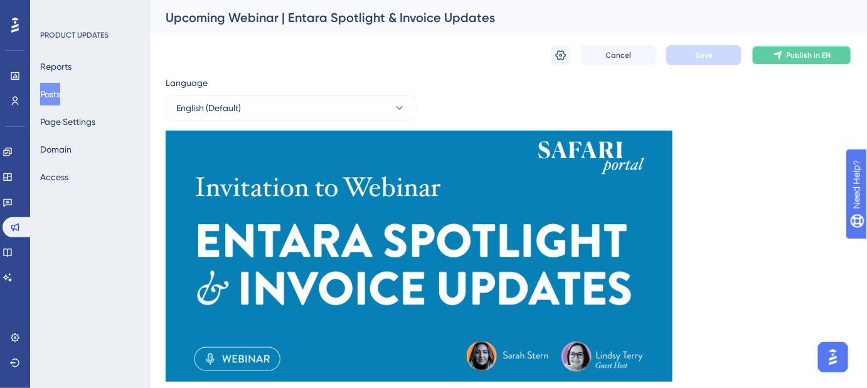
click at [793, 62] on button "Publish in EN" at bounding box center [801, 55] width 100 height 20
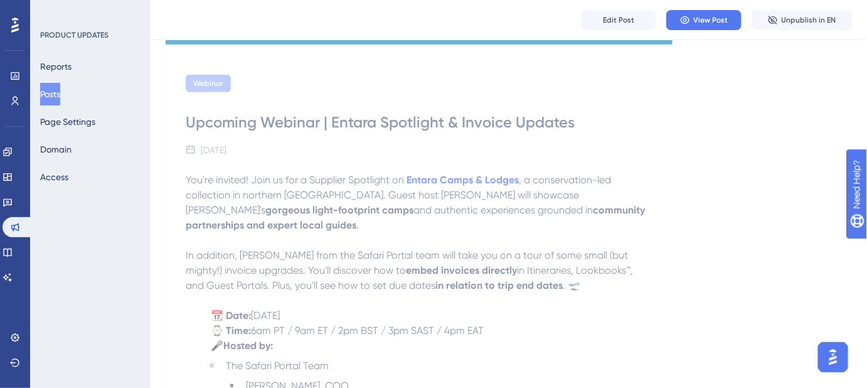
scroll to position [530, 0]
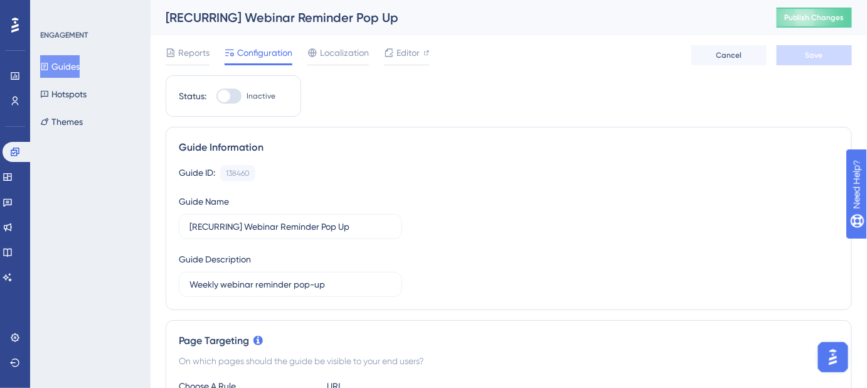
click at [237, 94] on div at bounding box center [228, 95] width 25 height 15
click at [216, 96] on input "Inactive" at bounding box center [216, 96] width 1 height 1
checkbox input "true"
click at [799, 53] on button "Save" at bounding box center [813, 55] width 75 height 20
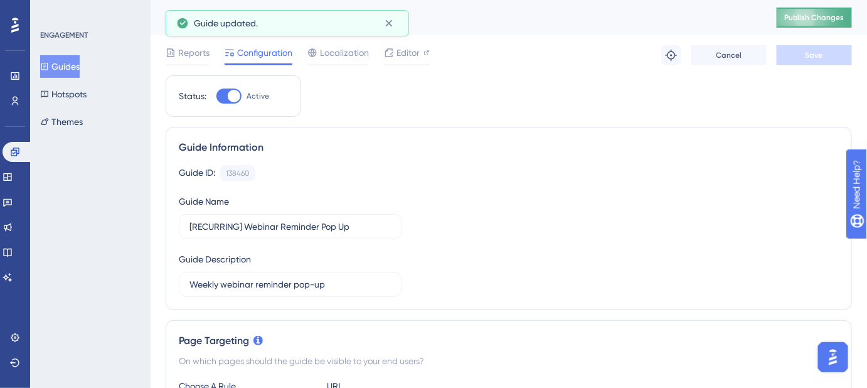
click at [823, 13] on span "Publish Changes" at bounding box center [814, 18] width 60 height 10
